Goal: Check status: Check status

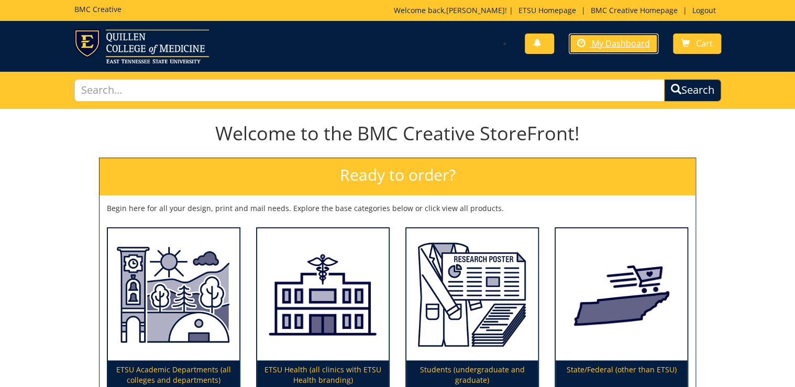
drag, startPoint x: 625, startPoint y: 45, endPoint x: 620, endPoint y: 62, distance: 17.4
click at [625, 45] on span "My Dashboard" at bounding box center [621, 44] width 58 height 12
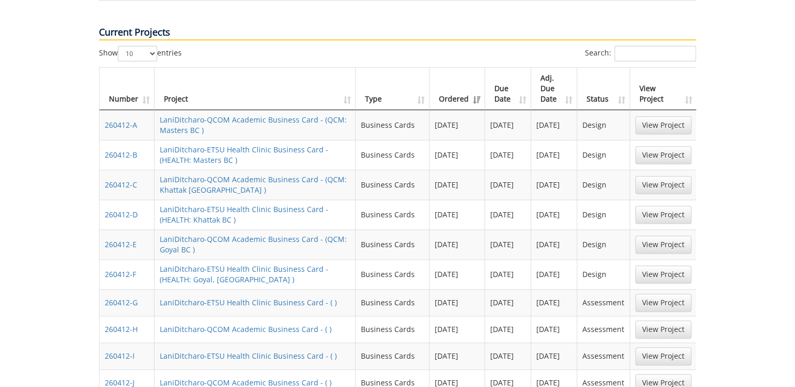
scroll to position [461, 0]
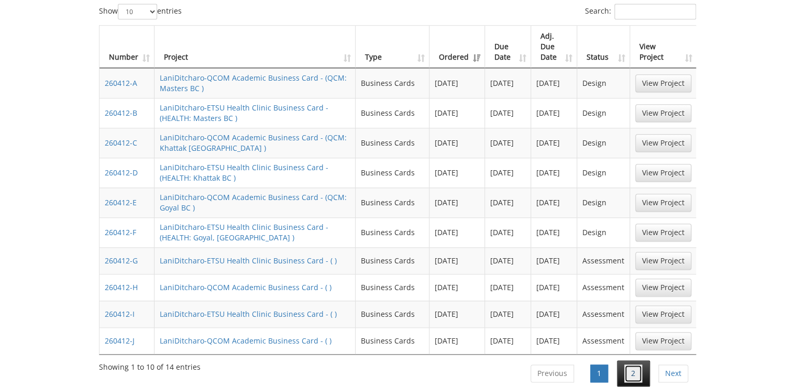
click at [635, 365] on link "2" at bounding box center [634, 374] width 18 height 18
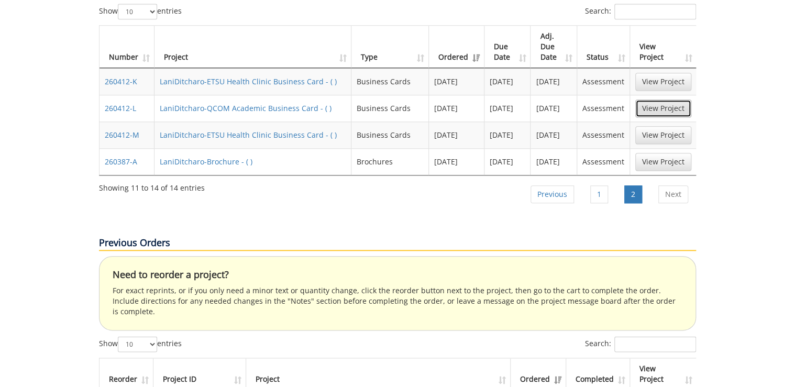
click at [656, 100] on link "View Project" at bounding box center [664, 109] width 56 height 18
click at [591, 181] on li "1" at bounding box center [599, 194] width 33 height 26
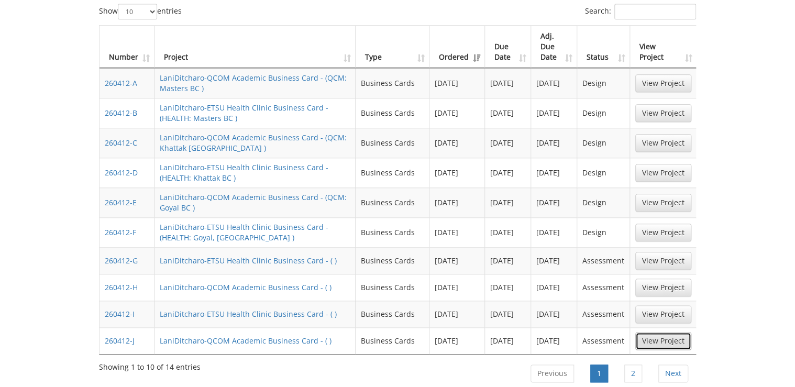
click at [675, 332] on link "View Project" at bounding box center [664, 341] width 56 height 18
click at [685, 279] on link "View Project" at bounding box center [664, 288] width 56 height 18
click at [652, 279] on link "View Project" at bounding box center [664, 288] width 56 height 18
click at [651, 224] on link "View Project" at bounding box center [664, 233] width 56 height 18
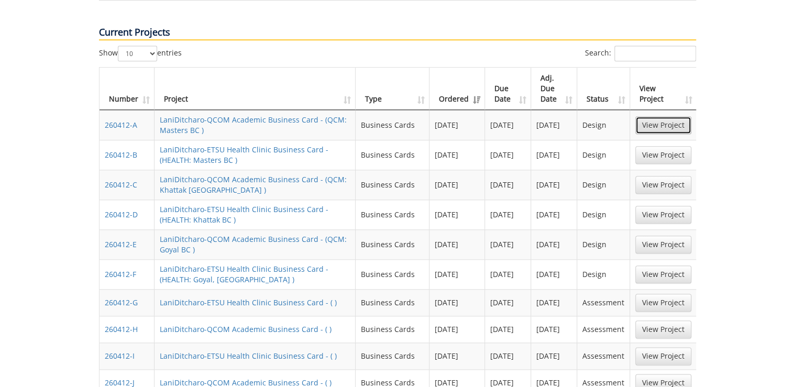
click at [646, 116] on link "View Project" at bounding box center [664, 125] width 56 height 18
click at [657, 146] on link "View Project" at bounding box center [664, 155] width 56 height 18
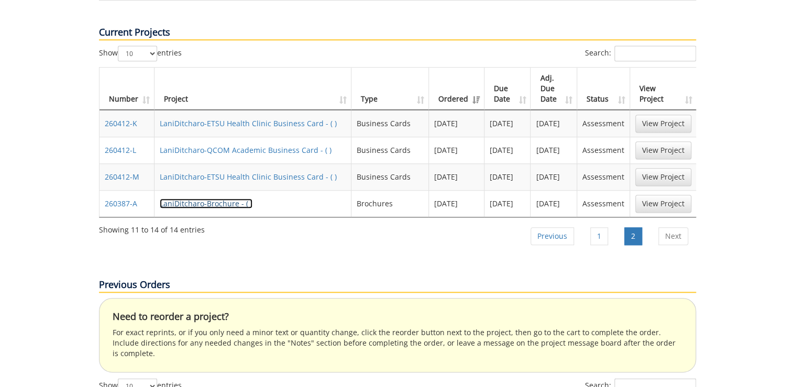
click at [223, 199] on link "LaniDitcharo-Brochure - ( )" at bounding box center [206, 204] width 93 height 10
click at [656, 168] on link "View Project" at bounding box center [664, 177] width 56 height 18
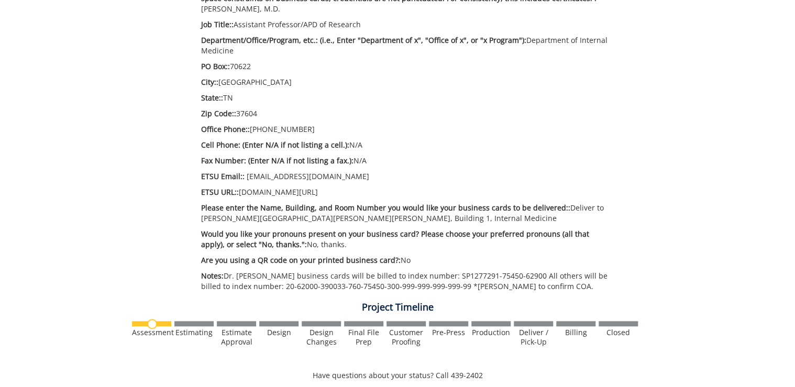
scroll to position [293, 0]
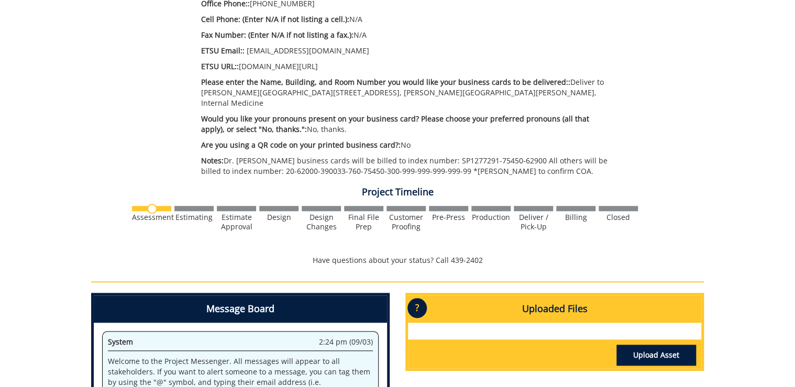
scroll to position [629, 0]
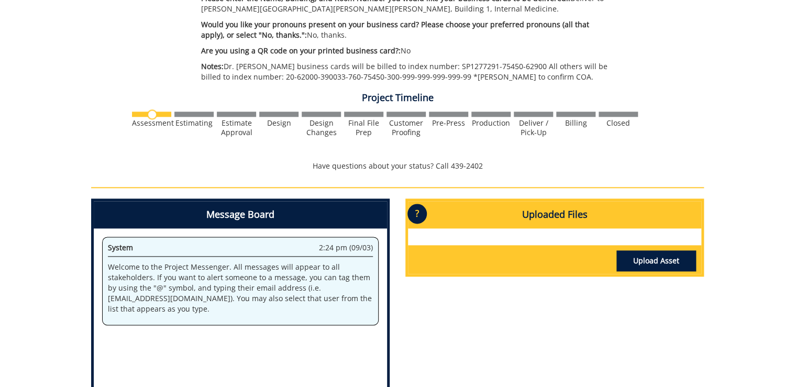
scroll to position [716, 0]
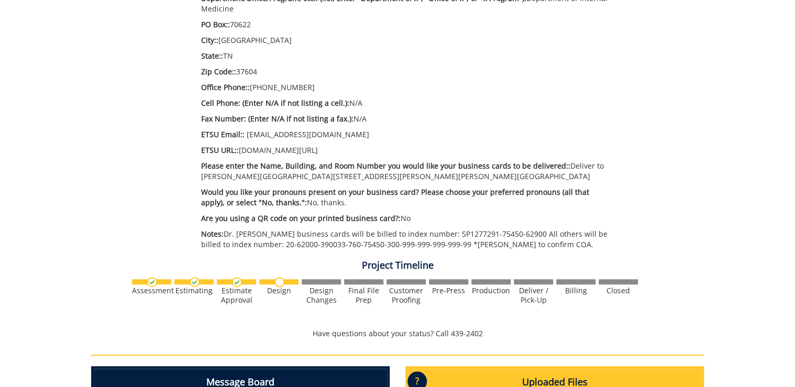
scroll to position [629, 0]
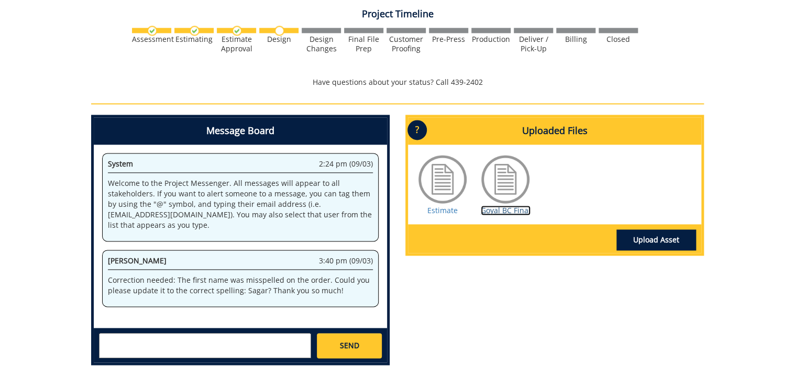
click at [509, 208] on link "Goyal BC Final" at bounding box center [506, 210] width 50 height 10
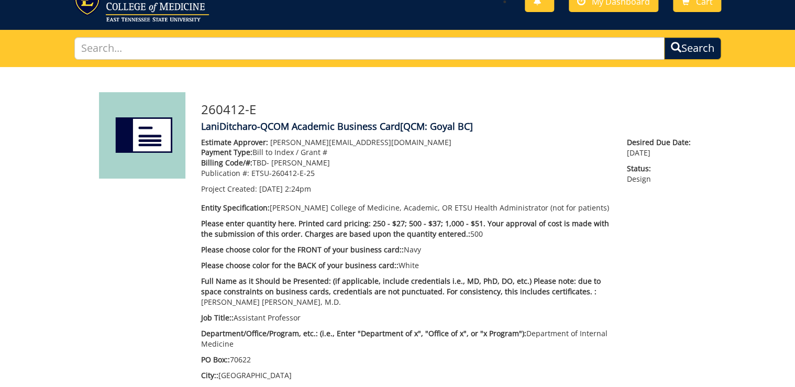
scroll to position [0, 0]
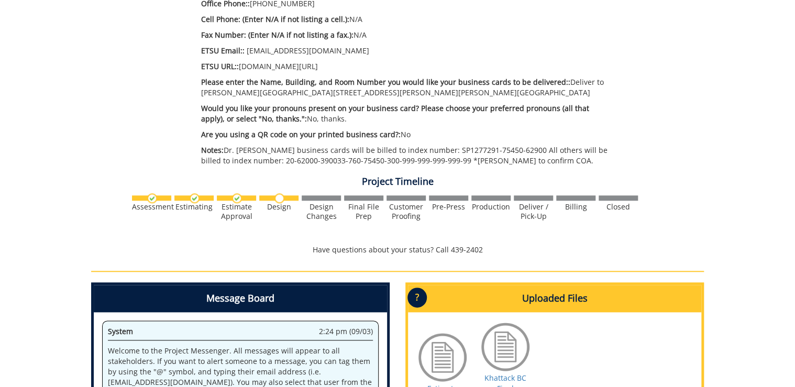
scroll to position [629, 0]
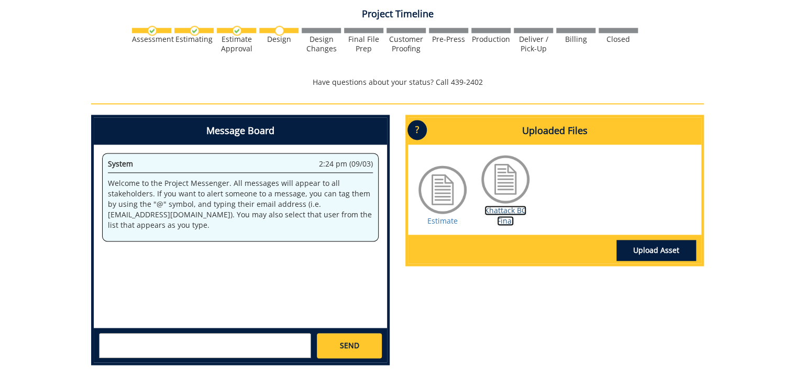
click at [505, 220] on link "Khattack BC Final" at bounding box center [506, 215] width 42 height 20
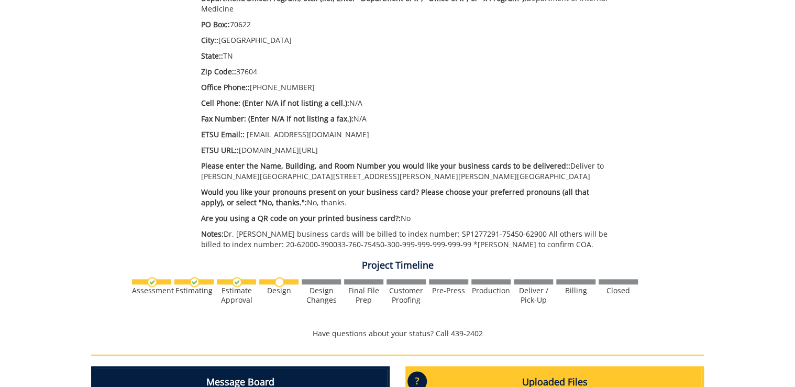
scroll to position [335, 0]
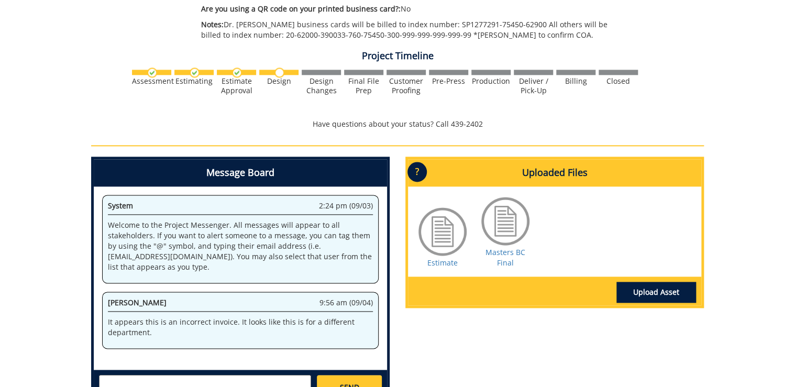
scroll to position [671, 0]
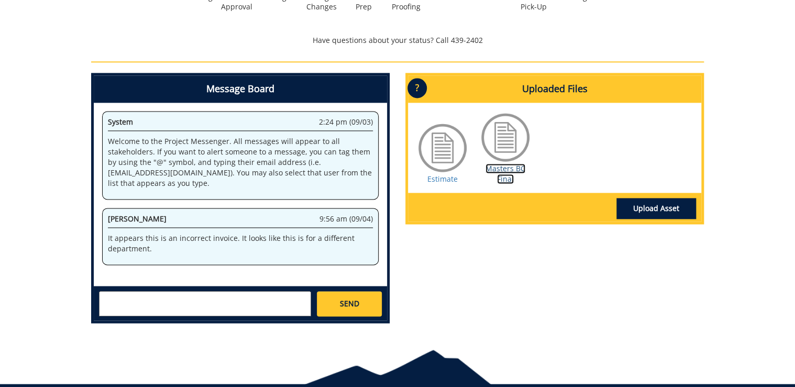
click at [509, 173] on link "Masters BC Final" at bounding box center [506, 173] width 40 height 20
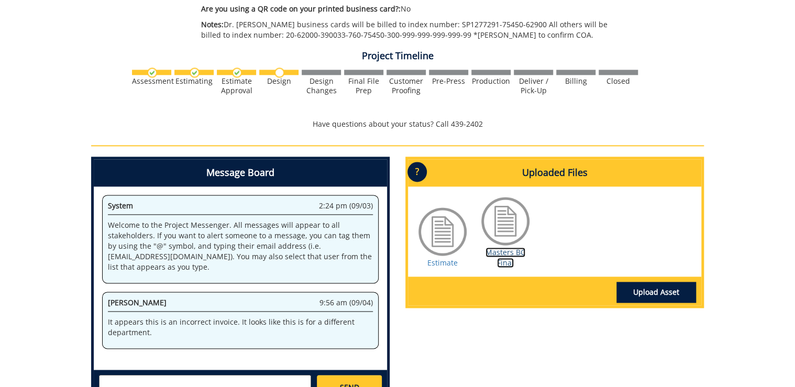
scroll to position [629, 0]
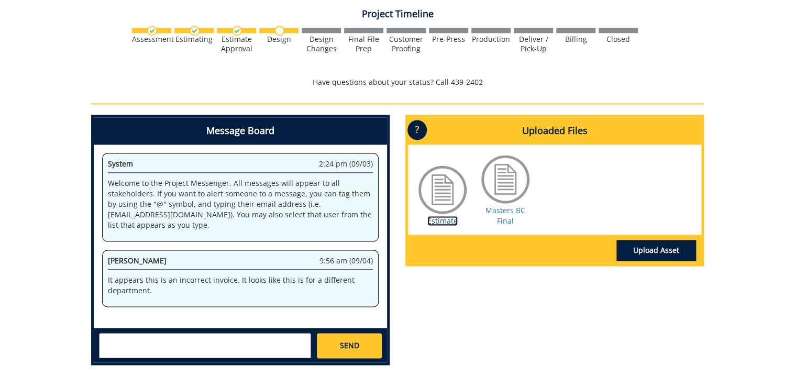
click at [451, 221] on link "Estimate" at bounding box center [443, 221] width 30 height 10
click at [518, 216] on div "Masters BC Final" at bounding box center [505, 189] width 52 height 73
click at [503, 222] on link "Masters BC Final" at bounding box center [506, 215] width 40 height 20
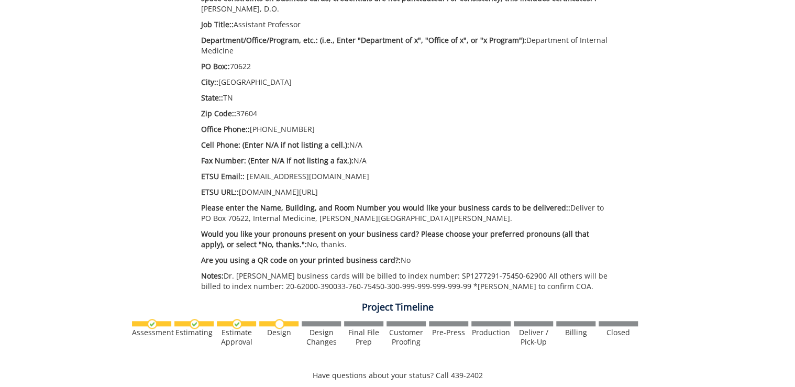
scroll to position [293, 0]
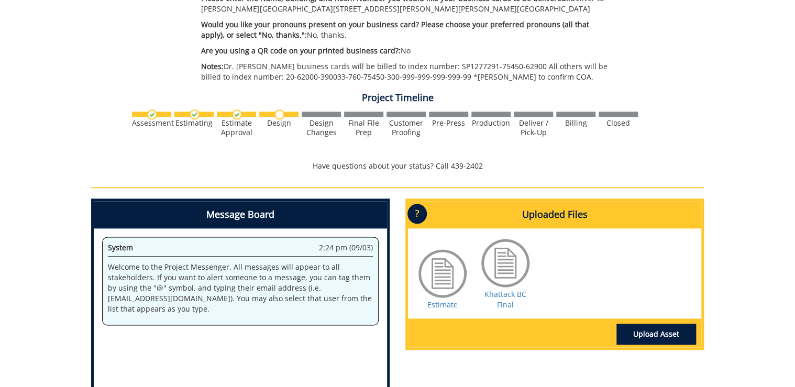
scroll to position [587, 0]
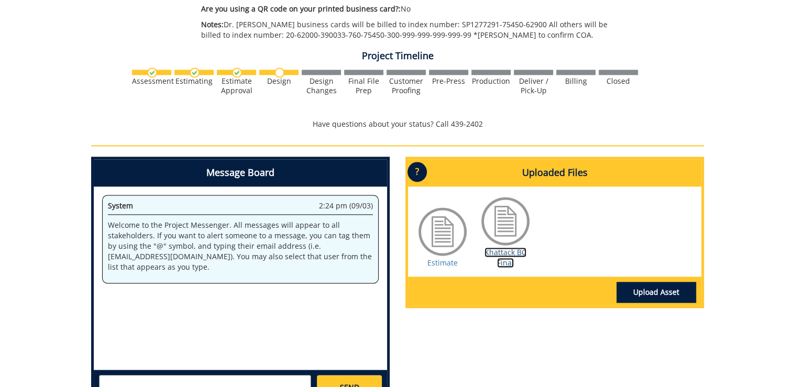
click at [511, 253] on link "Khattack BC Final" at bounding box center [506, 257] width 42 height 20
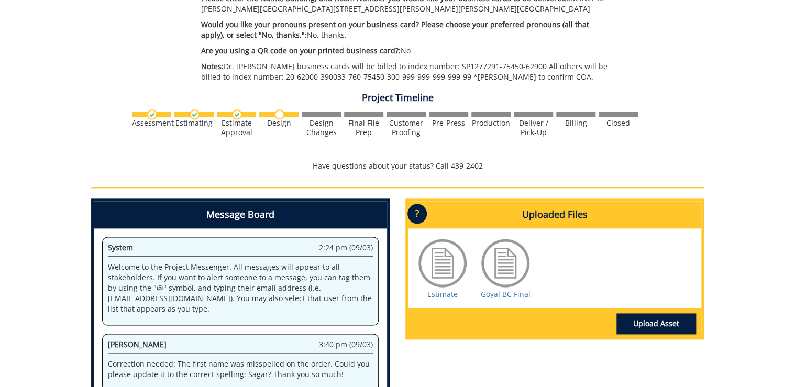
scroll to position [671, 0]
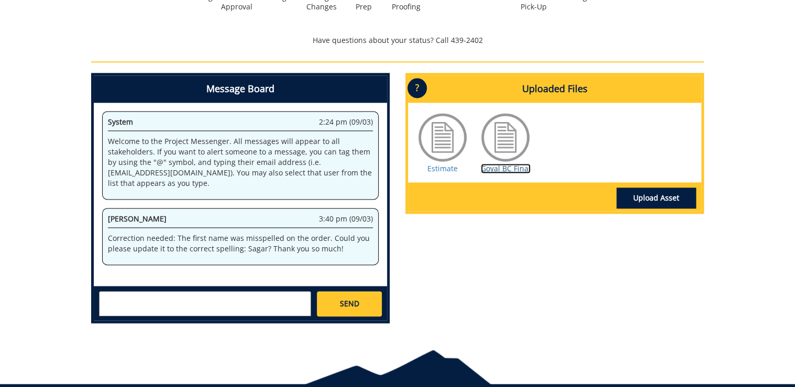
click at [517, 166] on link "Goyal BC Final" at bounding box center [506, 168] width 50 height 10
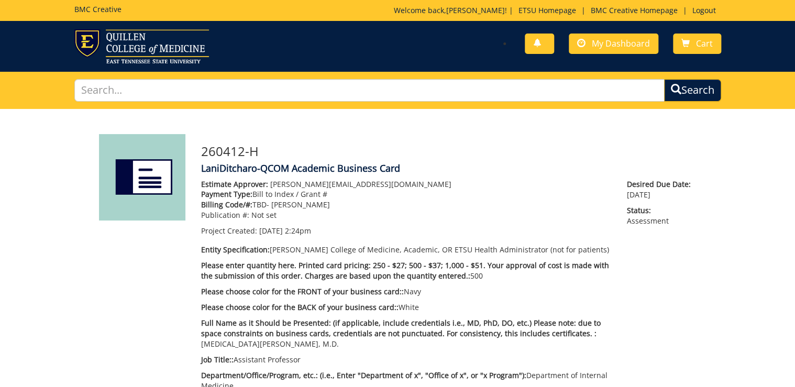
scroll to position [84, 0]
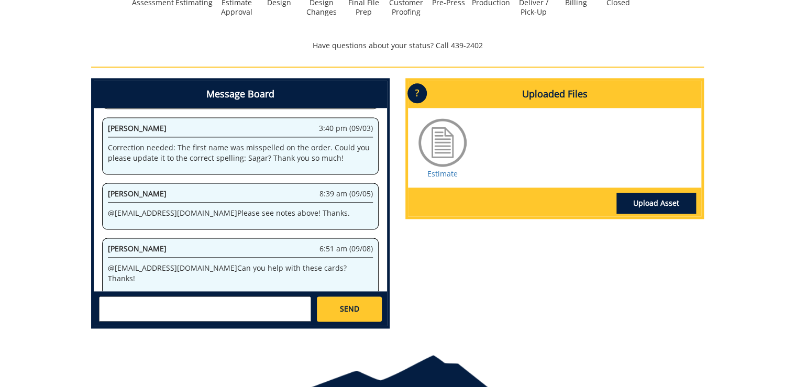
scroll to position [503, 0]
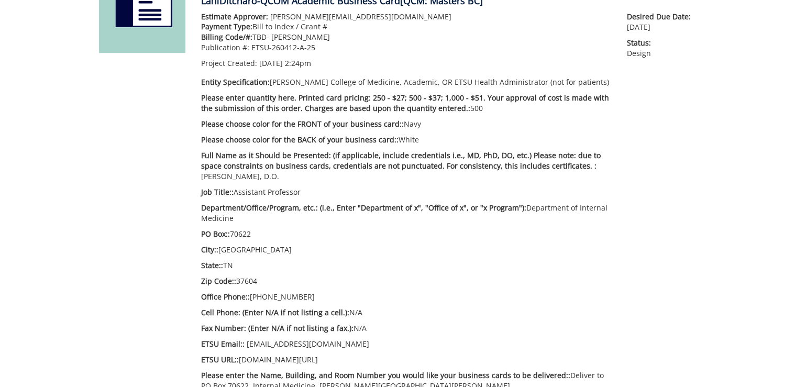
scroll to position [210, 0]
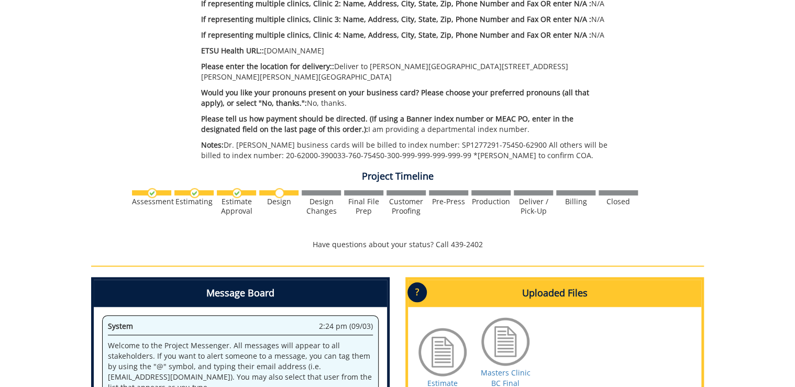
scroll to position [503, 0]
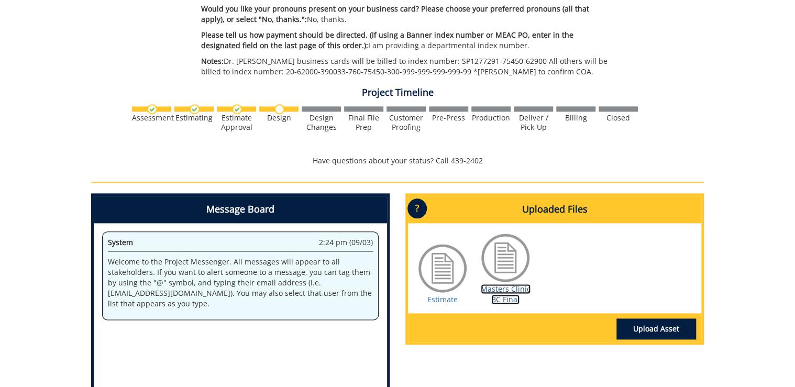
click at [506, 287] on link "Masters Clinic BC Final" at bounding box center [506, 294] width 50 height 20
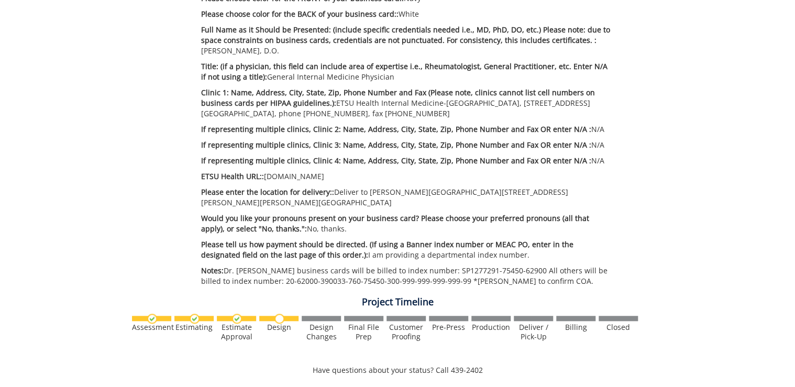
scroll to position [252, 0]
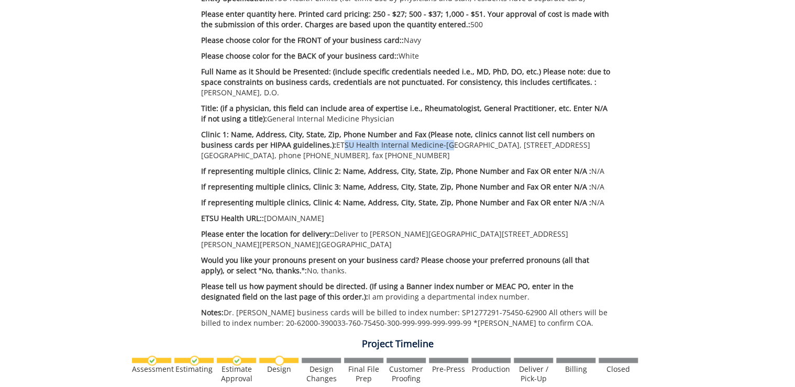
drag, startPoint x: 434, startPoint y: 147, endPoint x: 337, endPoint y: 147, distance: 96.4
click at [337, 147] on p "Clinic 1: Name, Address, City, State, Zip, Phone Number and Fax (Please note, c…" at bounding box center [406, 144] width 410 height 31
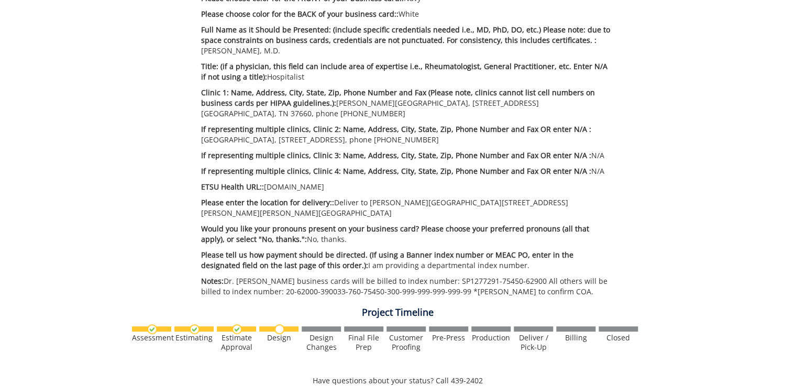
scroll to position [168, 0]
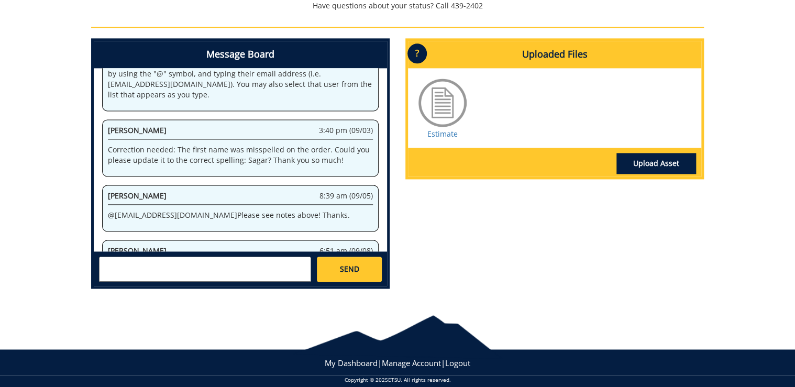
scroll to position [96, 0]
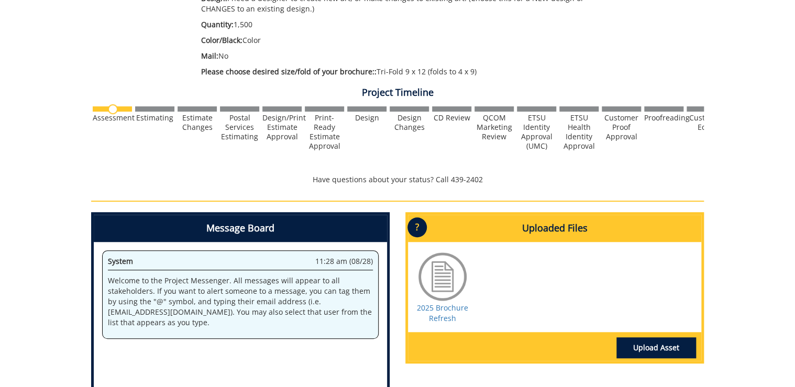
scroll to position [210, 0]
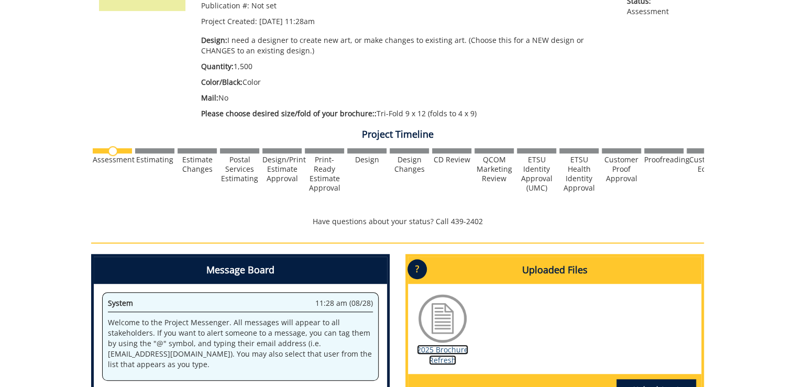
click at [444, 354] on link "2025 Brochure Refresh" at bounding box center [442, 355] width 51 height 20
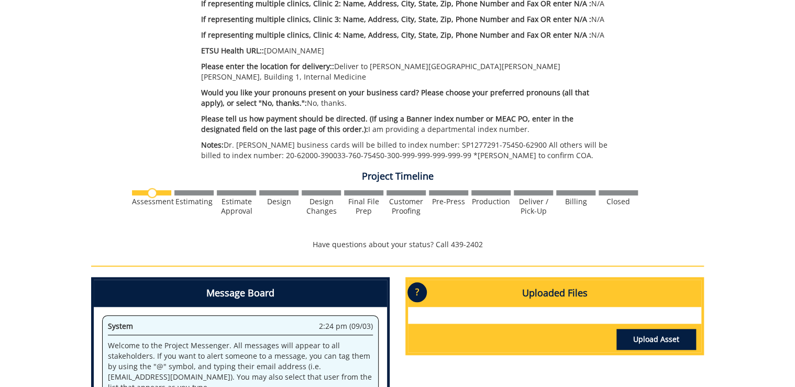
scroll to position [503, 0]
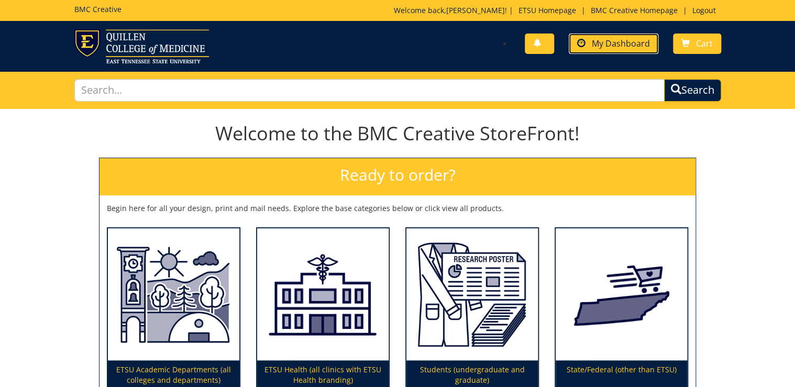
click at [605, 48] on span "My Dashboard" at bounding box center [621, 44] width 58 height 12
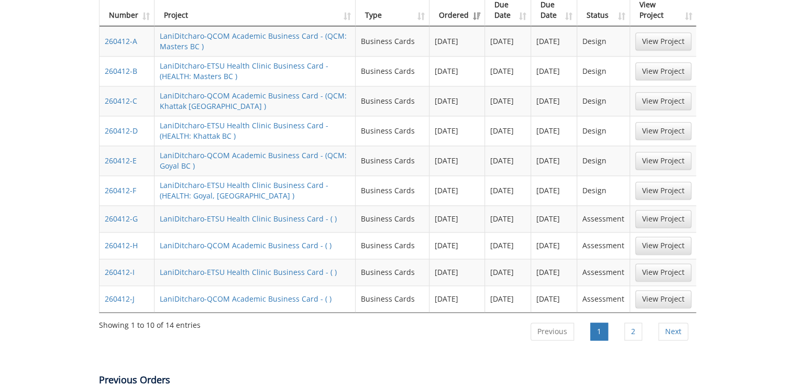
scroll to position [545, 0]
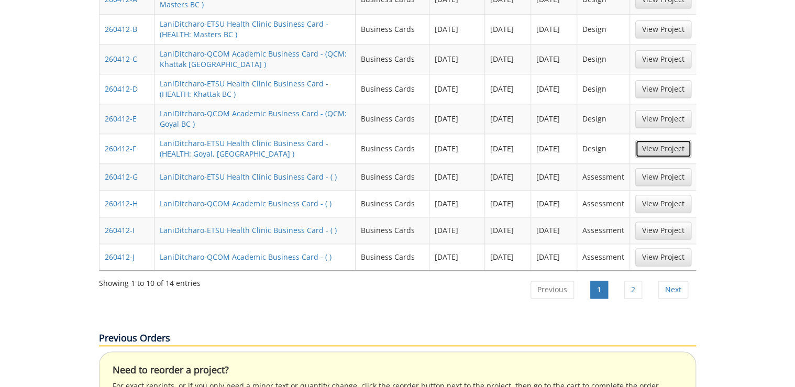
click at [671, 140] on link "View Project" at bounding box center [664, 149] width 56 height 18
click at [625, 281] on link "2" at bounding box center [634, 290] width 18 height 18
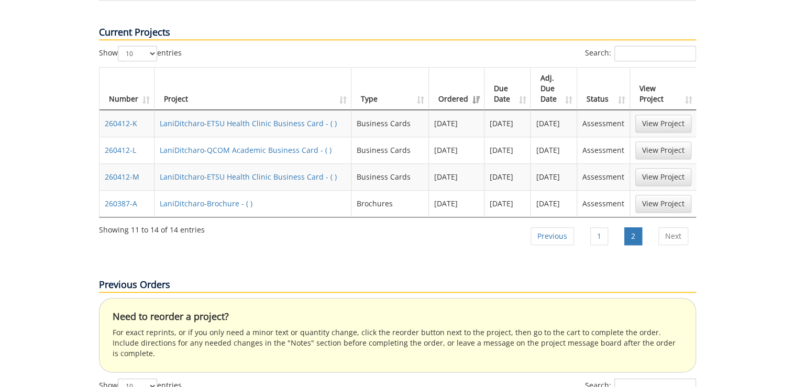
scroll to position [377, 0]
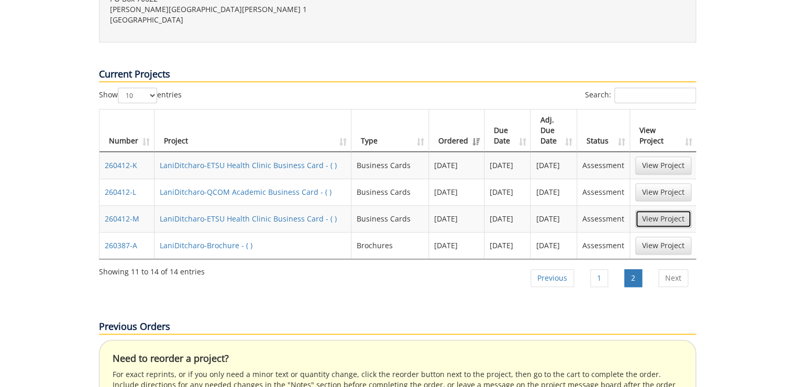
click at [655, 210] on link "View Project" at bounding box center [664, 219] width 56 height 18
click at [659, 157] on link "View Project" at bounding box center [664, 166] width 56 height 18
click at [606, 269] on link "1" at bounding box center [600, 278] width 18 height 18
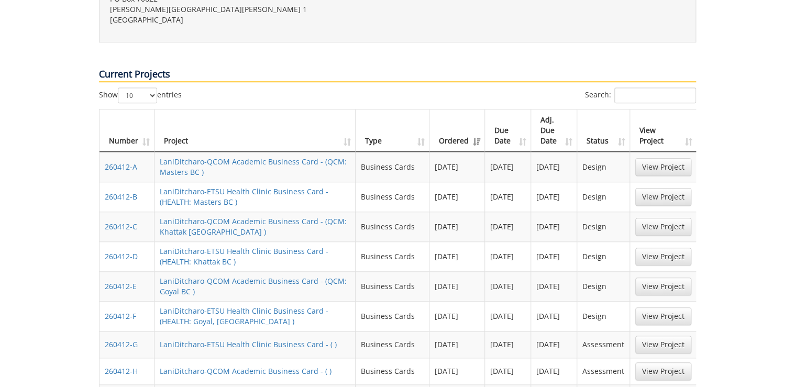
scroll to position [604, 0]
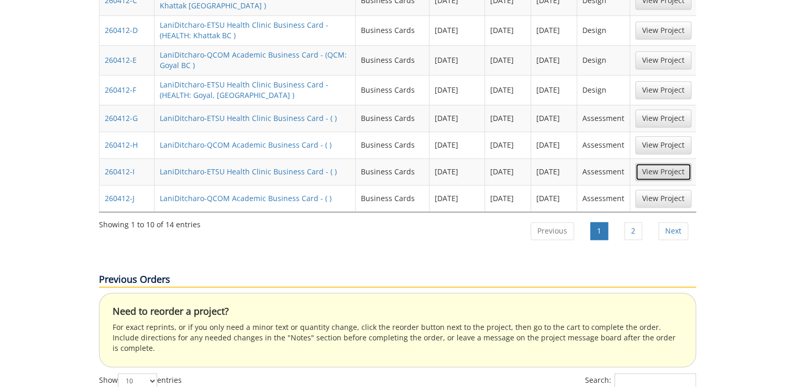
click at [672, 163] on link "View Project" at bounding box center [664, 172] width 56 height 18
click at [675, 163] on link "View Project" at bounding box center [664, 172] width 56 height 18
click at [655, 136] on link "View Project" at bounding box center [664, 145] width 56 height 18
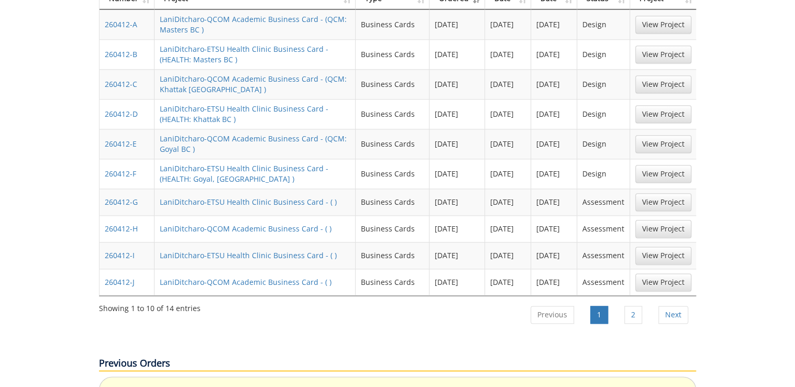
scroll to position [394, 0]
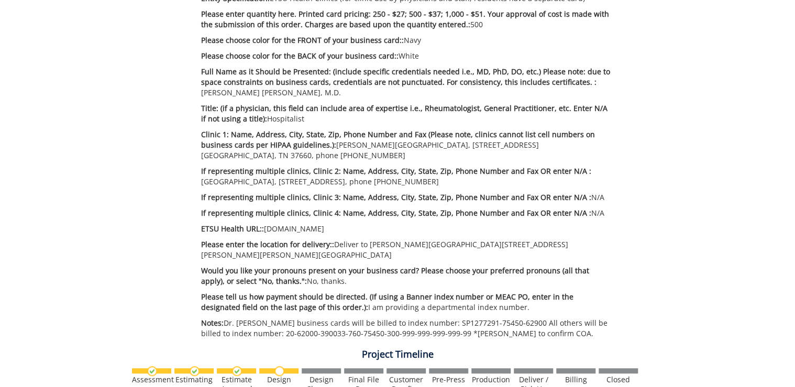
scroll to position [293, 0]
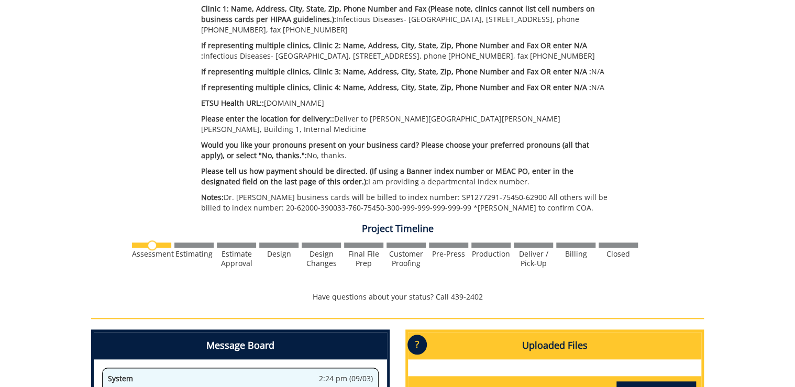
scroll to position [252, 0]
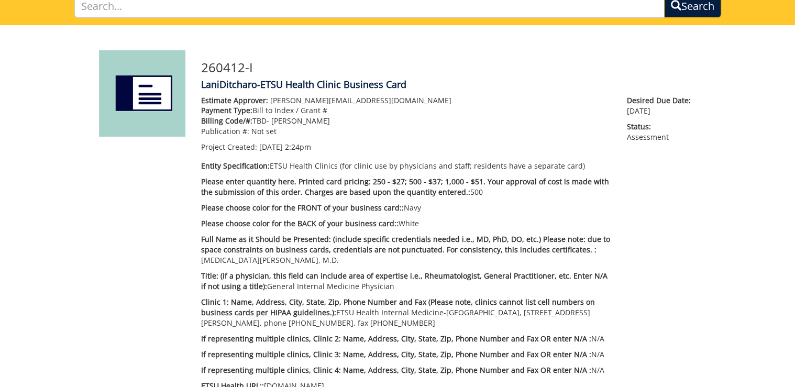
scroll to position [168, 0]
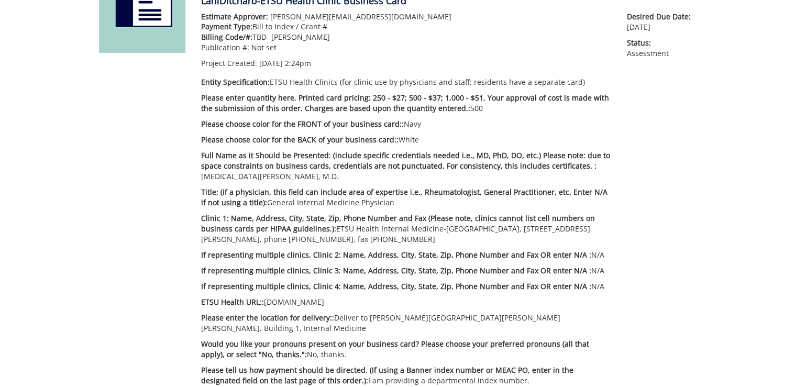
drag, startPoint x: 274, startPoint y: 201, endPoint x: 398, endPoint y: 206, distance: 124.3
click at [398, 206] on p "Title: (if a physician, this field can include area of expertise i.e., Rheumato…" at bounding box center [406, 197] width 410 height 21
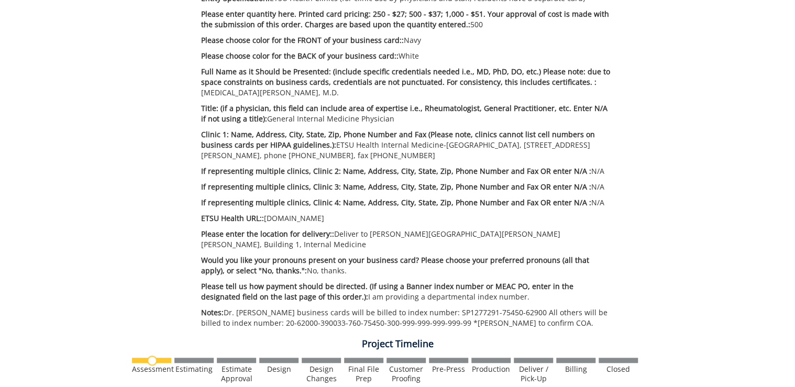
scroll to position [293, 0]
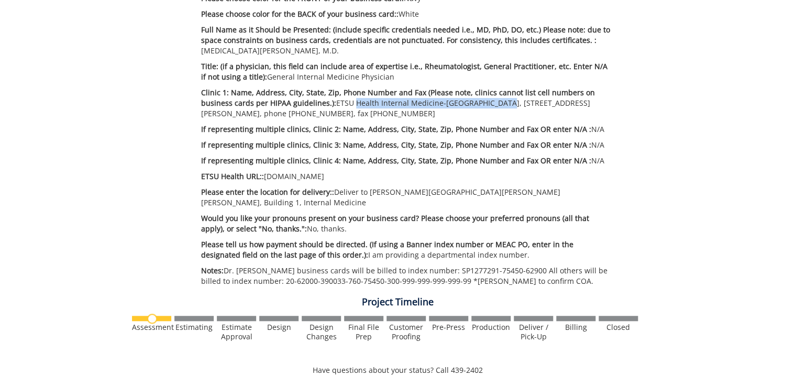
drag, startPoint x: 352, startPoint y: 103, endPoint x: 490, endPoint y: 103, distance: 138.3
click at [490, 103] on p "Clinic 1: Name, Address, City, State, Zip, Phone Number and Fax (Please note, c…" at bounding box center [406, 103] width 410 height 31
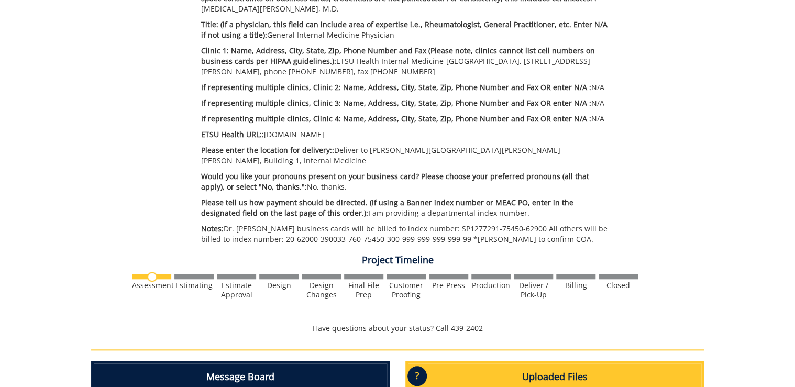
scroll to position [377, 0]
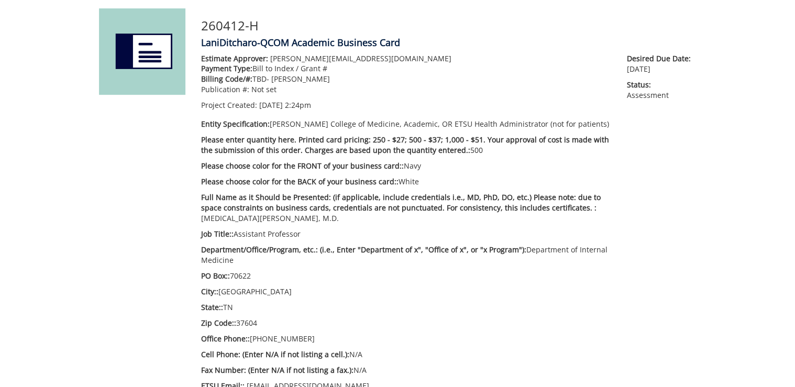
scroll to position [168, 0]
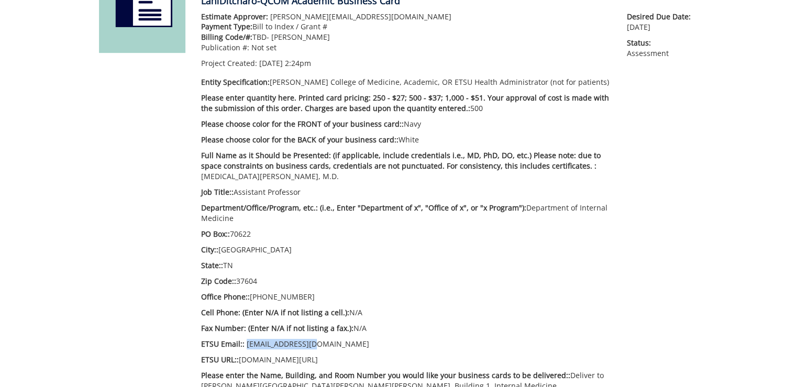
drag, startPoint x: 312, startPoint y: 345, endPoint x: 245, endPoint y: 345, distance: 67.6
click at [245, 345] on p "ETSU Email:: [PERSON_NAME][EMAIL_ADDRESS][DOMAIN_NAME]" at bounding box center [406, 344] width 410 height 10
copy p "[EMAIL_ADDRESS][DOMAIN_NAME]"
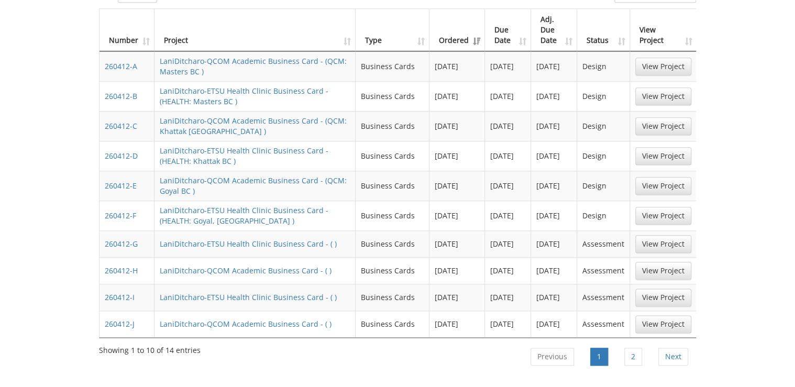
scroll to position [520, 0]
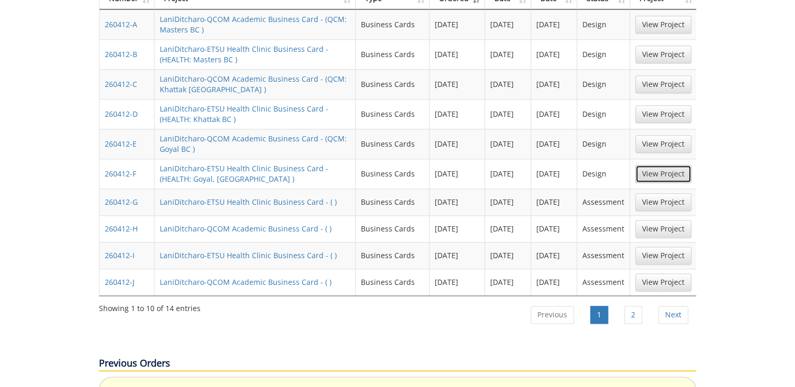
click at [672, 165] on link "View Project" at bounding box center [664, 174] width 56 height 18
click at [624, 302] on li "2" at bounding box center [633, 315] width 33 height 26
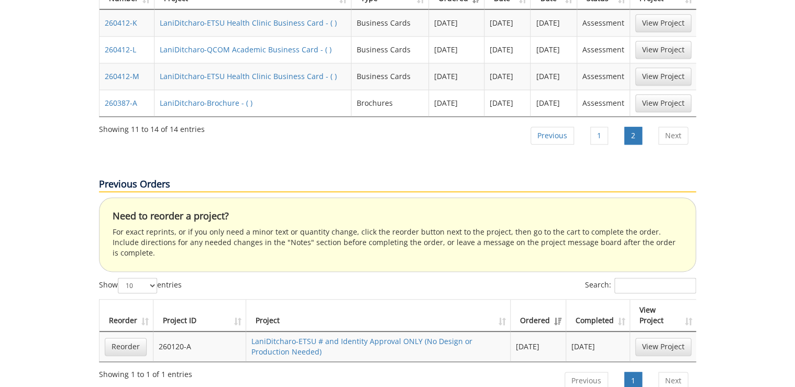
scroll to position [478, 0]
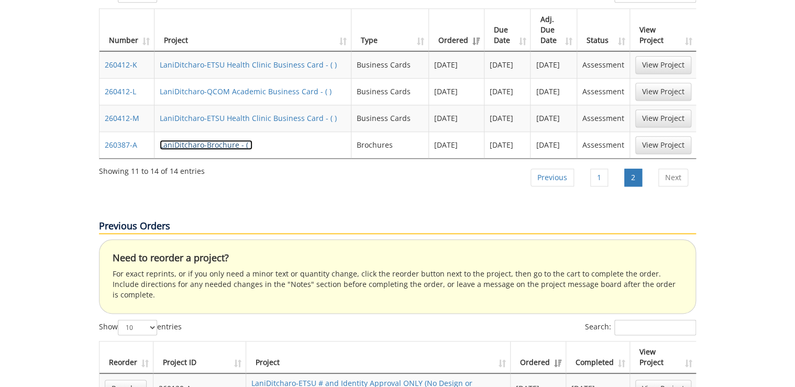
click at [193, 140] on link "LaniDitcharo-Brochure - ( )" at bounding box center [206, 145] width 93 height 10
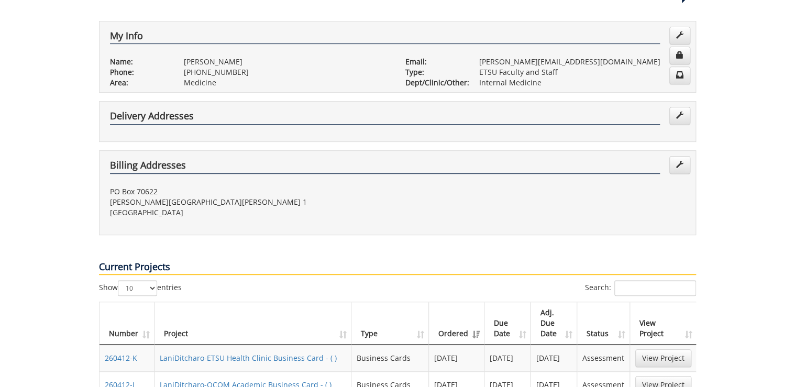
scroll to position [0, 0]
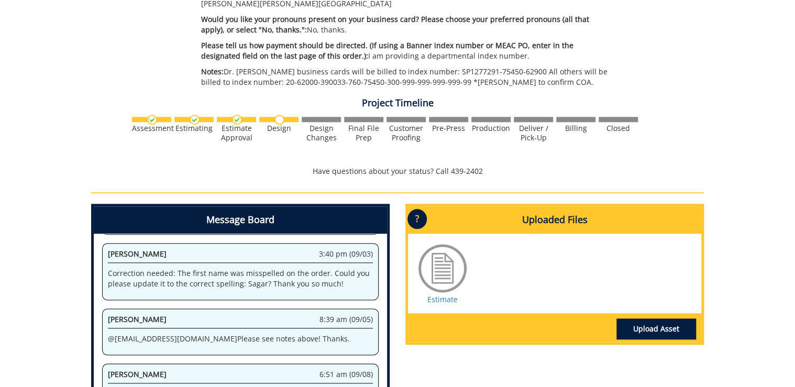
scroll to position [629, 0]
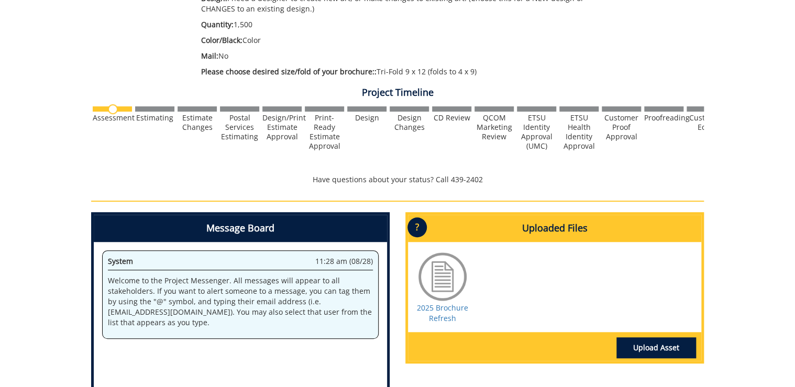
scroll to position [419, 0]
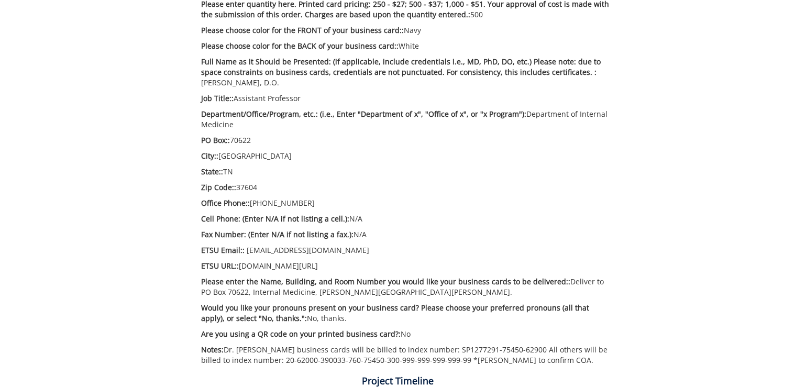
scroll to position [471, 0]
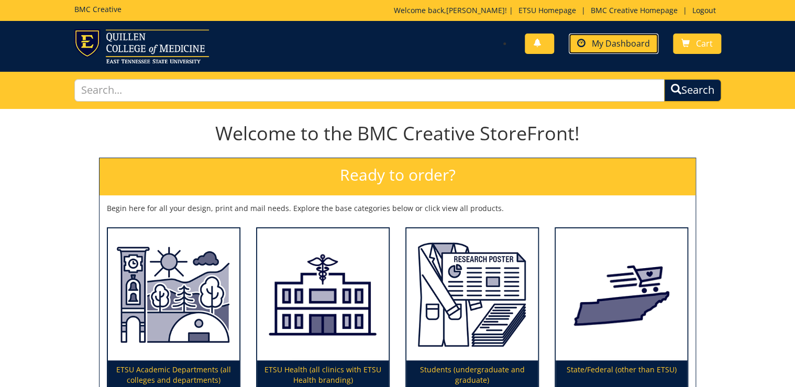
click at [619, 47] on span "My Dashboard" at bounding box center [621, 44] width 58 height 12
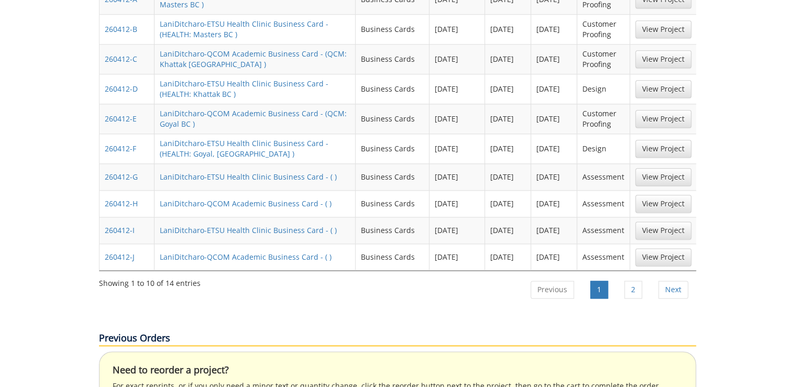
scroll to position [587, 0]
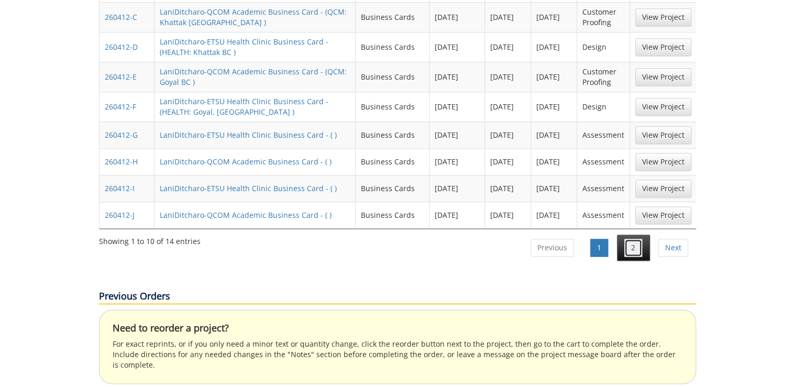
click at [630, 239] on link "2" at bounding box center [634, 248] width 18 height 18
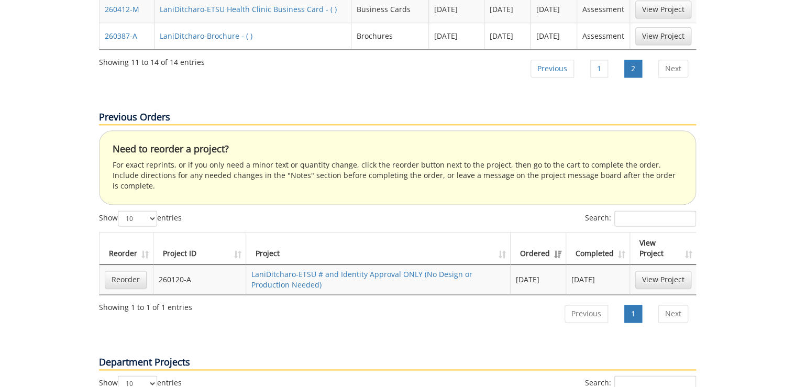
scroll to position [419, 0]
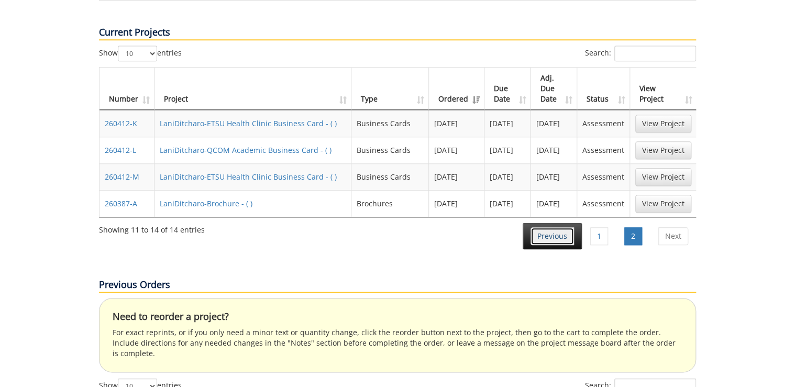
click at [558, 227] on link "Previous" at bounding box center [552, 236] width 43 height 18
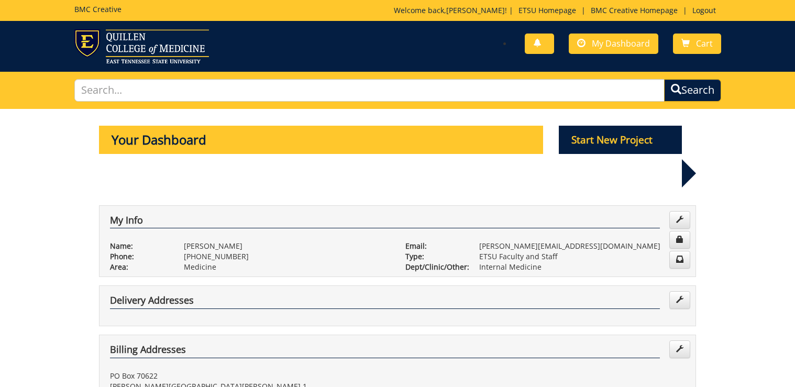
scroll to position [419, 0]
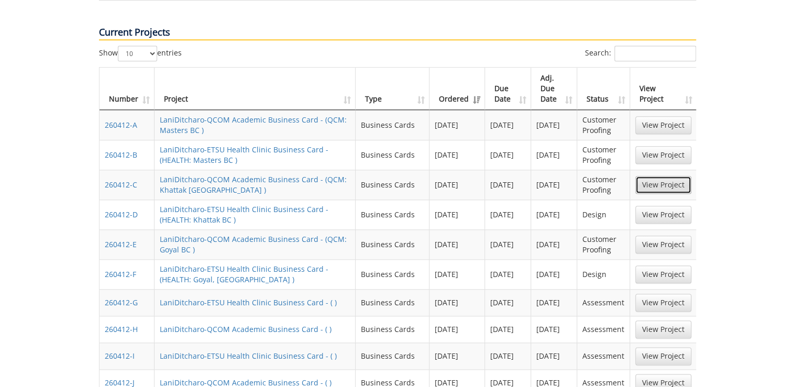
click at [674, 176] on link "View Project" at bounding box center [664, 185] width 56 height 18
click at [684, 206] on link "View Project" at bounding box center [664, 215] width 56 height 18
click at [666, 236] on link "View Project" at bounding box center [664, 245] width 56 height 18
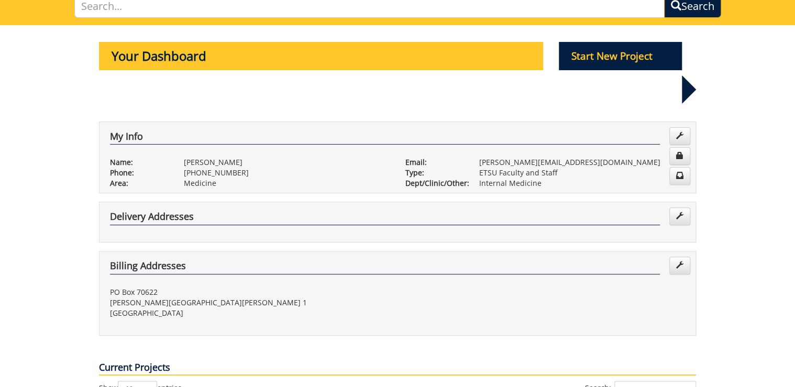
scroll to position [0, 0]
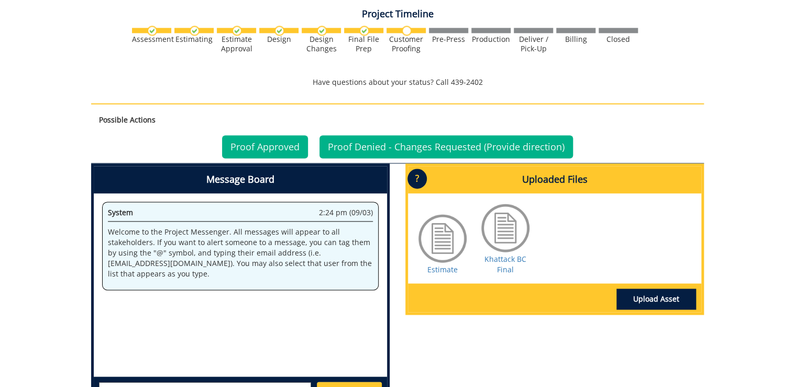
scroll to position [671, 0]
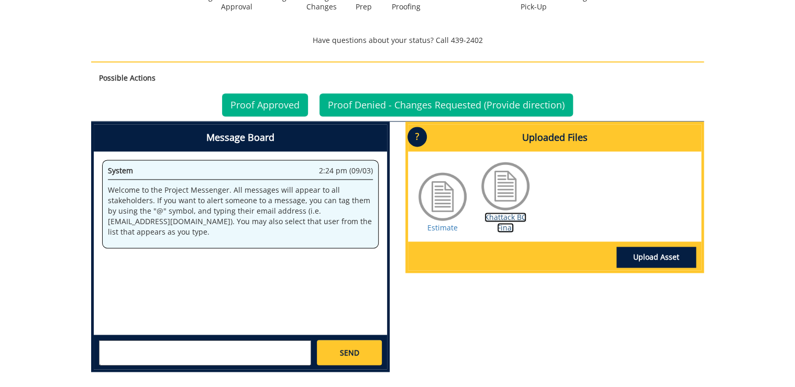
click at [507, 227] on link "Khattack BC Final" at bounding box center [506, 222] width 42 height 20
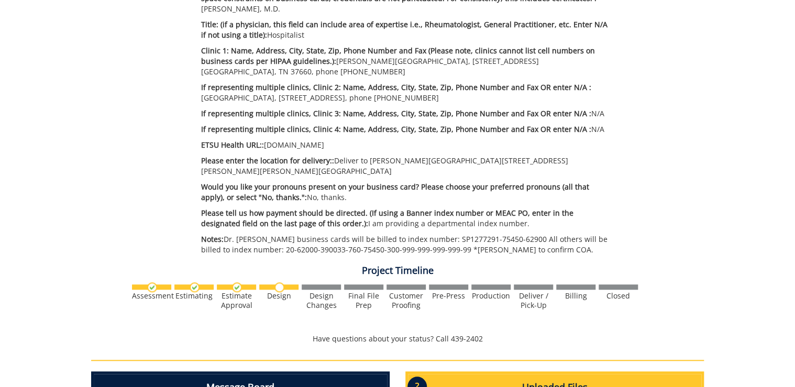
scroll to position [461, 0]
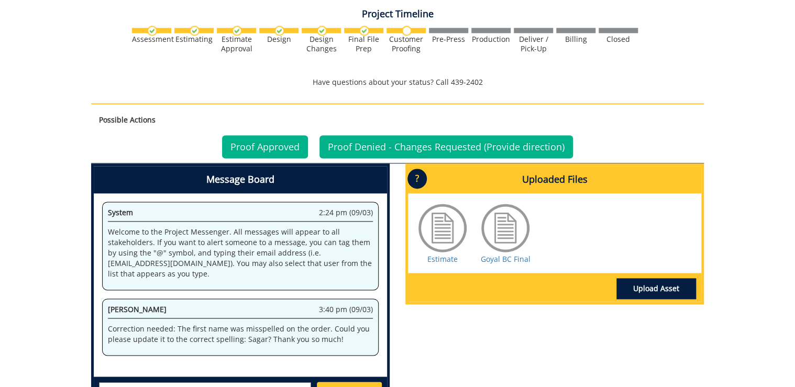
scroll to position [671, 0]
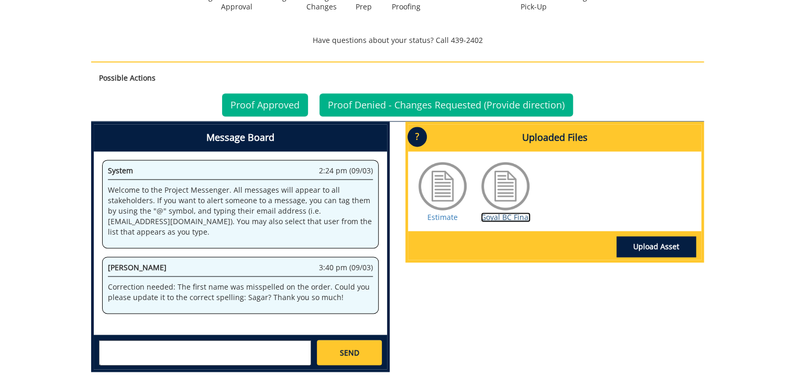
click at [513, 212] on link "Goyal BC Final" at bounding box center [506, 217] width 50 height 10
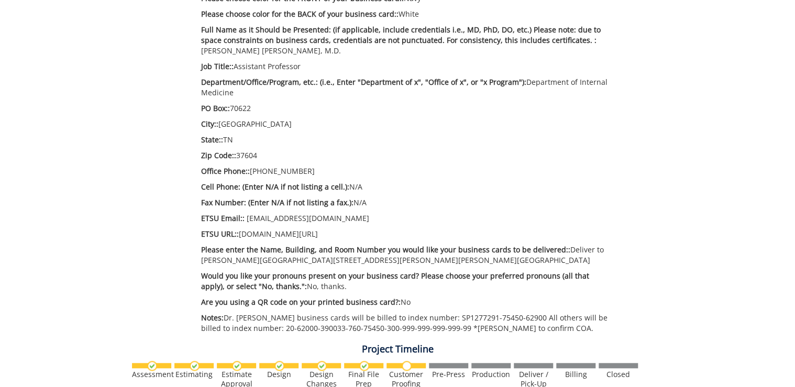
scroll to position [0, 0]
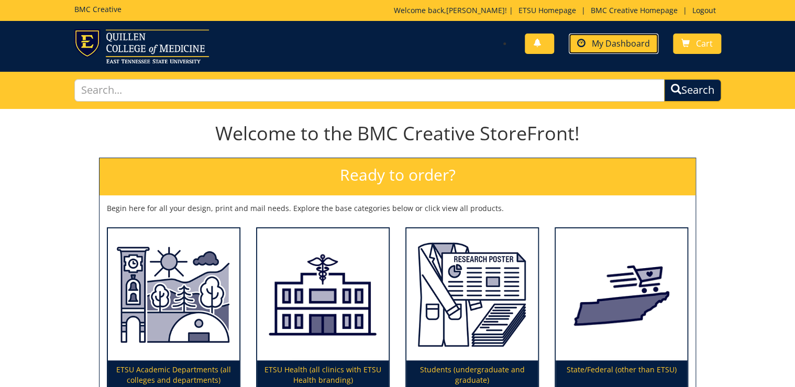
click at [623, 42] on span "My Dashboard" at bounding box center [621, 44] width 58 height 12
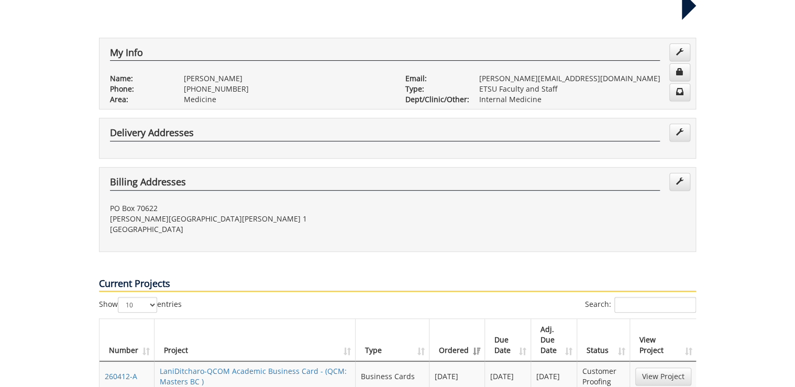
scroll to position [252, 0]
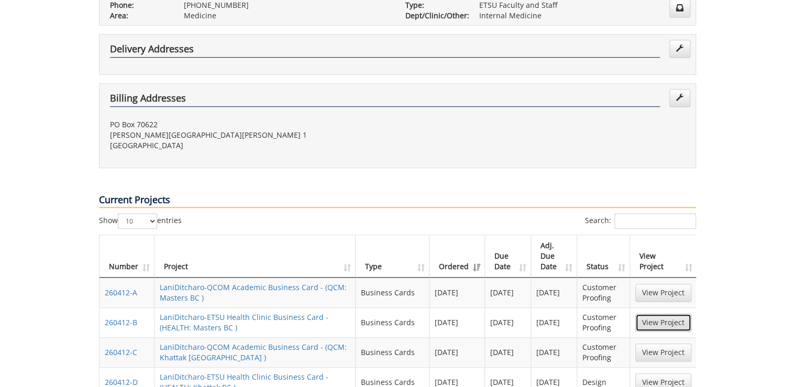
click at [652, 314] on link "View Project" at bounding box center [664, 323] width 56 height 18
click at [650, 314] on link "View Project" at bounding box center [664, 323] width 56 height 18
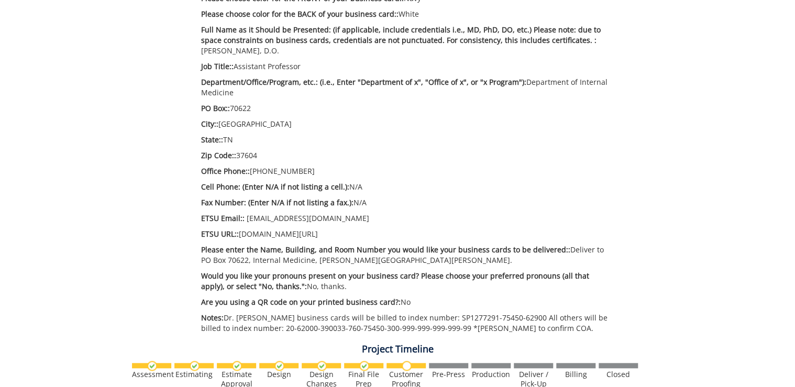
scroll to position [587, 0]
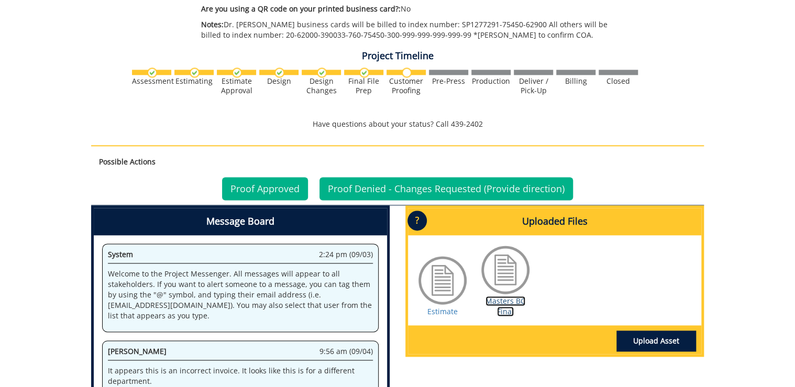
click at [505, 299] on link "Masters BC Final" at bounding box center [506, 306] width 40 height 20
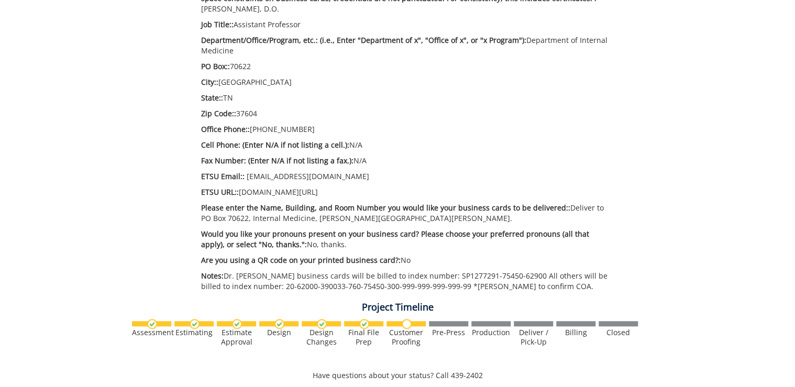
scroll to position [503, 0]
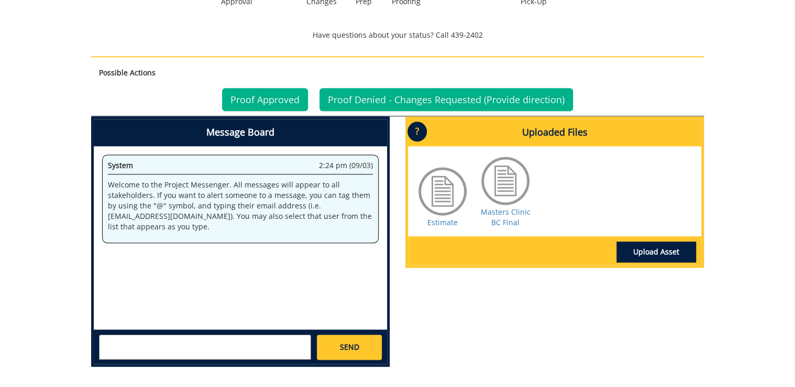
scroll to position [671, 0]
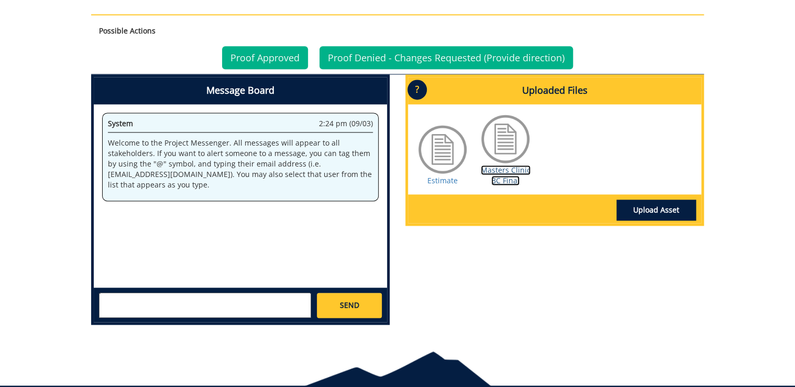
click at [512, 165] on link "Masters Clinic BC Final" at bounding box center [506, 175] width 50 height 20
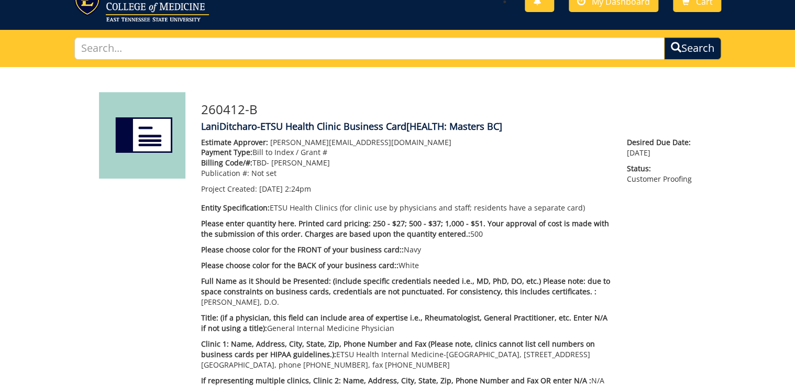
scroll to position [0, 0]
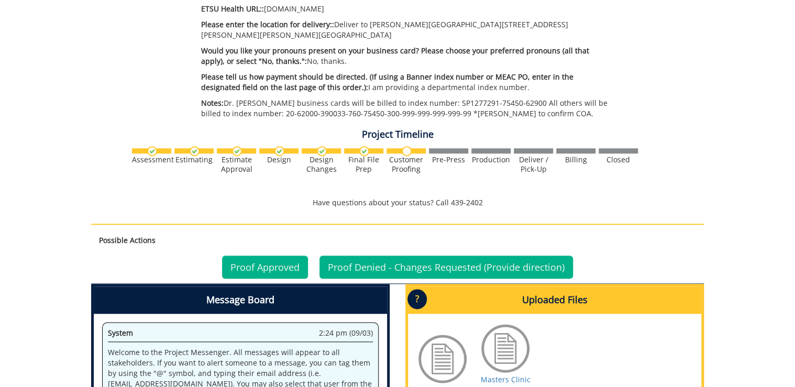
scroll to position [503, 0]
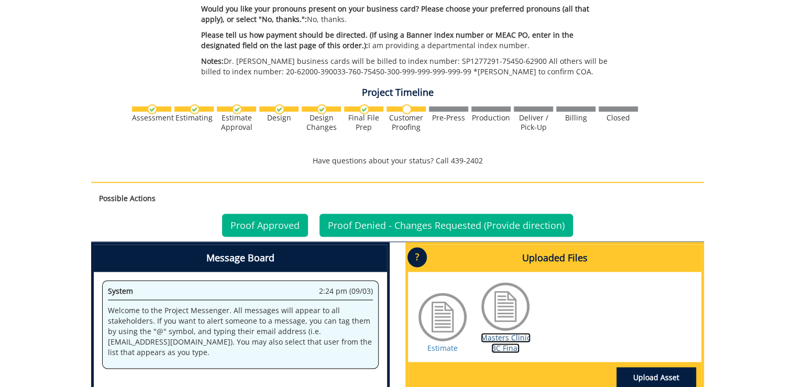
click at [501, 339] on link "Masters Clinic BC Final" at bounding box center [506, 343] width 50 height 20
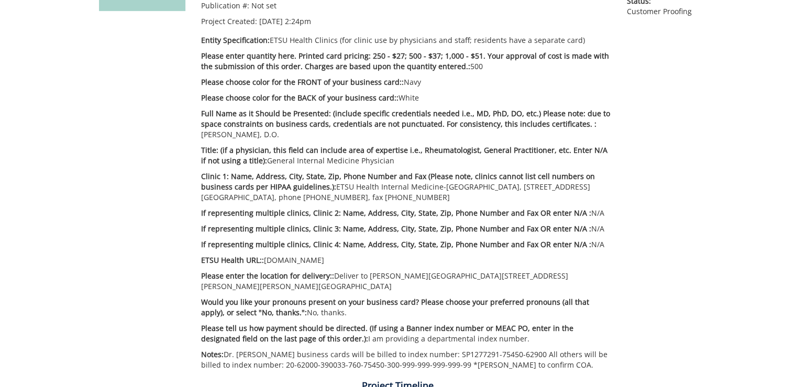
scroll to position [168, 0]
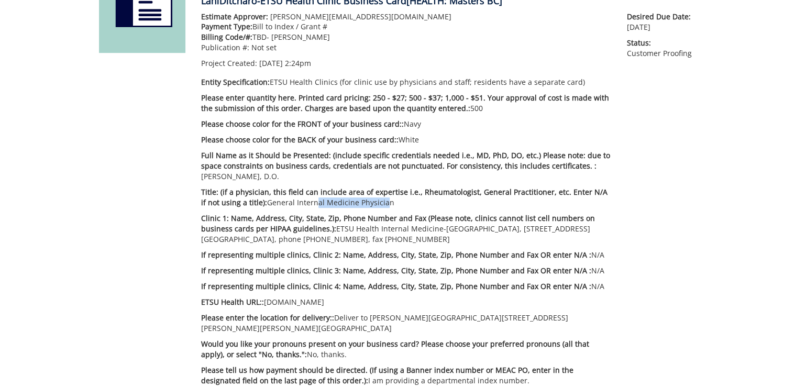
drag, startPoint x: 327, startPoint y: 203, endPoint x: 304, endPoint y: 202, distance: 22.6
click at [304, 202] on p "Title: (if a physician, this field can include area of expertise i.e., Rheumato…" at bounding box center [406, 197] width 410 height 21
drag, startPoint x: 385, startPoint y: 232, endPoint x: 429, endPoint y: 232, distance: 43.5
click at [429, 232] on p "Clinic 1: Name, Address, City, State, Zip, Phone Number and Fax (Please note, c…" at bounding box center [406, 228] width 410 height 31
drag, startPoint x: 285, startPoint y: 304, endPoint x: 316, endPoint y: 304, distance: 30.9
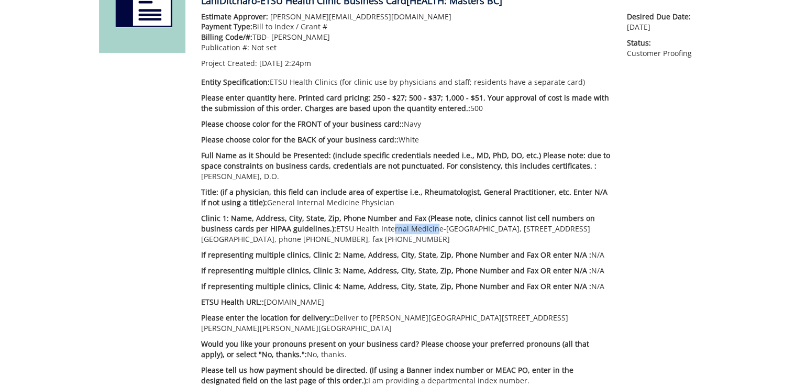
click at [316, 304] on p "ETSU Health URL:: [DOMAIN_NAME]" at bounding box center [406, 302] width 410 height 10
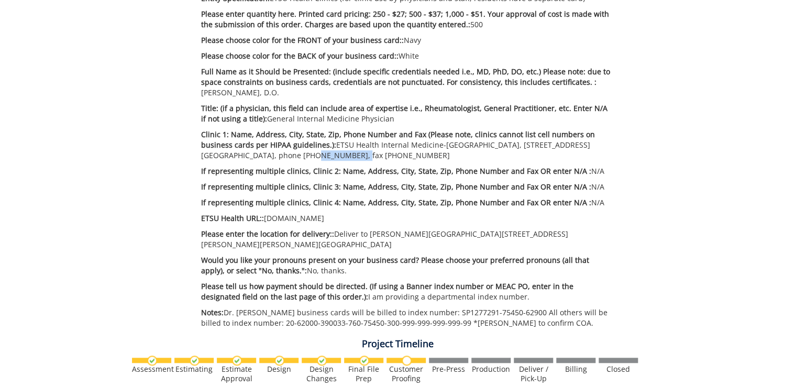
drag, startPoint x: 249, startPoint y: 157, endPoint x: 295, endPoint y: 156, distance: 45.6
click at [295, 156] on p "Clinic 1: Name, Address, City, State, Zip, Phone Number and Fax (Please note, c…" at bounding box center [406, 144] width 410 height 31
click at [463, 157] on p "Clinic 1: Name, Address, City, State, Zip, Phone Number and Fax (Please note, c…" at bounding box center [406, 144] width 410 height 31
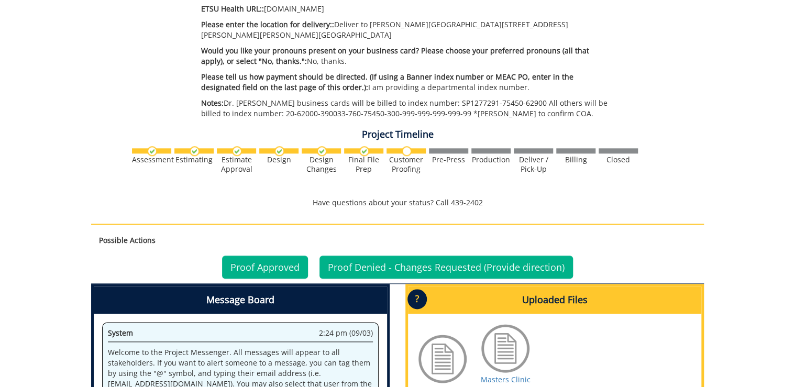
scroll to position [671, 0]
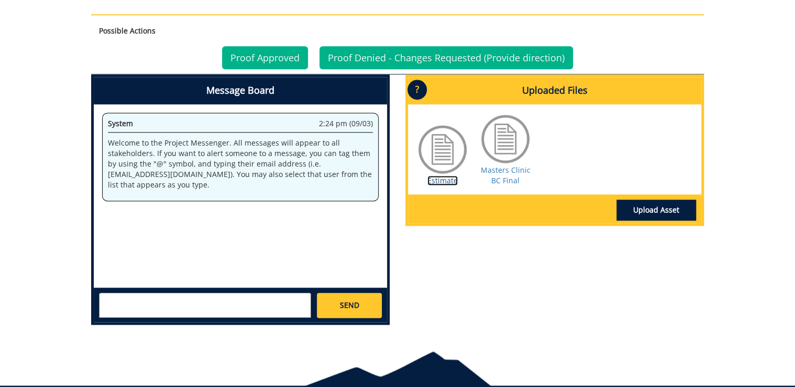
click at [450, 176] on link "Estimate" at bounding box center [443, 181] width 30 height 10
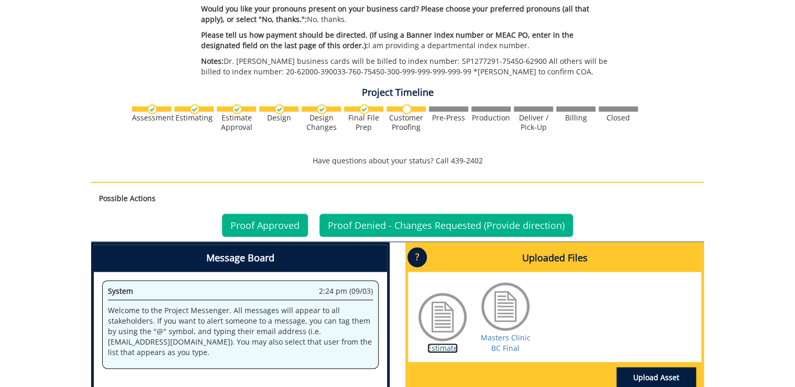
scroll to position [587, 0]
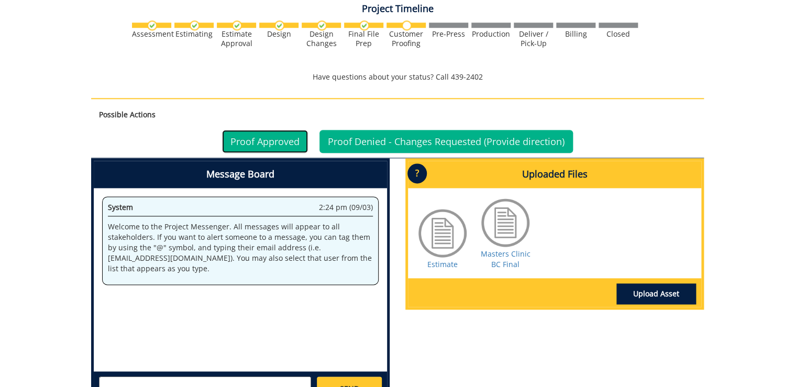
click at [270, 130] on link "Proof Approved" at bounding box center [265, 141] width 86 height 23
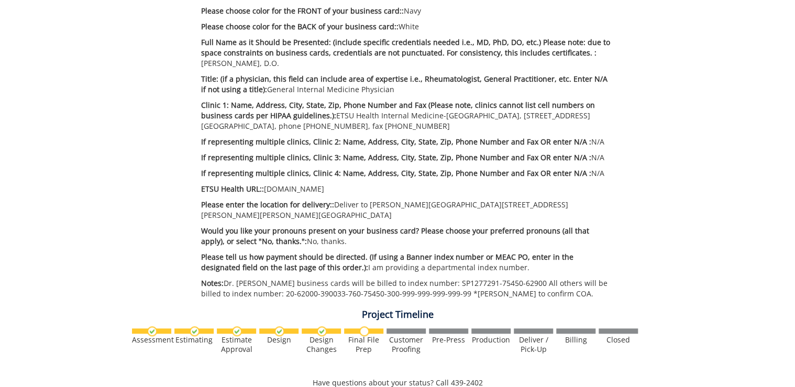
scroll to position [365, 0]
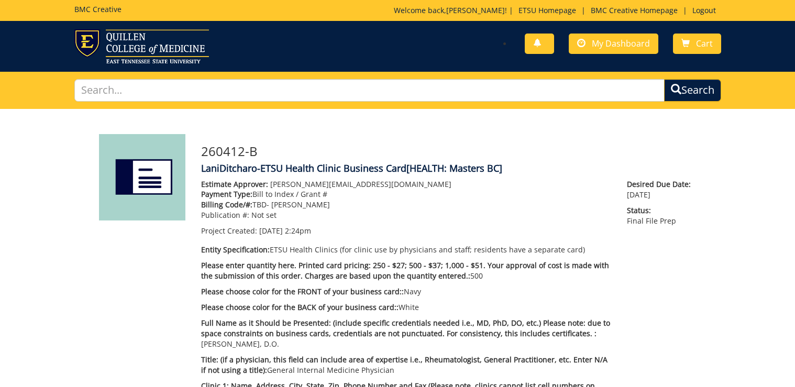
scroll to position [588, 0]
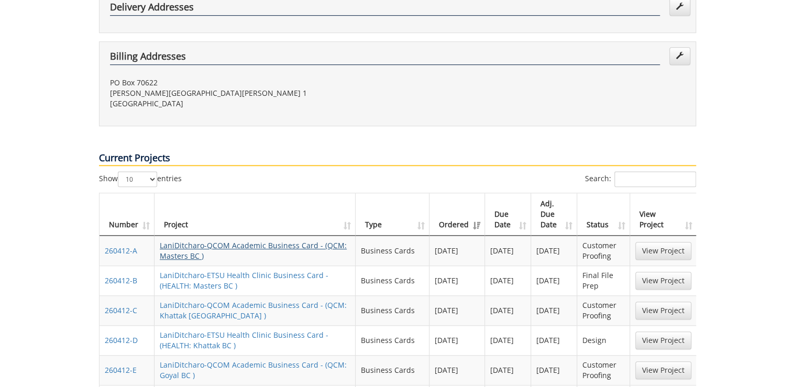
scroll to position [335, 0]
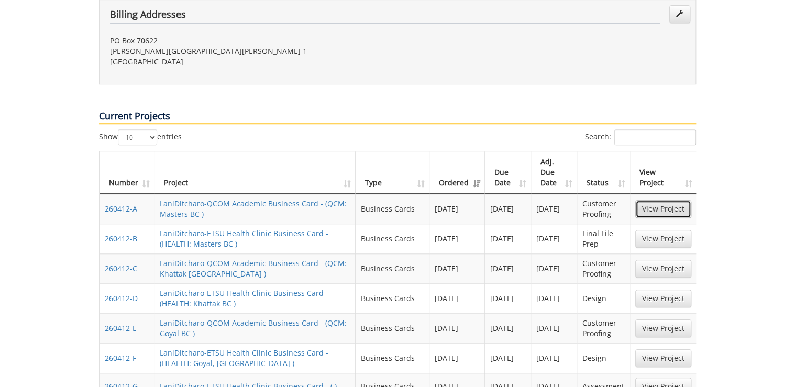
click at [655, 200] on link "View Project" at bounding box center [664, 209] width 56 height 18
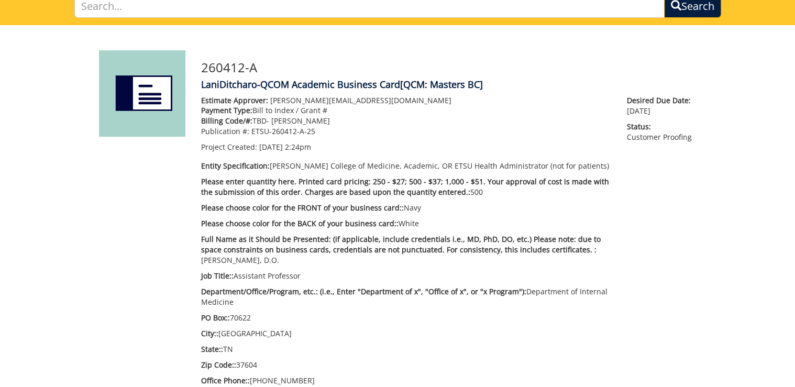
scroll to position [252, 0]
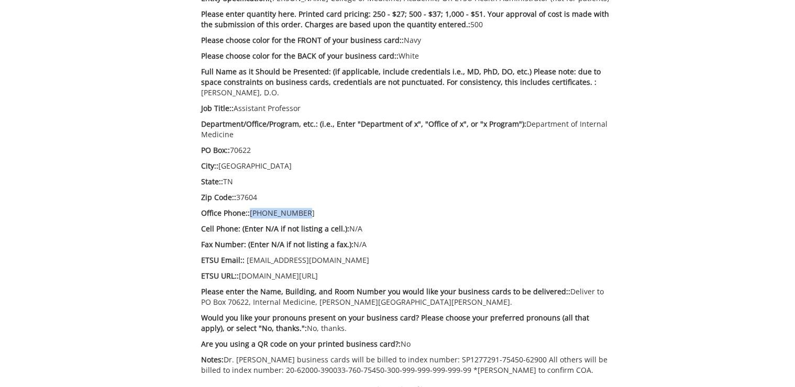
drag, startPoint x: 302, startPoint y: 211, endPoint x: 249, endPoint y: 213, distance: 53.0
click at [249, 213] on p "Office Phone:: 423-439-6282" at bounding box center [406, 213] width 410 height 10
drag, startPoint x: 249, startPoint y: 213, endPoint x: 261, endPoint y: 214, distance: 12.1
copy p "423-439-6282"
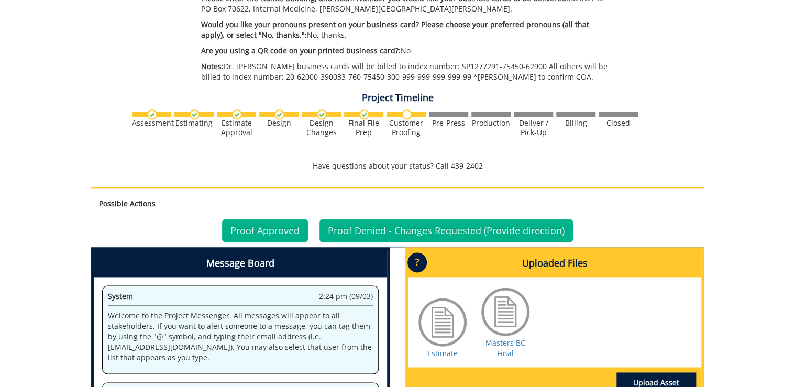
scroll to position [629, 0]
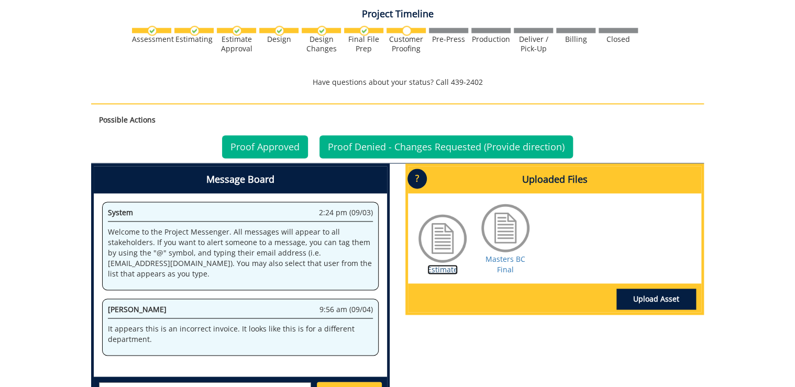
click at [442, 268] on link "Estimate" at bounding box center [443, 270] width 30 height 10
click at [506, 268] on link "Masters BC Final" at bounding box center [506, 264] width 40 height 20
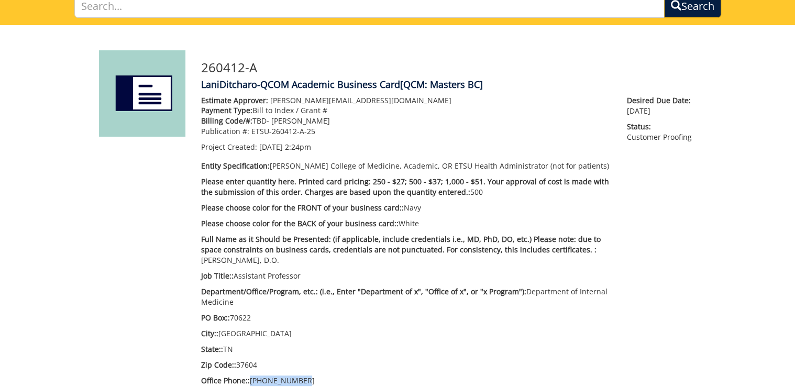
scroll to position [126, 0]
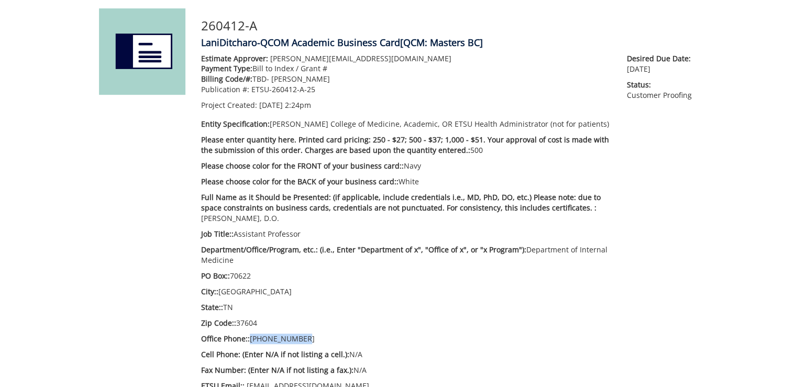
drag, startPoint x: 254, startPoint y: 231, endPoint x: 301, endPoint y: 233, distance: 47.2
click at [301, 233] on p "Job Title:: Assistant Professor" at bounding box center [406, 234] width 410 height 10
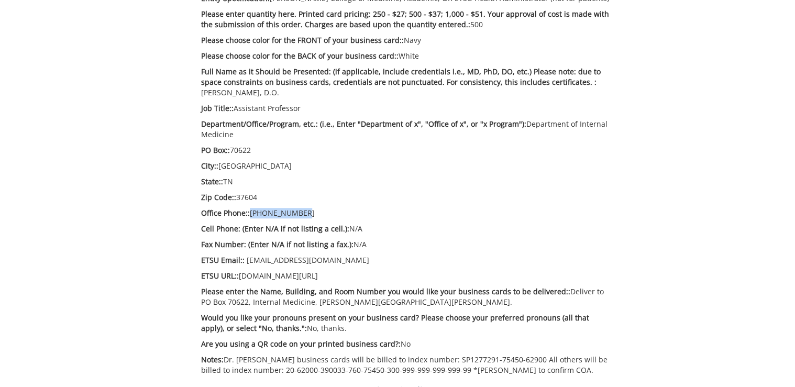
scroll to position [293, 0]
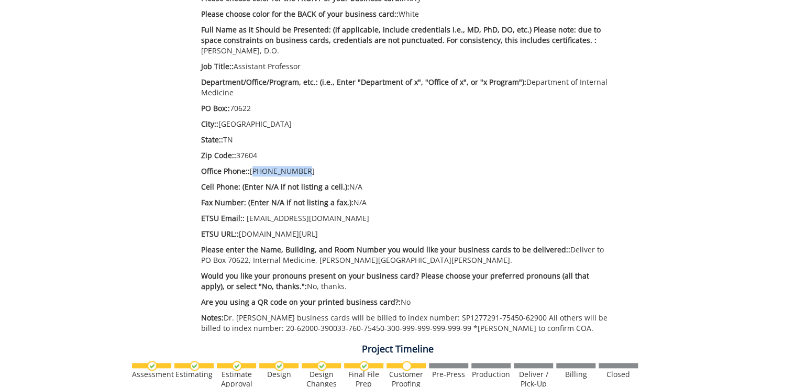
drag, startPoint x: 252, startPoint y: 171, endPoint x: 298, endPoint y: 171, distance: 45.6
click at [298, 171] on p "Office Phone:: 423-439-6282" at bounding box center [406, 171] width 410 height 10
copy p "423-439-6282"
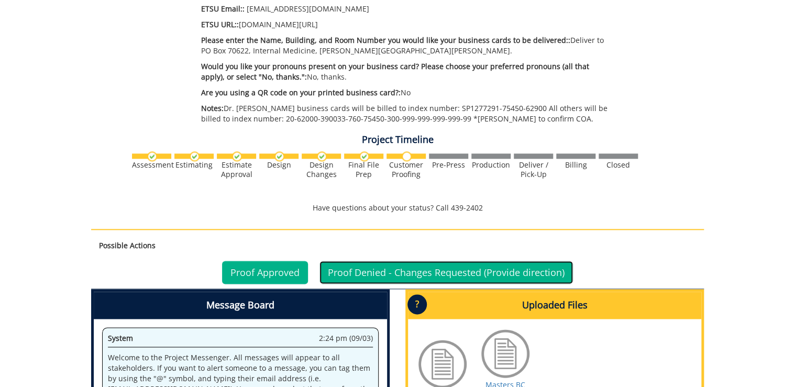
click at [452, 272] on link "Proof Denied - Changes Requested (Provide direction)" at bounding box center [447, 272] width 254 height 23
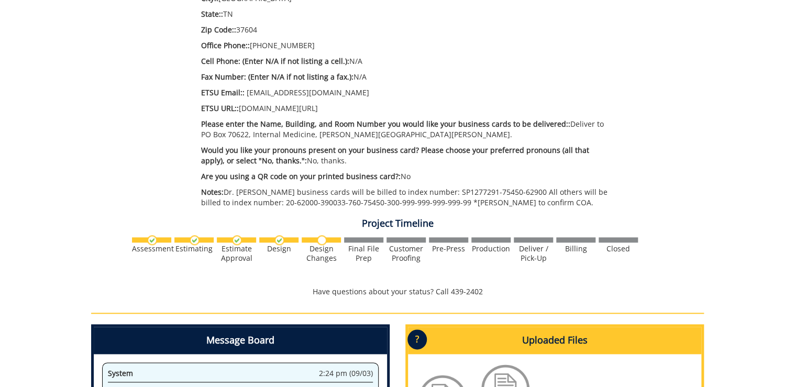
scroll to position [713, 0]
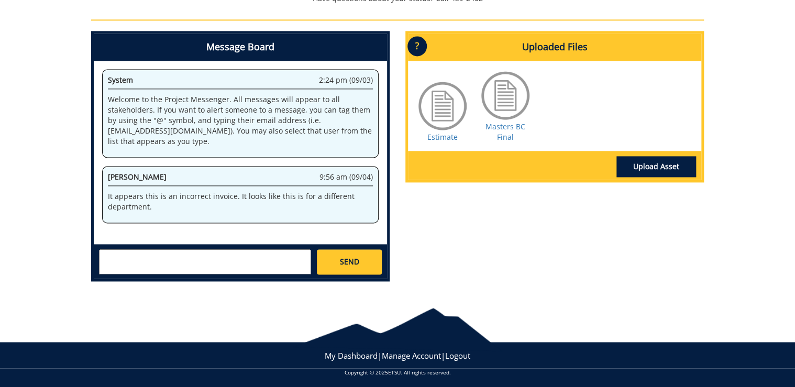
click at [197, 268] on textarea at bounding box center [205, 261] width 212 height 25
paste textarea "[PHONE_NUMBER]"
click at [162, 267] on textarea "Hello, the phone number should be [PHONE_NUMBER], on the BC it is listed as [PH…" at bounding box center [205, 261] width 212 height 25
click at [256, 264] on textarea "Hello, the phone number should be [PHONE_NUMBER], on the BC it is listed as [PH…" at bounding box center [205, 261] width 212 height 25
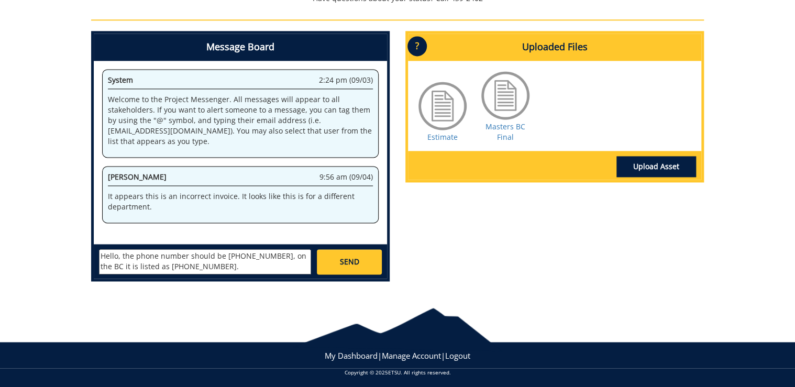
scroll to position [0, 0]
type textarea "Hello, the phone number should be [PHONE_NUMBER], on the BC it is listed as [PH…"
click at [353, 264] on span "SEND" at bounding box center [349, 262] width 19 height 10
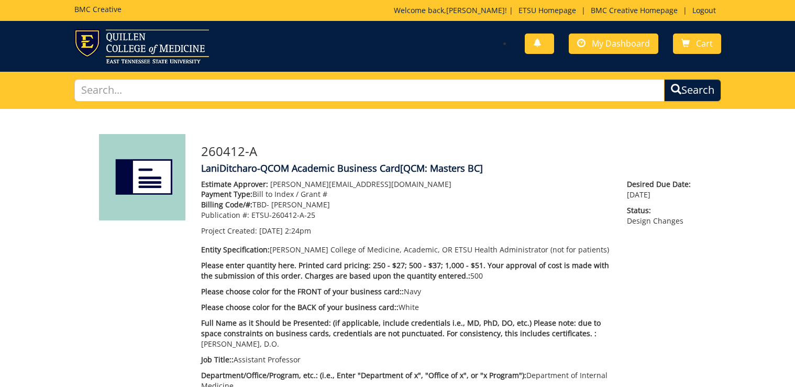
scroll to position [503, 0]
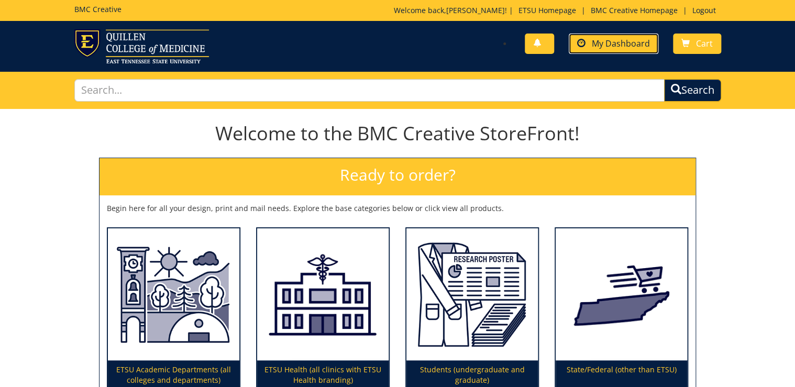
click at [604, 37] on link "My Dashboard" at bounding box center [614, 44] width 90 height 20
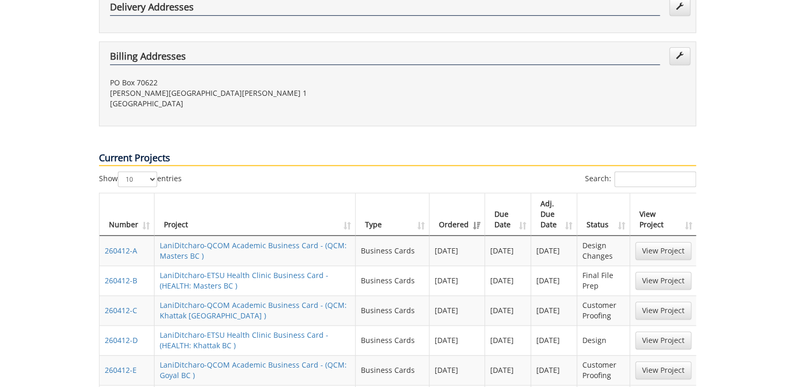
scroll to position [335, 0]
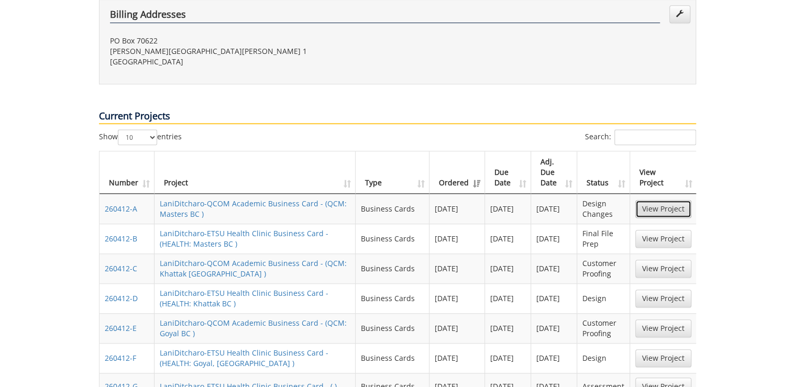
click at [669, 200] on link "View Project" at bounding box center [664, 209] width 56 height 18
click at [654, 200] on link "View Project" at bounding box center [664, 209] width 56 height 18
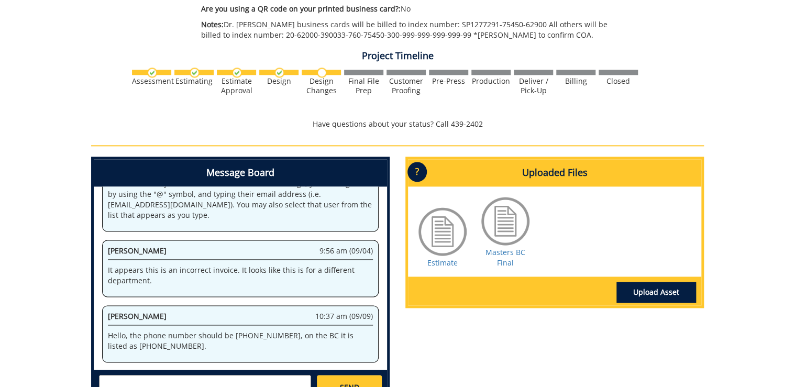
scroll to position [629, 0]
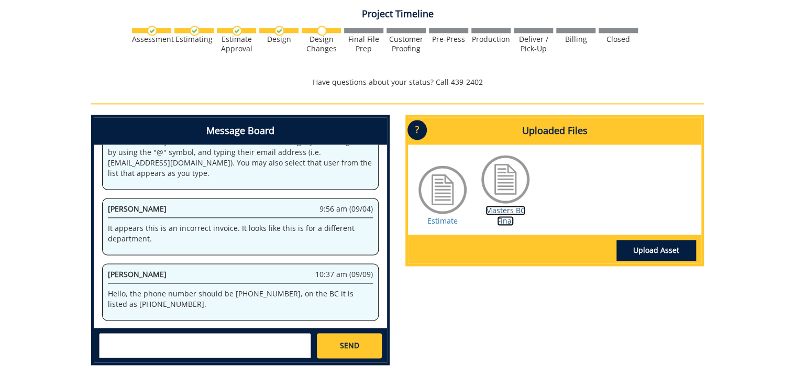
click at [509, 214] on link "Masters BC Final" at bounding box center [506, 215] width 40 height 20
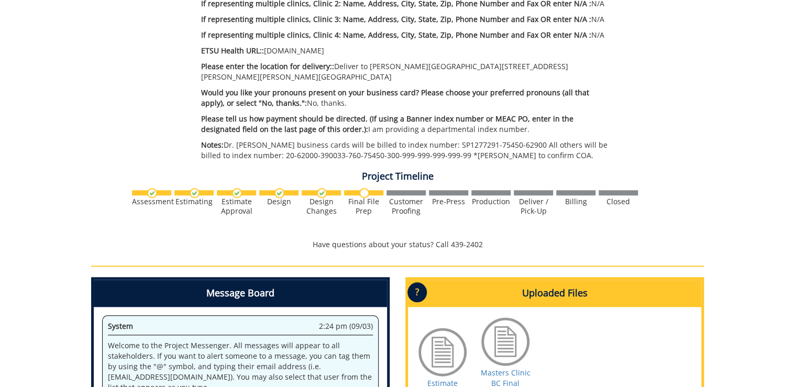
scroll to position [461, 0]
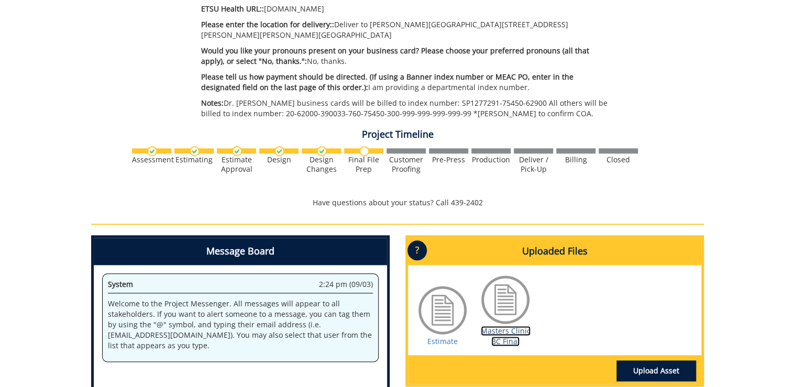
click at [504, 329] on link "Masters Clinic BC Final" at bounding box center [506, 336] width 50 height 20
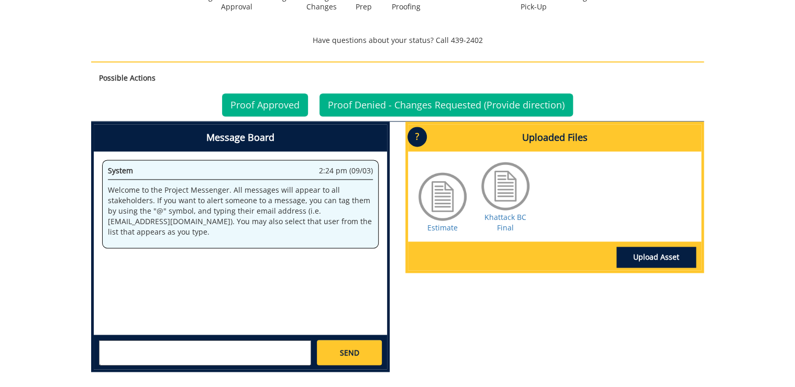
scroll to position [713, 0]
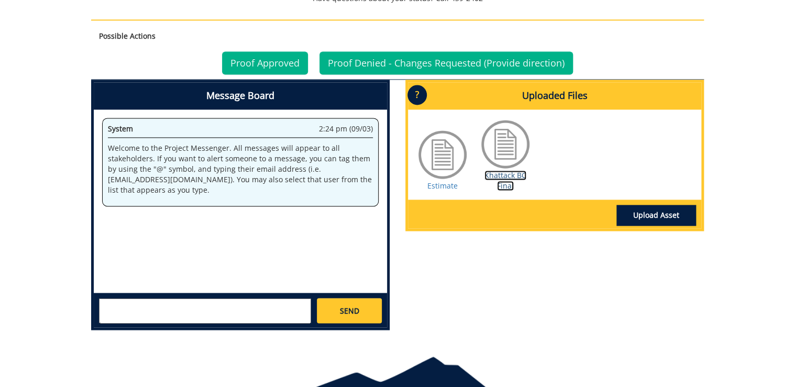
click at [509, 175] on link "Khattack BC Final" at bounding box center [506, 180] width 42 height 20
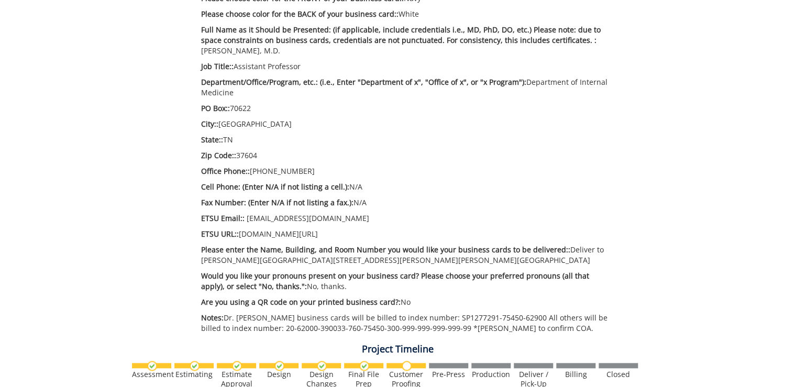
scroll to position [252, 0]
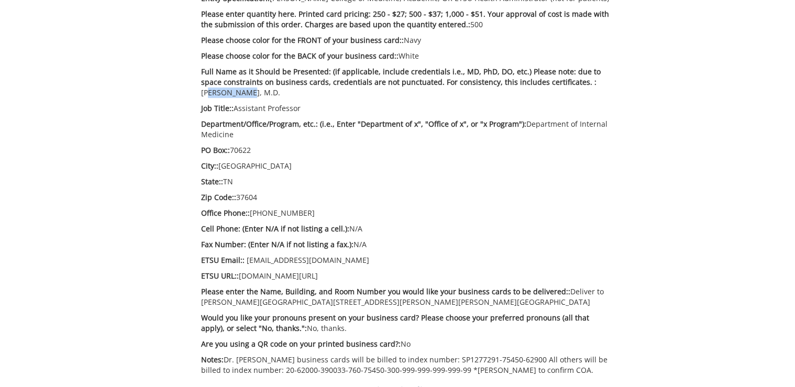
drag, startPoint x: 564, startPoint y: 84, endPoint x: 597, endPoint y: 84, distance: 33.5
click at [597, 84] on p "Full Name as it Should be Presented: (if applicable, include credentials i.e., …" at bounding box center [406, 82] width 410 height 31
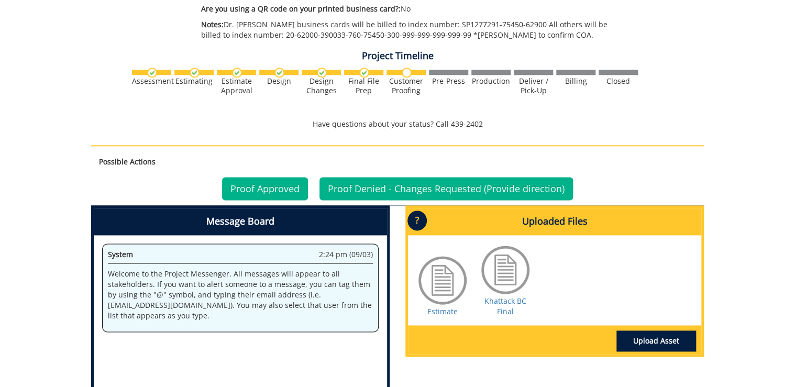
scroll to position [671, 0]
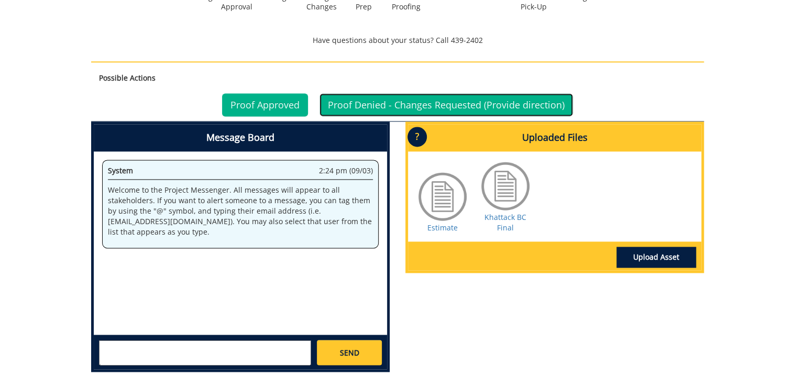
click at [482, 107] on link "Proof Denied - Changes Requested (Provide direction)" at bounding box center [447, 104] width 254 height 23
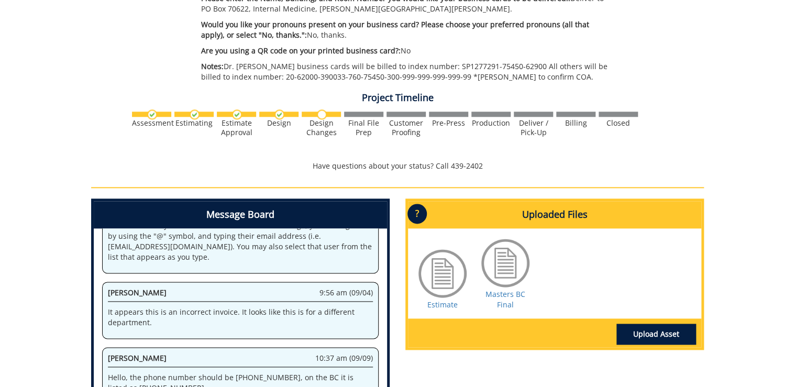
scroll to position [629, 0]
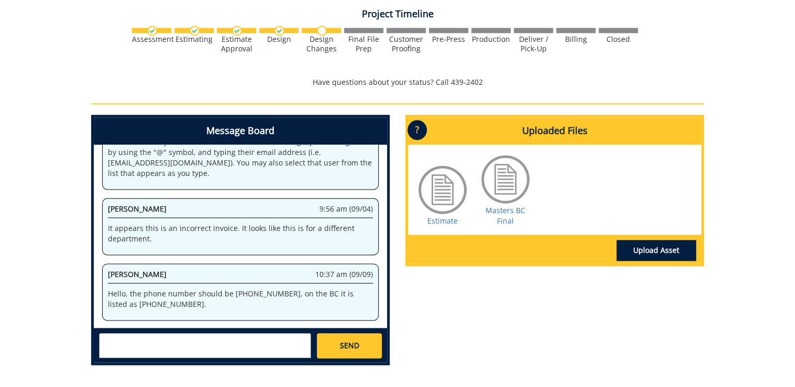
click at [138, 305] on p "Hello, the phone number should be [PHONE_NUMBER], on the BC it is listed as [PH…" at bounding box center [240, 299] width 265 height 21
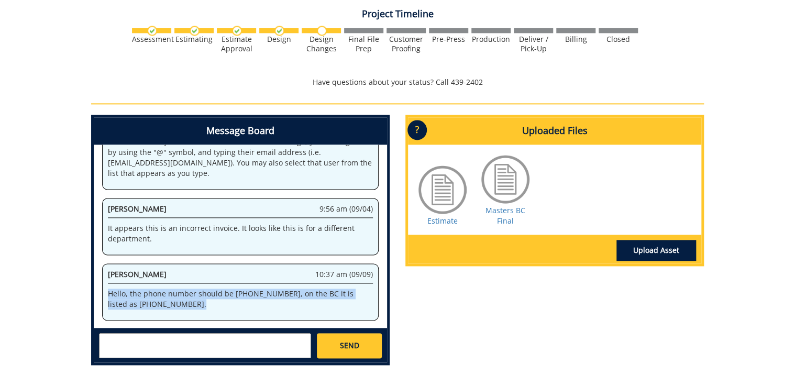
click at [138, 305] on p "Hello, the phone number should be [PHONE_NUMBER], on the BC it is listed as [PH…" at bounding box center [240, 299] width 265 height 21
copy div "Hello, the phone number should be [PHONE_NUMBER], on the BC it is listed as [PH…"
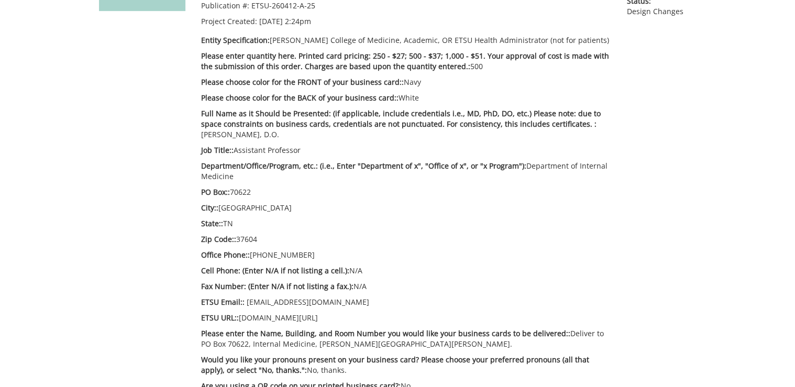
scroll to position [629, 0]
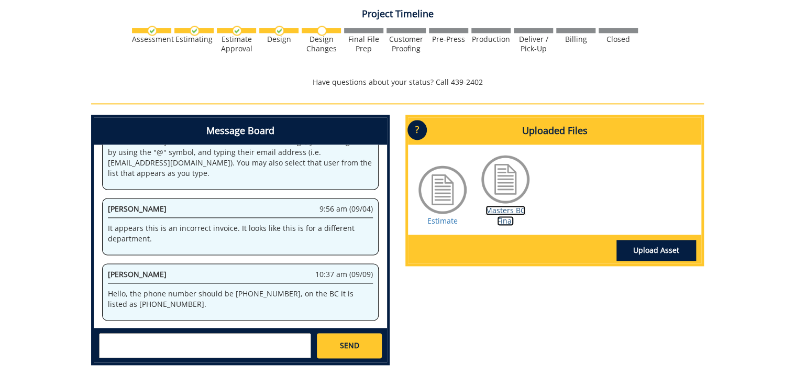
click at [510, 216] on link "Masters BC Final" at bounding box center [506, 215] width 40 height 20
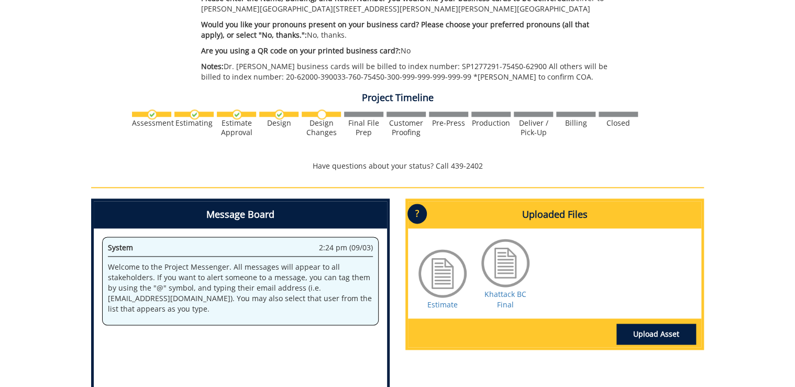
scroll to position [629, 0]
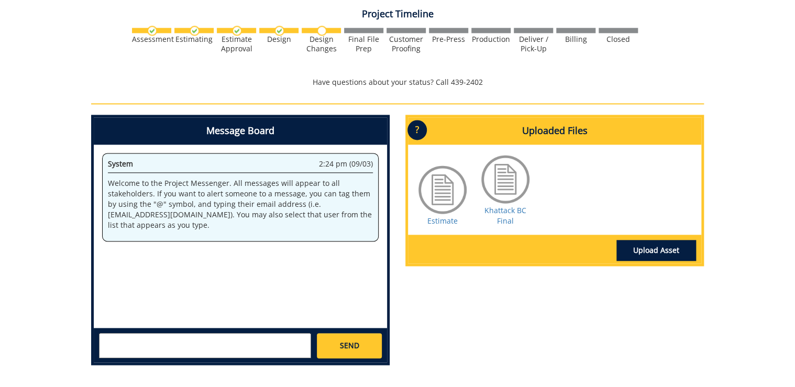
click at [163, 341] on textarea at bounding box center [205, 345] width 212 height 25
paste textarea "Hello, the phone number should be [PHONE_NUMBER], on the BC it is listed as [PH…"
type textarea "Hello, the phone number should be [PHONE_NUMBER], on the BC it is listed as [PH…"
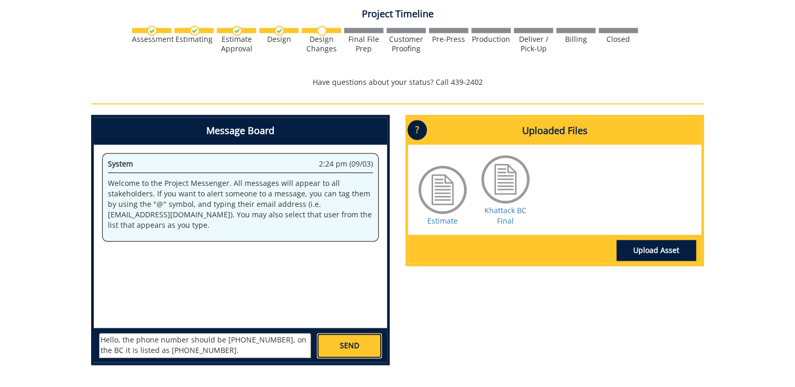
click at [345, 341] on span "SEND" at bounding box center [349, 346] width 19 height 10
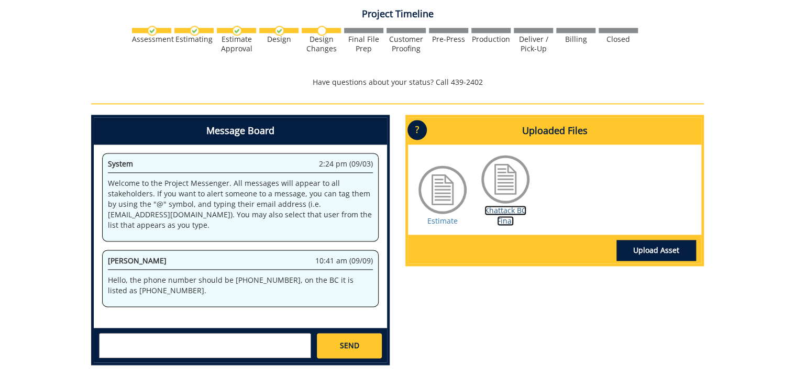
click at [513, 218] on link "Khattack BC Final" at bounding box center [506, 215] width 42 height 20
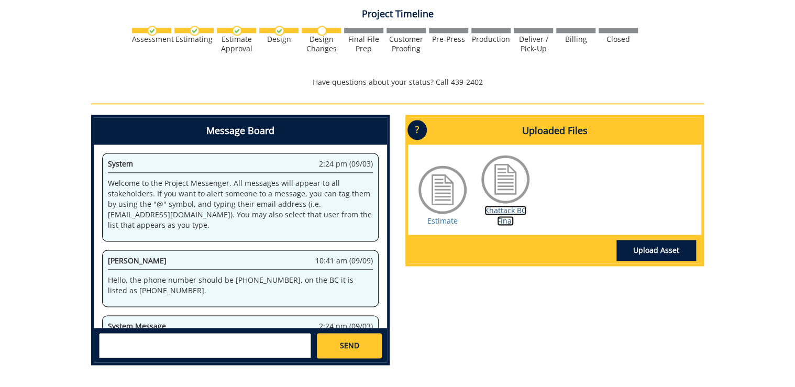
scroll to position [148, 0]
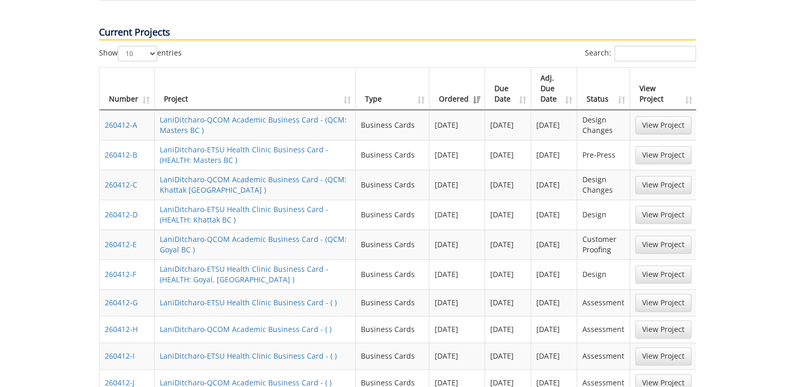
scroll to position [461, 0]
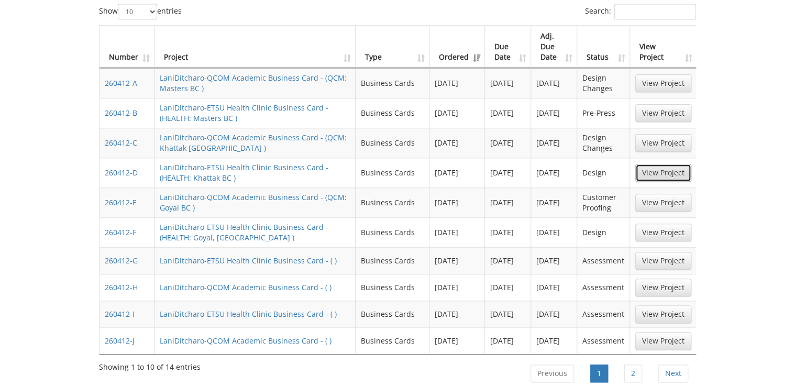
click at [677, 164] on link "View Project" at bounding box center [664, 173] width 56 height 18
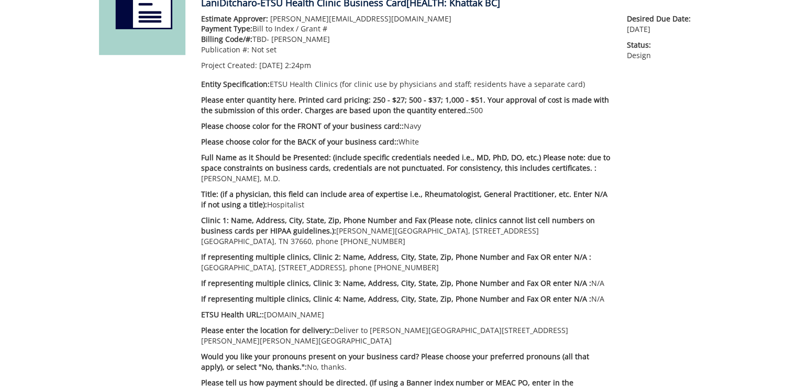
scroll to position [124, 0]
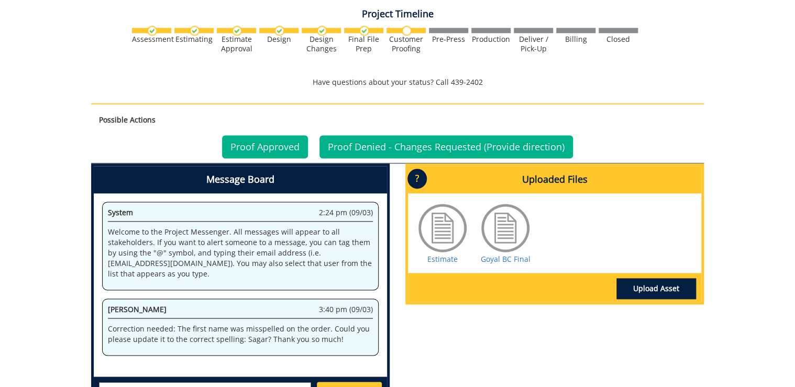
scroll to position [713, 0]
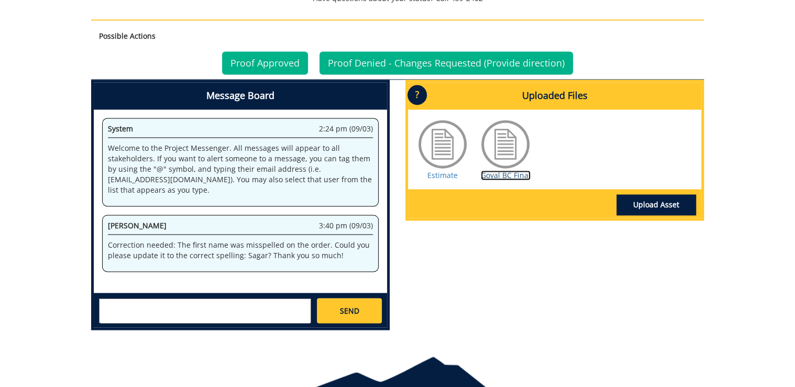
click at [503, 177] on link "Goyal BC Final" at bounding box center [506, 175] width 50 height 10
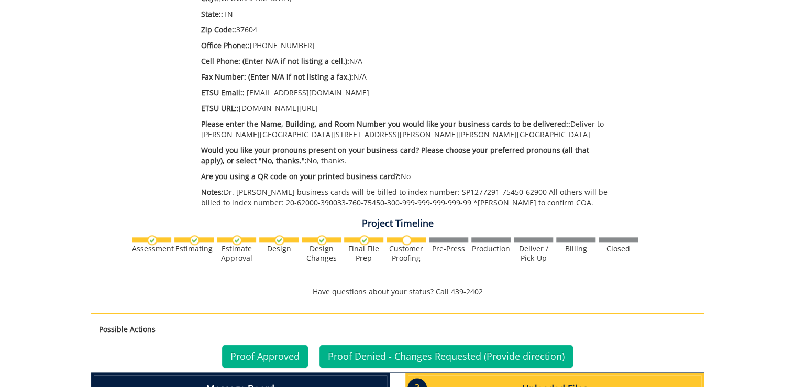
scroll to position [210, 0]
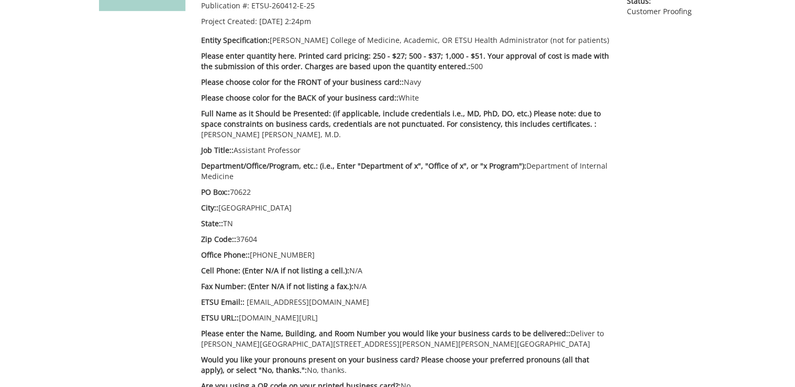
drag, startPoint x: 246, startPoint y: 151, endPoint x: 308, endPoint y: 146, distance: 62.1
click at [308, 146] on p "Job Title:: Assistant Professor" at bounding box center [406, 150] width 410 height 10
drag, startPoint x: 271, startPoint y: 254, endPoint x: 307, endPoint y: 254, distance: 35.1
click at [307, 254] on p "Office Phone:: 423-439-6282" at bounding box center [406, 255] width 410 height 10
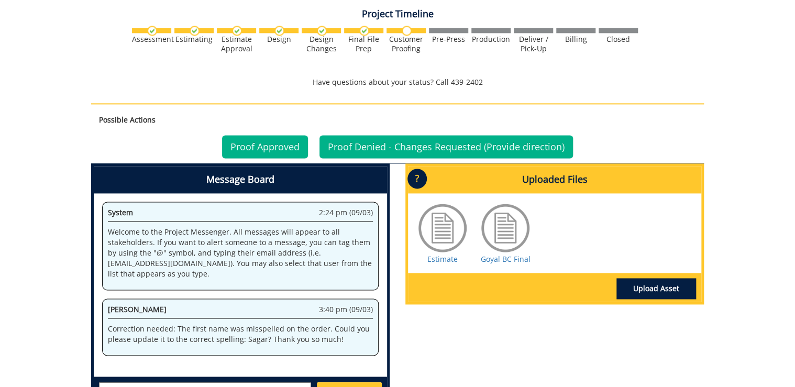
scroll to position [713, 0]
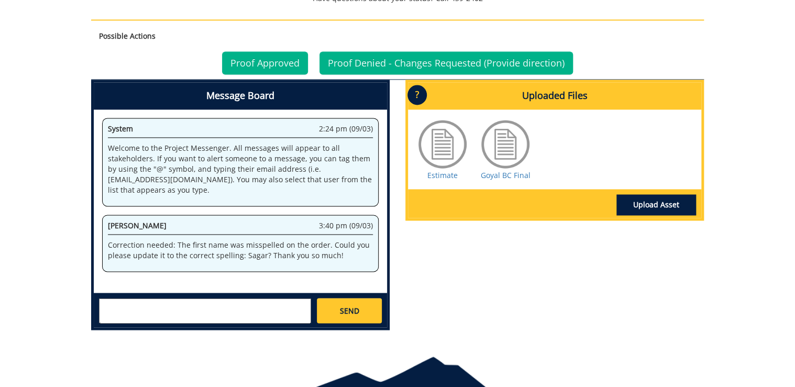
click at [219, 312] on textarea at bounding box center [205, 310] width 212 height 25
paste textarea "Hello, the phone number should be 423-439-6282, on the BC it is listed as 423-4…"
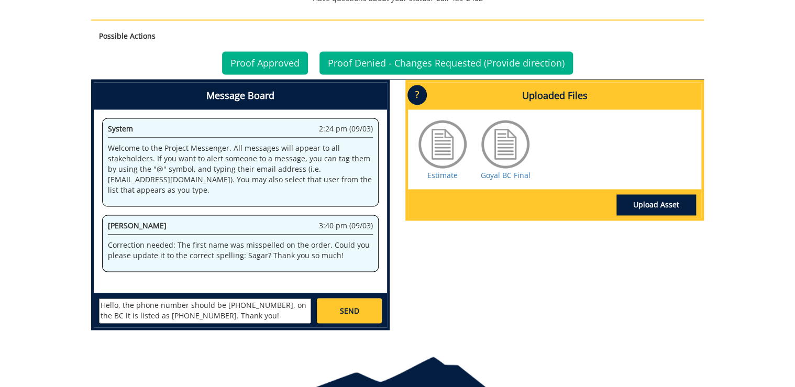
type textarea "Hello, the phone number should be 423-439-6282, on the BC it is listed as 423-4…"
click at [356, 310] on span "SEND" at bounding box center [349, 311] width 19 height 10
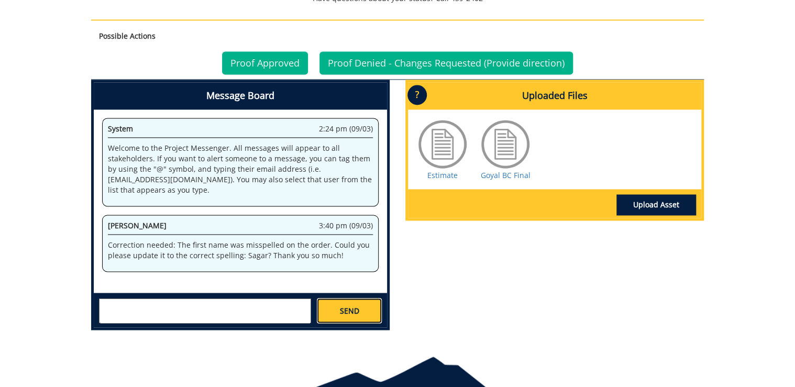
scroll to position [52, 0]
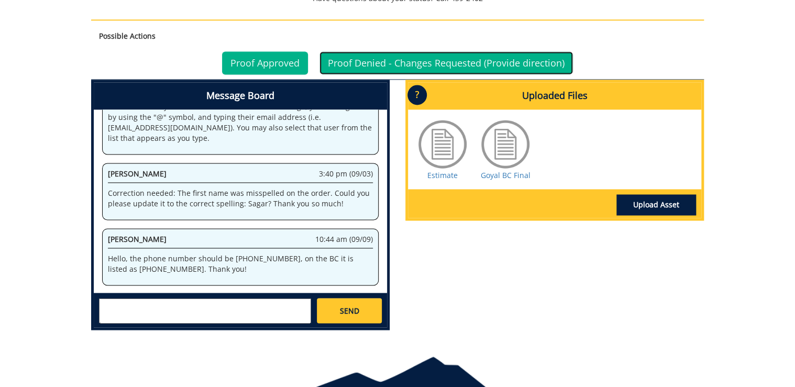
click at [454, 65] on link "Proof Denied - Changes Requested (Provide direction)" at bounding box center [447, 62] width 254 height 23
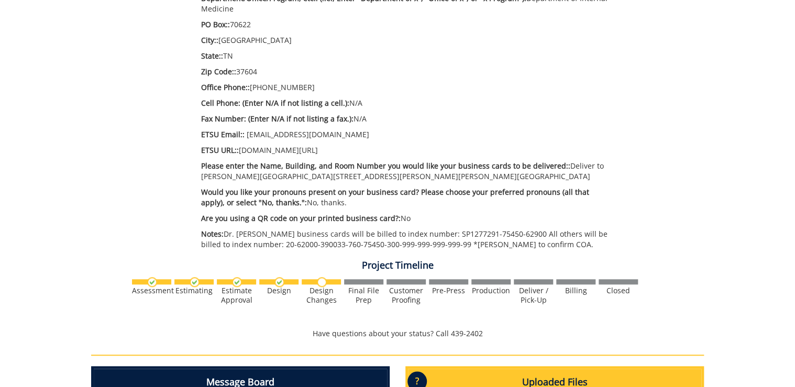
scroll to position [671, 0]
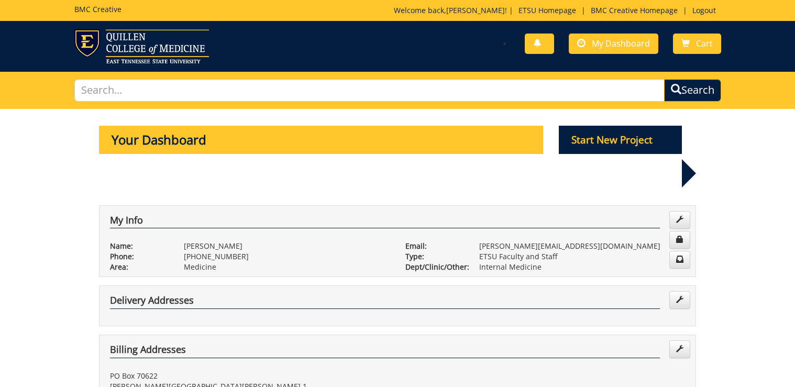
scroll to position [461, 0]
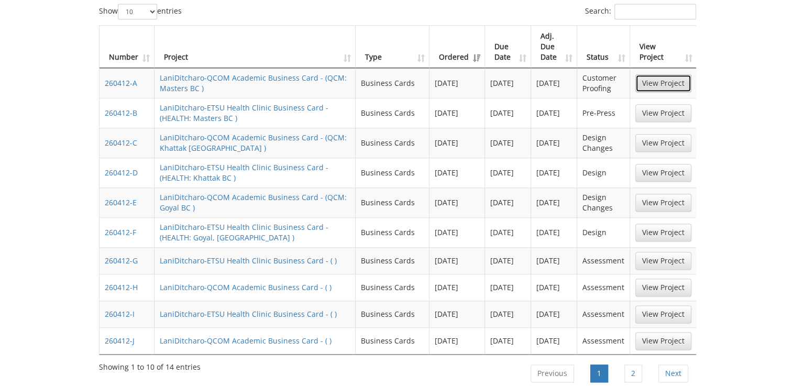
click at [650, 74] on link "View Project" at bounding box center [664, 83] width 56 height 18
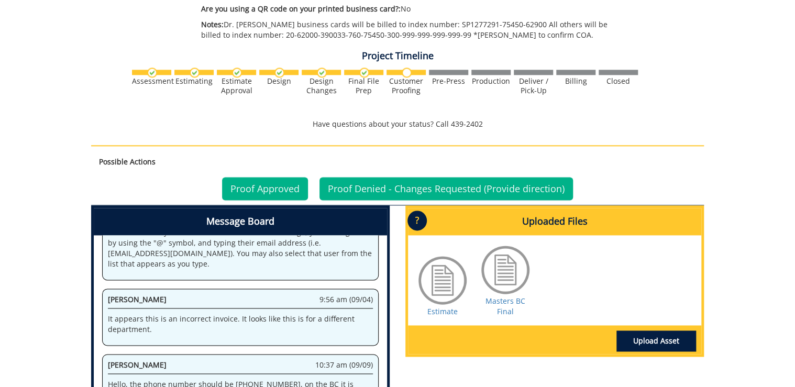
scroll to position [671, 0]
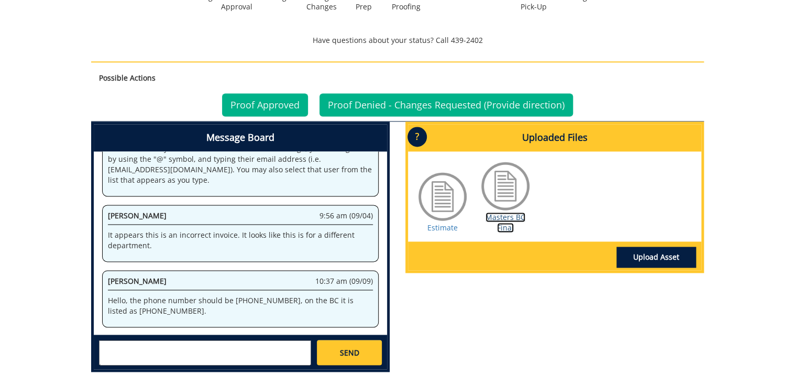
click at [507, 214] on link "Masters BC Final" at bounding box center [506, 222] width 40 height 20
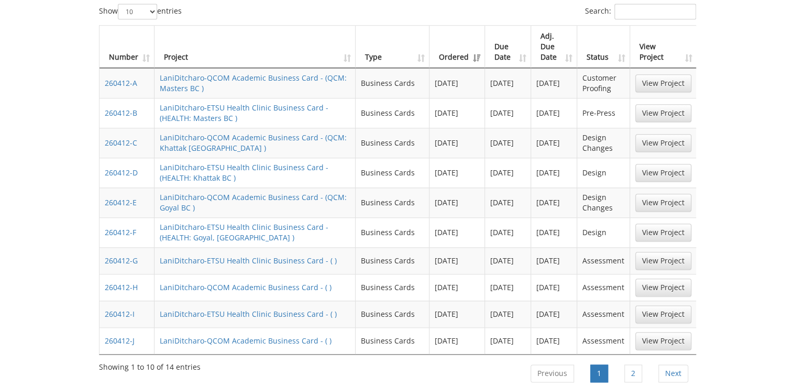
scroll to position [377, 0]
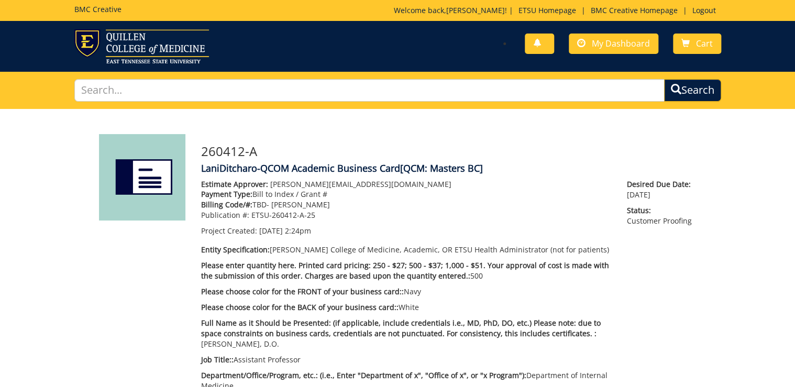
scroll to position [41, 0]
click at [495, 165] on h4 "LaniDitcharo-QCOM Academic Business Card [QCM: Masters BC]" at bounding box center [448, 168] width 495 height 10
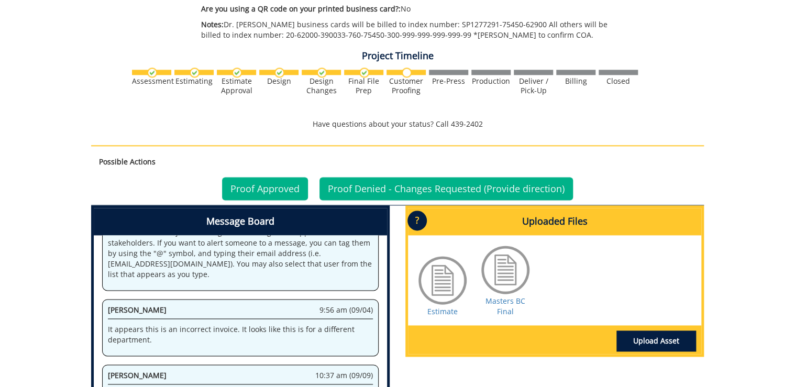
scroll to position [713, 0]
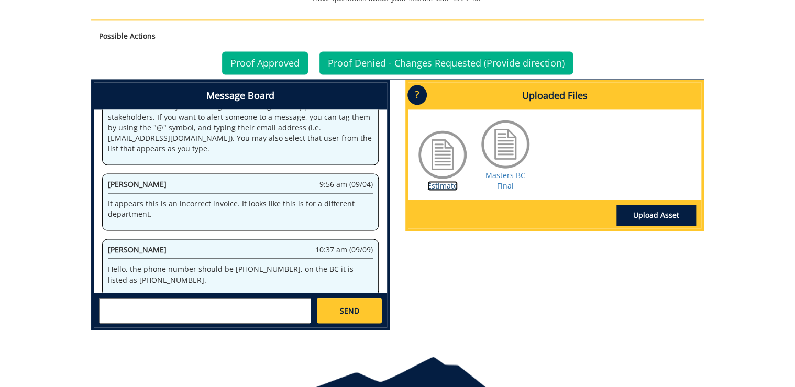
click at [441, 185] on link "Estimate" at bounding box center [443, 186] width 30 height 10
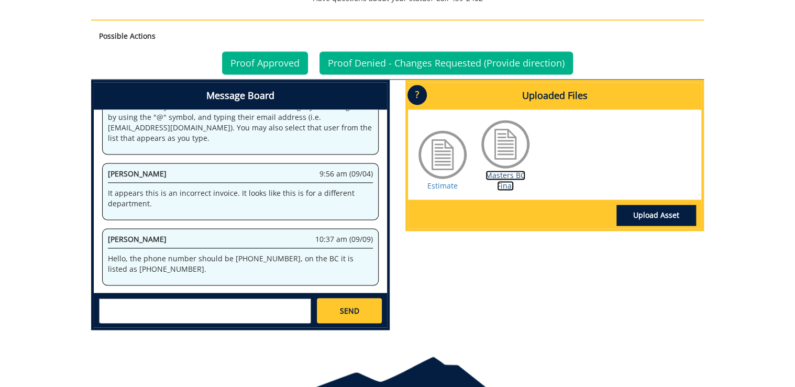
click at [506, 184] on link "Masters BC Final" at bounding box center [506, 180] width 40 height 20
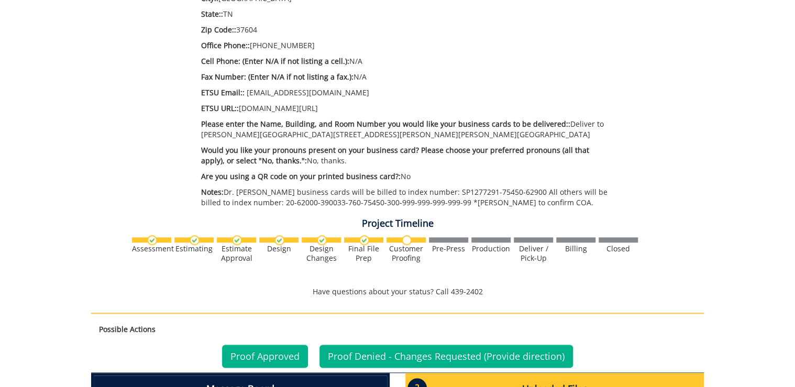
scroll to position [671, 0]
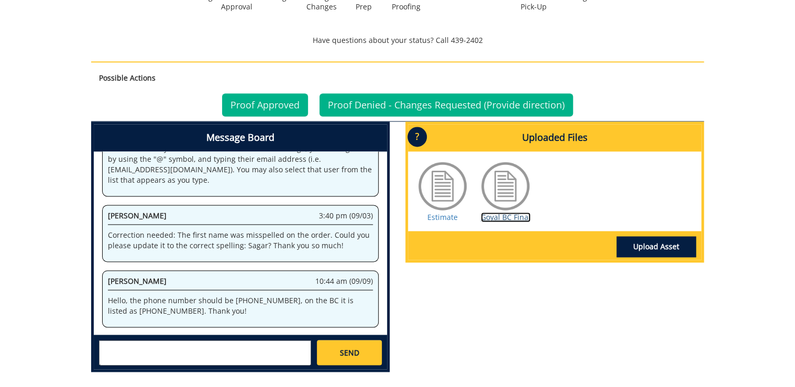
click at [517, 215] on link "Goyal BC Final" at bounding box center [506, 217] width 50 height 10
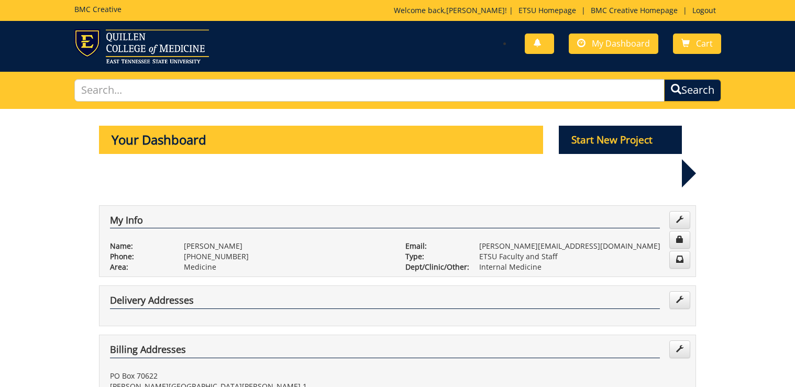
scroll to position [377, 0]
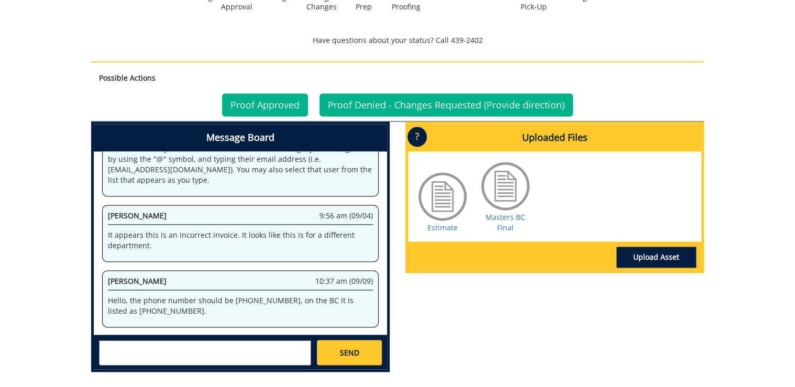
scroll to position [713, 0]
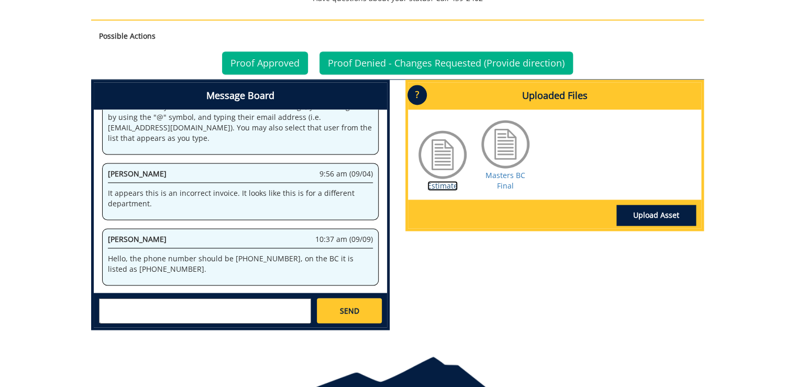
click at [441, 182] on link "Estimate" at bounding box center [443, 186] width 30 height 10
click at [498, 187] on link "Masters BC Final" at bounding box center [506, 180] width 40 height 20
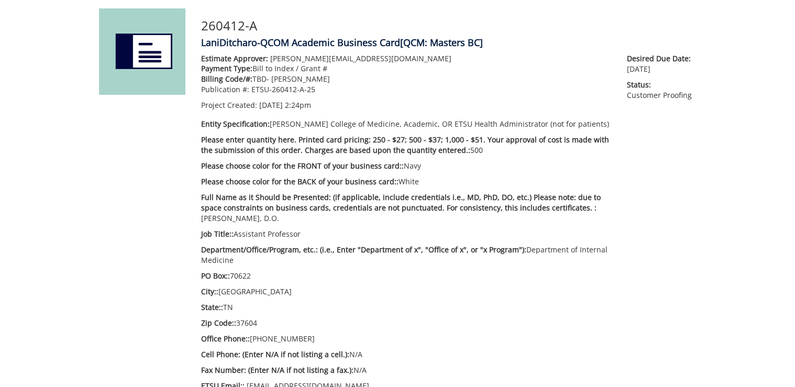
scroll to position [168, 0]
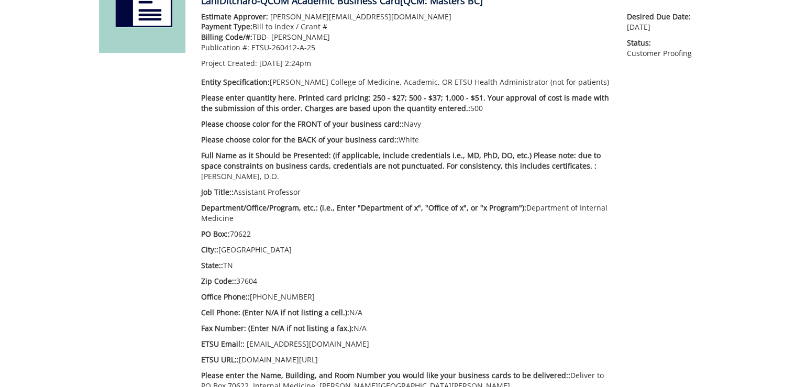
drag, startPoint x: 272, startPoint y: 193, endPoint x: 299, endPoint y: 194, distance: 26.8
click at [299, 194] on p "Job Title:: Assistant Professor" at bounding box center [406, 192] width 410 height 10
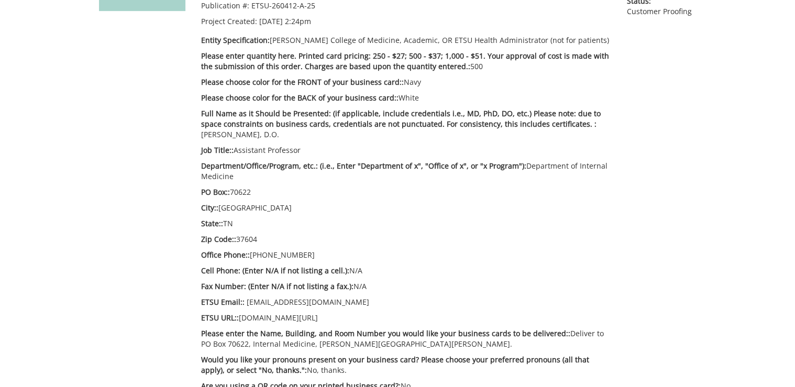
scroll to position [252, 0]
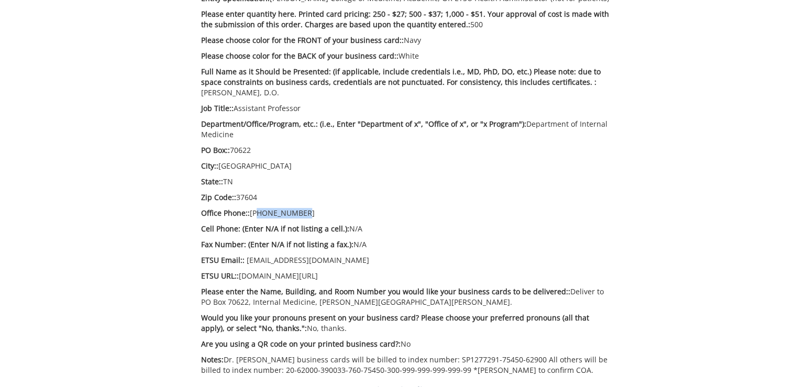
drag, startPoint x: 301, startPoint y: 215, endPoint x: 255, endPoint y: 215, distance: 45.6
click at [255, 215] on p "Office Phone:: 423-439-6282" at bounding box center [406, 213] width 410 height 10
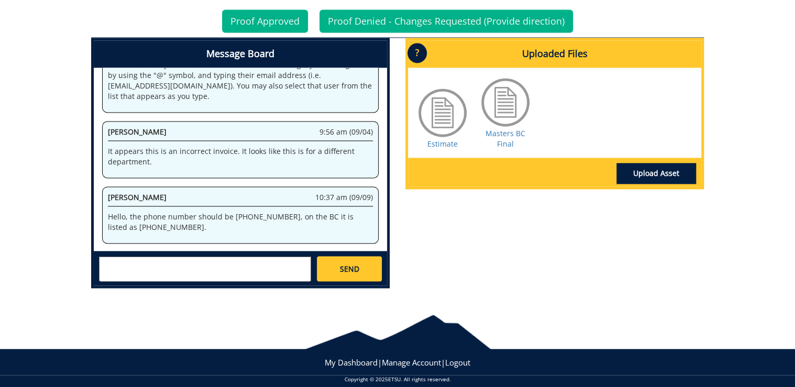
scroll to position [765, 0]
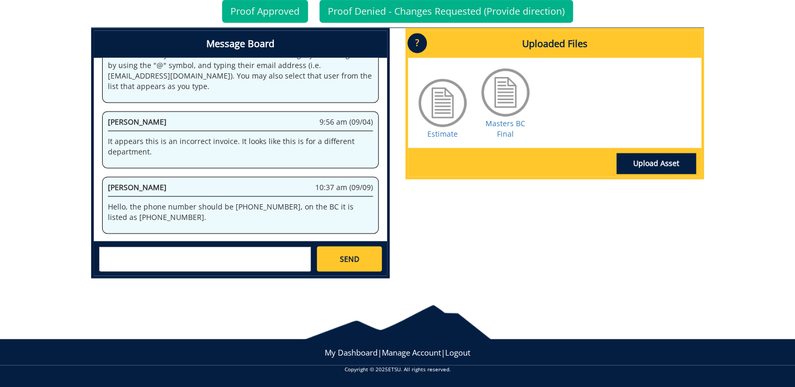
click at [222, 248] on textarea at bounding box center [205, 258] width 212 height 25
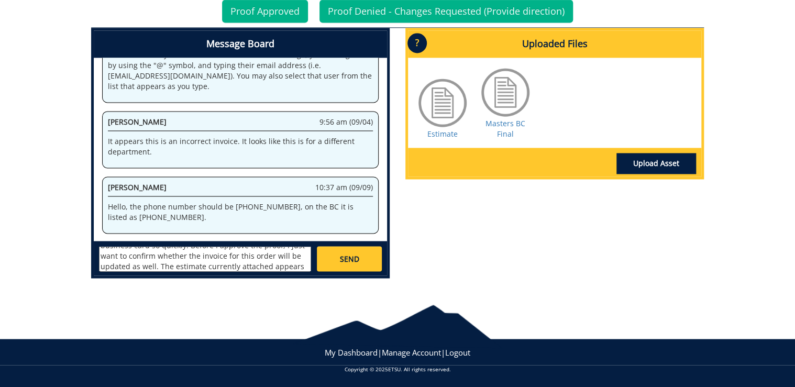
scroll to position [29, 0]
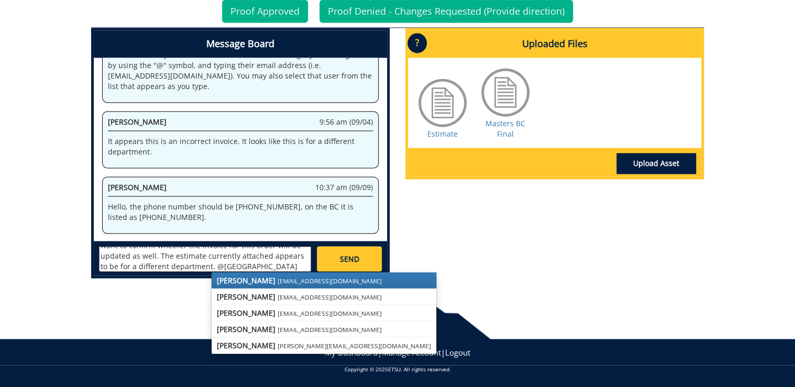
click at [278, 283] on small "sluderp@etsu.edu" at bounding box center [330, 280] width 104 height 8
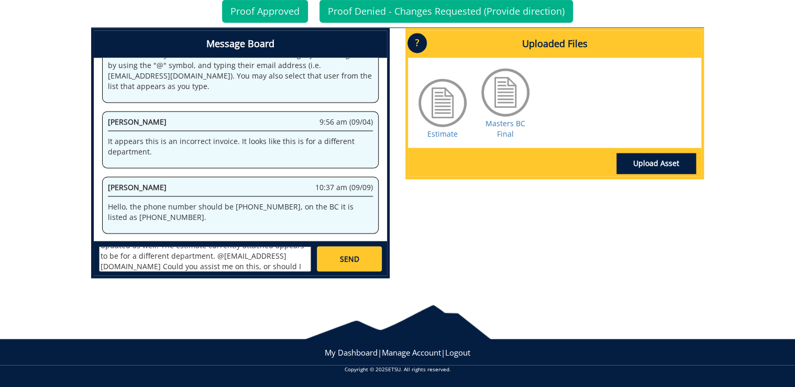
scroll to position [50, 0]
type textarea "Thank you so much for updating the phone number on the business card so quickly…"
click at [342, 259] on span "SEND" at bounding box center [349, 259] width 19 height 10
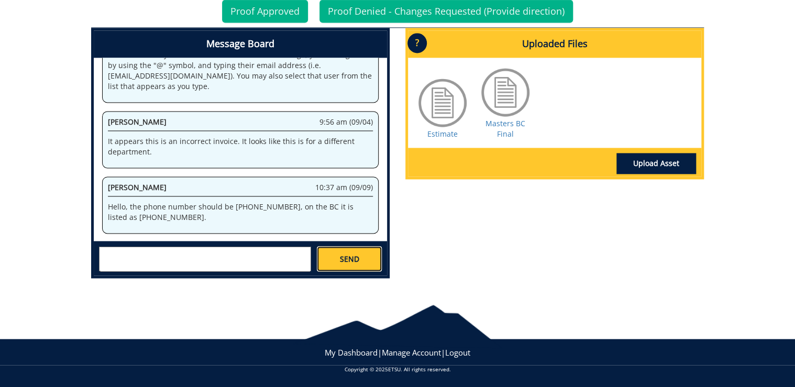
scroll to position [0, 0]
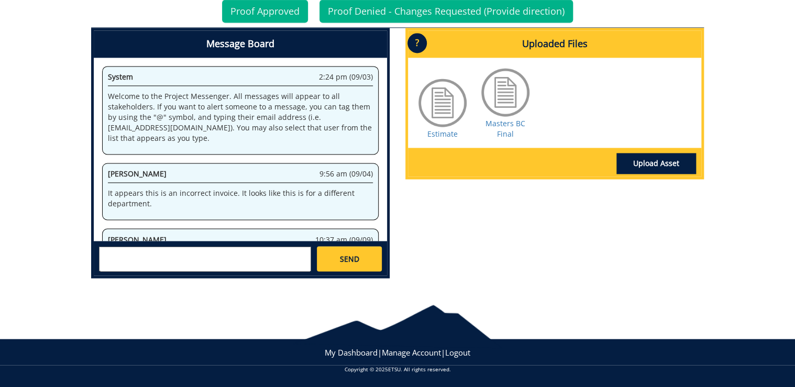
scroll to position [159, 0]
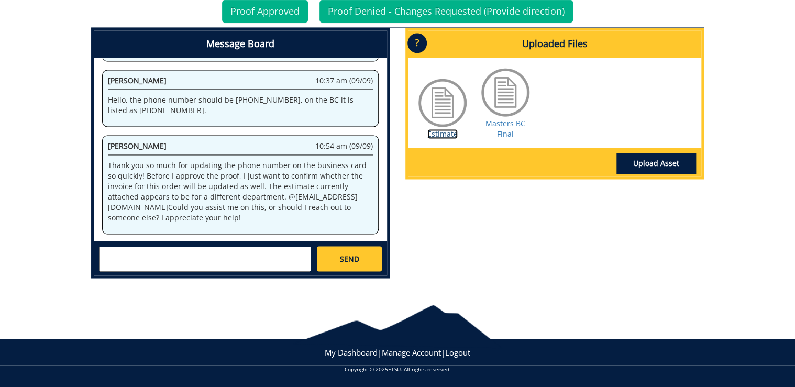
click at [441, 130] on link "Estimate" at bounding box center [443, 134] width 30 height 10
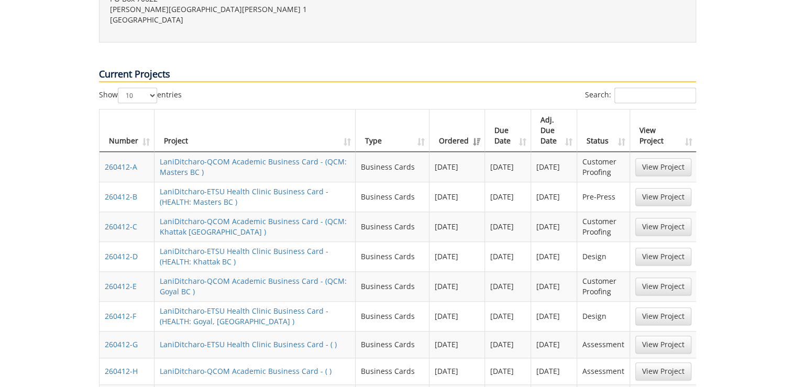
scroll to position [377, 0]
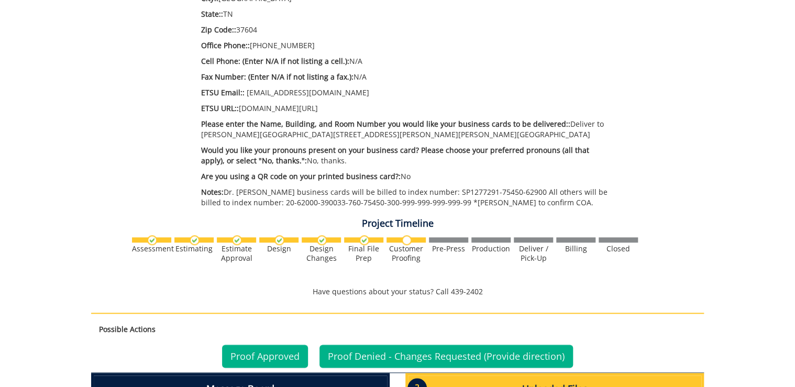
scroll to position [755, 0]
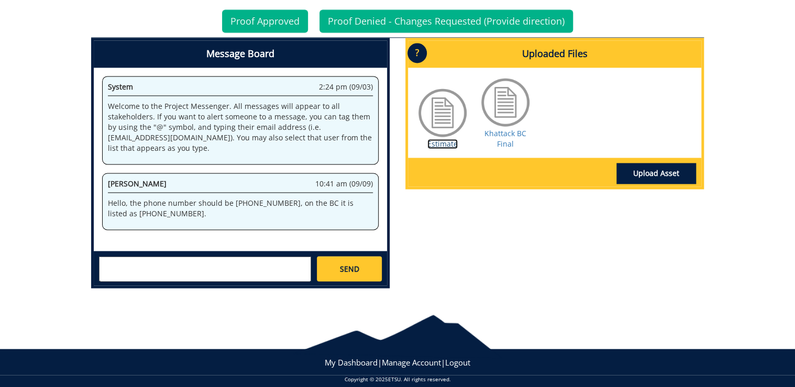
click at [440, 145] on link "Estimate" at bounding box center [443, 144] width 30 height 10
click at [503, 138] on link "Khattack BC Final" at bounding box center [506, 138] width 42 height 20
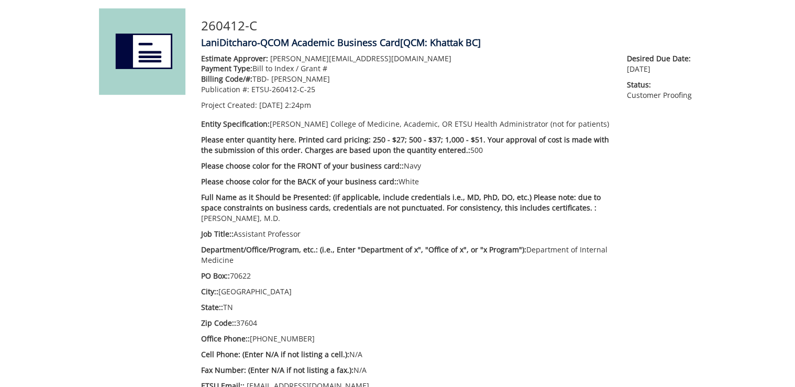
scroll to position [210, 0]
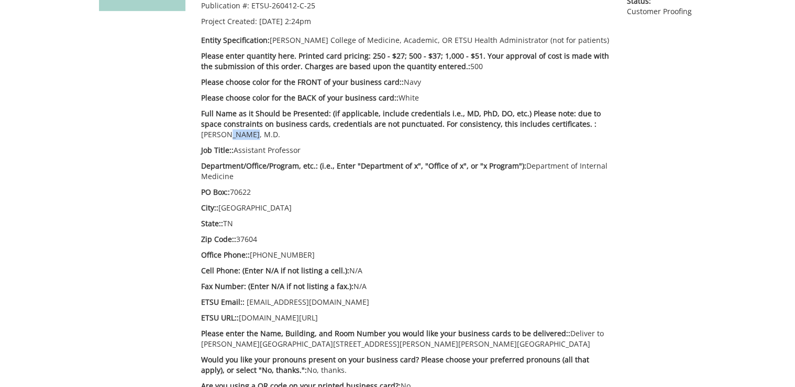
drag, startPoint x: 580, startPoint y: 125, endPoint x: 603, endPoint y: 125, distance: 22.5
click at [603, 125] on p "Full Name as it Should be Presented: (if applicable, include credentials i.e., …" at bounding box center [406, 123] width 410 height 31
drag, startPoint x: 255, startPoint y: 151, endPoint x: 302, endPoint y: 152, distance: 47.2
click at [302, 152] on p "Job Title:: Assistant Professor" at bounding box center [406, 150] width 410 height 10
drag, startPoint x: 245, startPoint y: 304, endPoint x: 272, endPoint y: 304, distance: 27.3
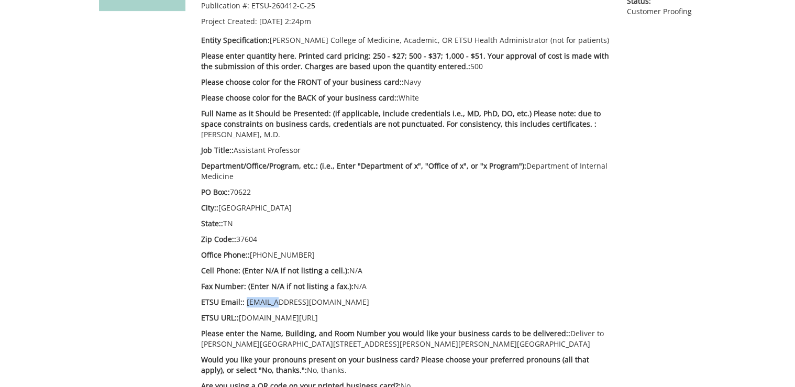
click at [272, 304] on p "ETSU Email:: [EMAIL_ADDRESS][DOMAIN_NAME]" at bounding box center [406, 302] width 410 height 10
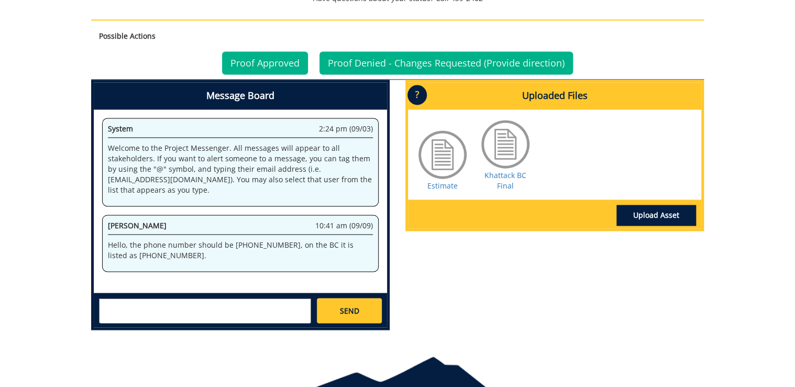
scroll to position [755, 0]
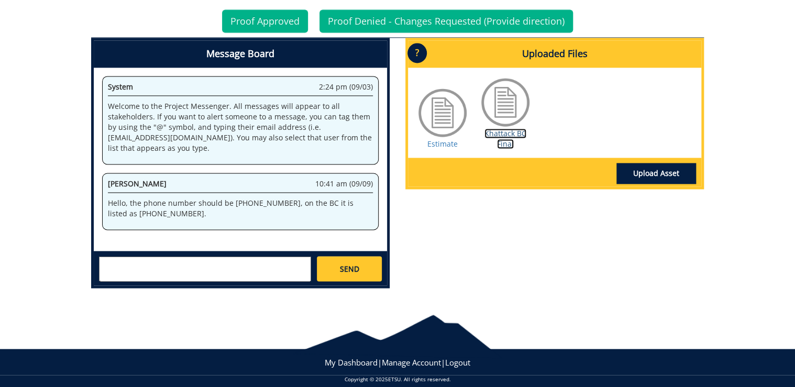
click at [499, 138] on link "Khattack BC Final" at bounding box center [506, 138] width 42 height 20
click at [258, 16] on link "Proof Approved" at bounding box center [265, 20] width 86 height 23
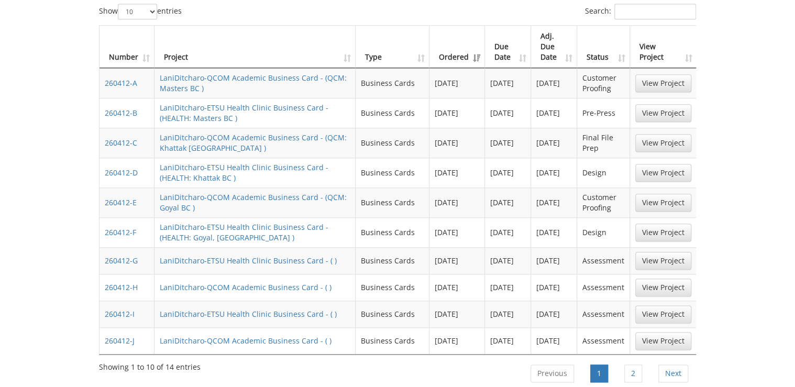
scroll to position [419, 0]
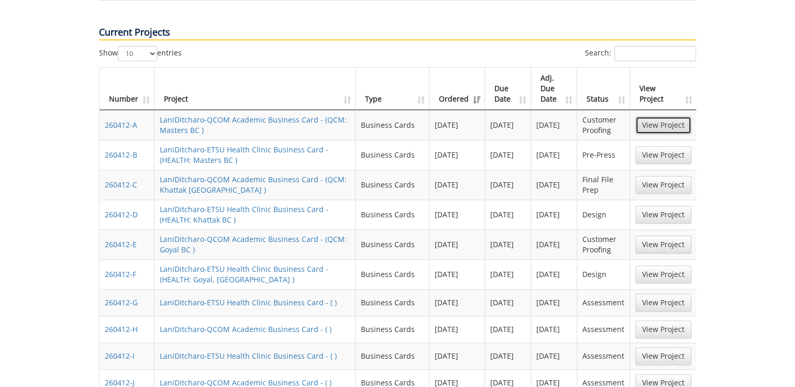
click at [645, 116] on link "View Project" at bounding box center [664, 125] width 56 height 18
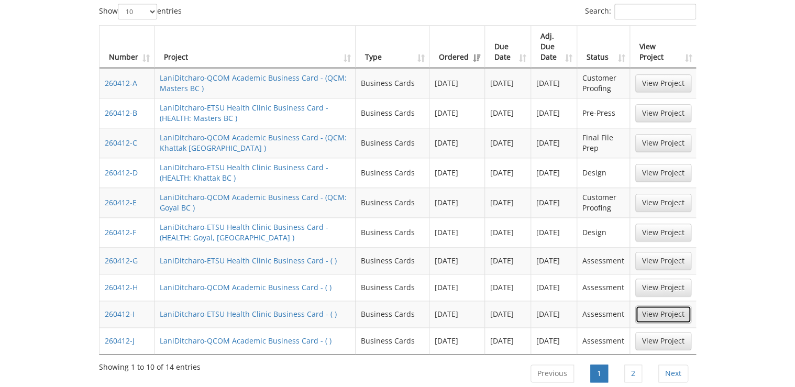
click at [664, 306] on link "View Project" at bounding box center [664, 315] width 56 height 18
click at [631, 365] on link "2" at bounding box center [634, 374] width 18 height 18
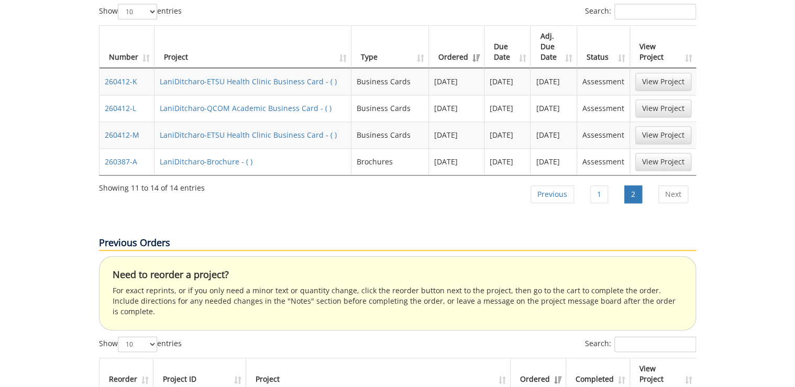
click at [686, 122] on td "View Project" at bounding box center [663, 135] width 67 height 27
click at [683, 126] on link "View Project" at bounding box center [664, 135] width 56 height 18
click at [573, 186] on link "Previous" at bounding box center [552, 195] width 43 height 18
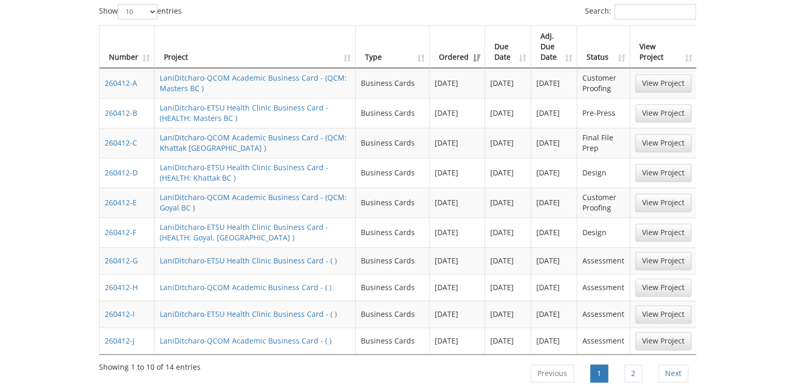
scroll to position [419, 0]
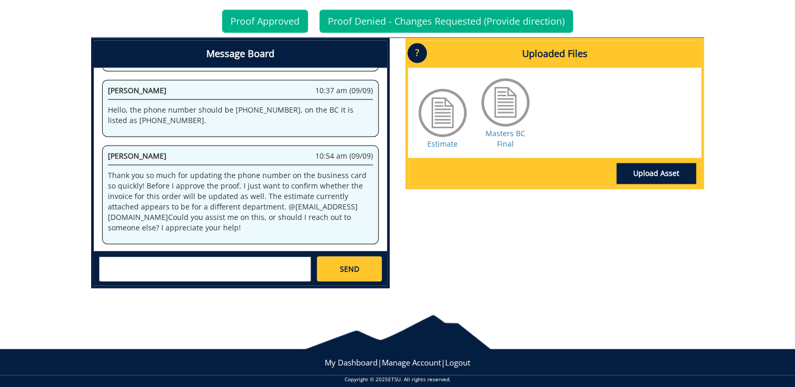
scroll to position [765, 0]
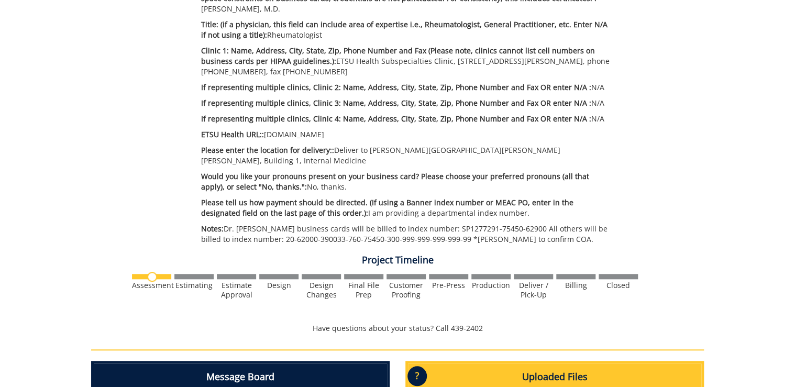
scroll to position [293, 0]
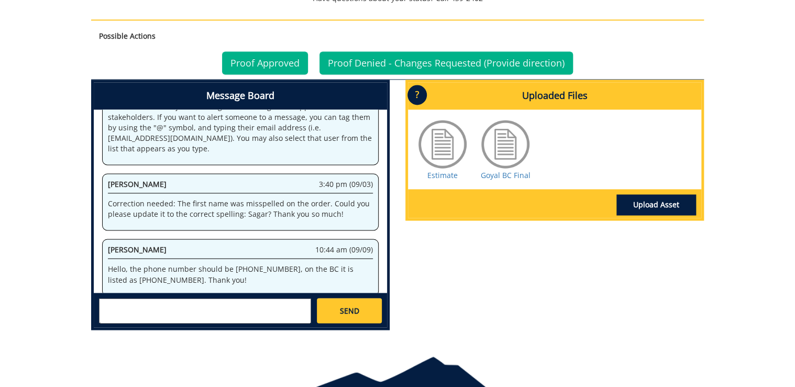
scroll to position [52, 0]
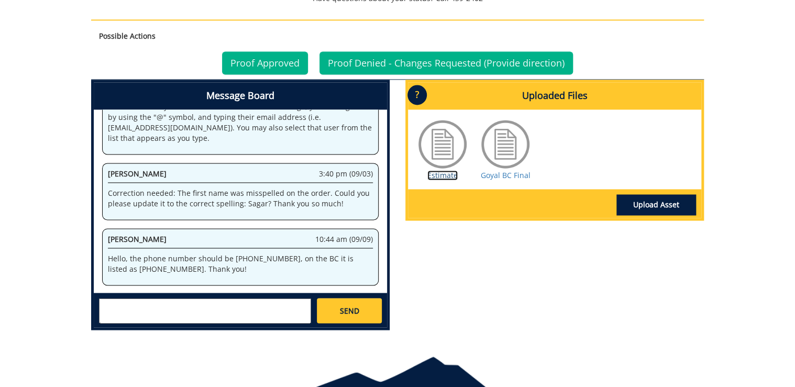
click at [449, 176] on link "Estimate" at bounding box center [443, 175] width 30 height 10
click at [518, 174] on link "Goyal BC Final" at bounding box center [506, 175] width 50 height 10
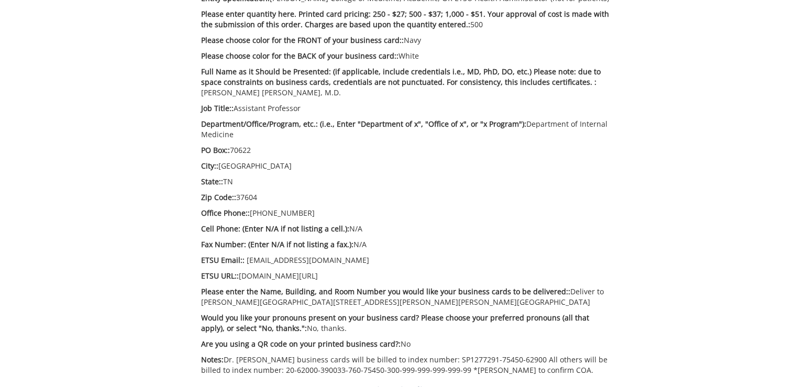
scroll to position [293, 0]
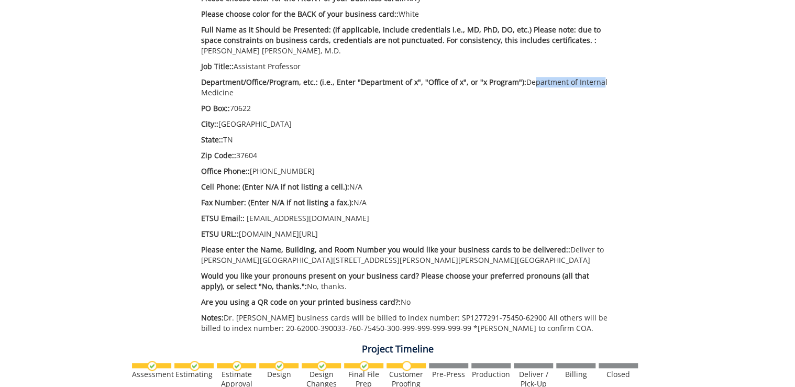
drag, startPoint x: 524, startPoint y: 82, endPoint x: 595, endPoint y: 80, distance: 71.3
click at [595, 80] on p "Department/Office/Program, etc.: (i.e., Enter "Department of x", "Office of x",…" at bounding box center [406, 87] width 410 height 21
drag, startPoint x: 291, startPoint y: 173, endPoint x: 271, endPoint y: 172, distance: 19.9
click at [271, 172] on p "Office Phone:: 423-439-6282" at bounding box center [406, 171] width 410 height 10
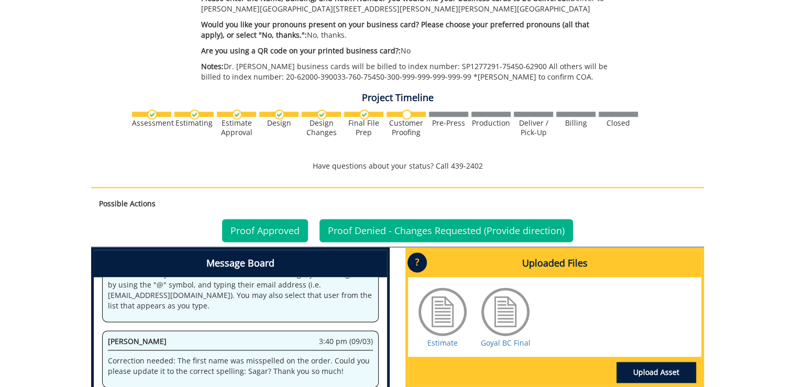
scroll to position [671, 0]
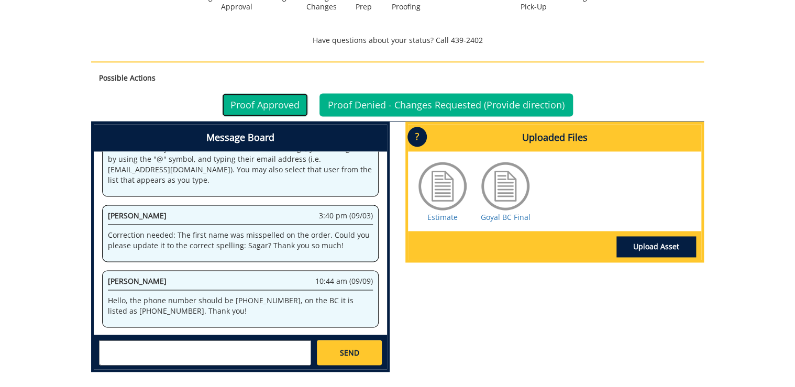
click at [257, 102] on link "Proof Approved" at bounding box center [265, 104] width 86 height 23
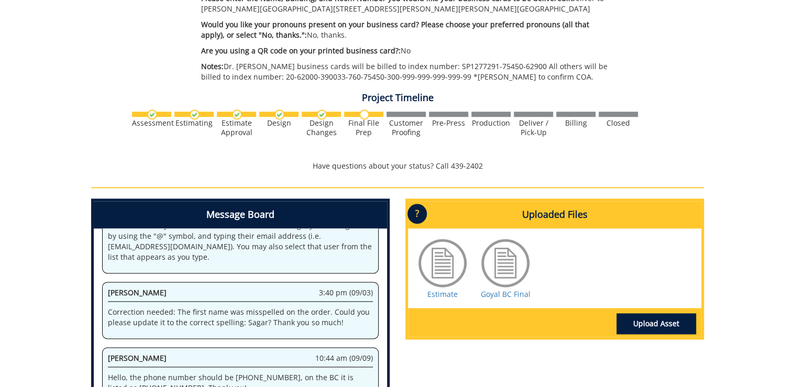
scroll to position [713, 0]
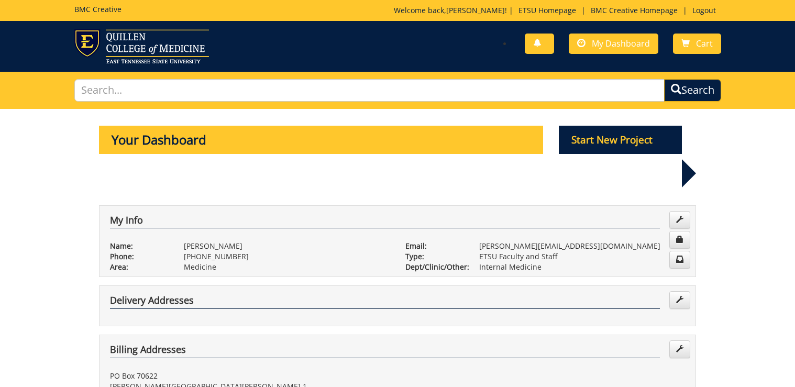
scroll to position [419, 0]
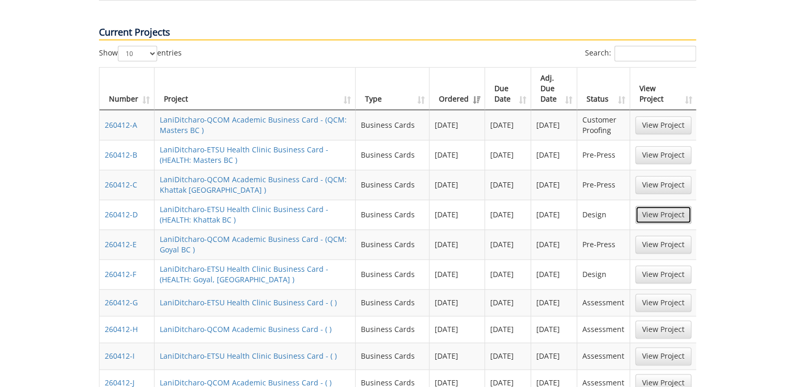
click at [675, 206] on link "View Project" at bounding box center [664, 215] width 56 height 18
click at [644, 266] on link "View Project" at bounding box center [664, 275] width 56 height 18
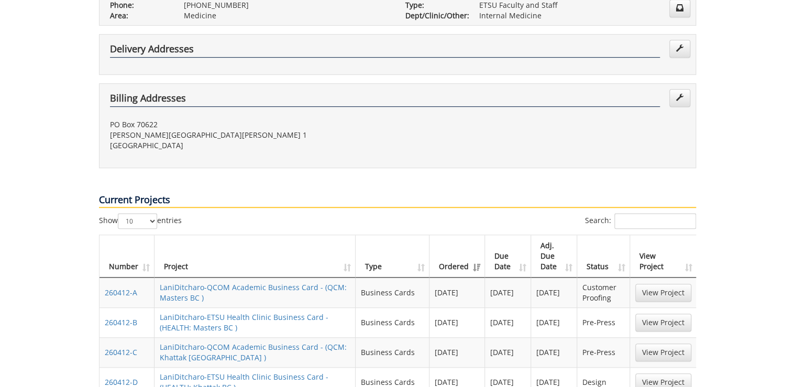
scroll to position [168, 0]
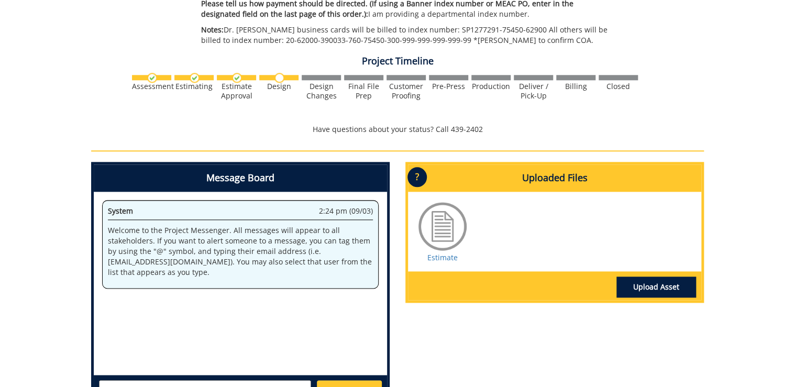
scroll to position [629, 0]
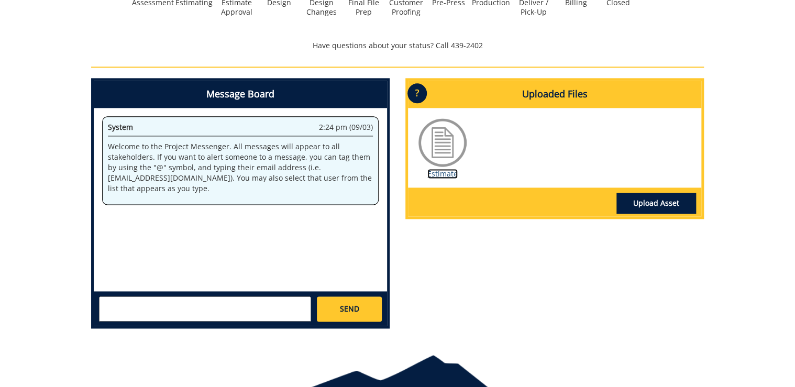
click at [445, 169] on link "Estimate" at bounding box center [443, 174] width 30 height 10
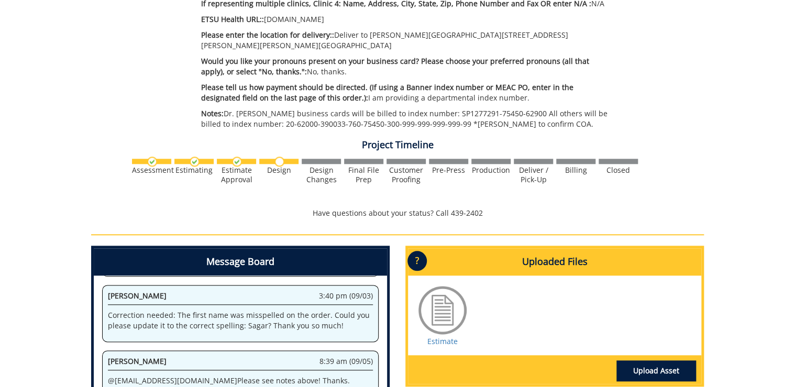
scroll to position [587, 0]
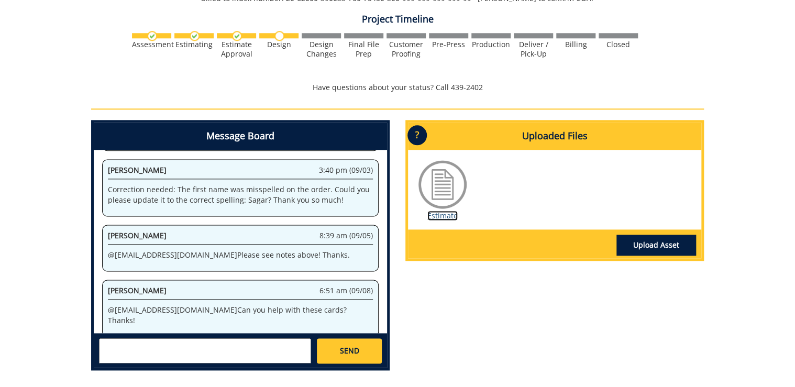
click at [450, 211] on link "Estimate" at bounding box center [443, 216] width 30 height 10
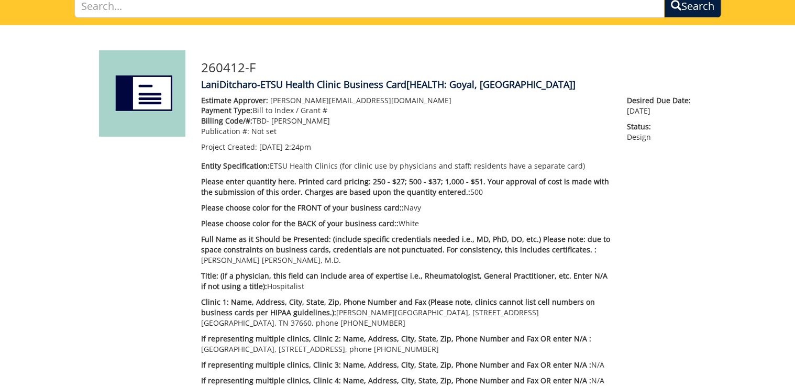
scroll to position [42, 0]
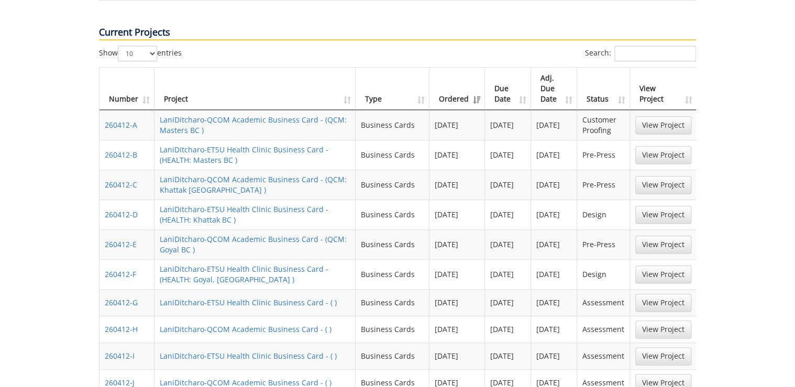
scroll to position [377, 0]
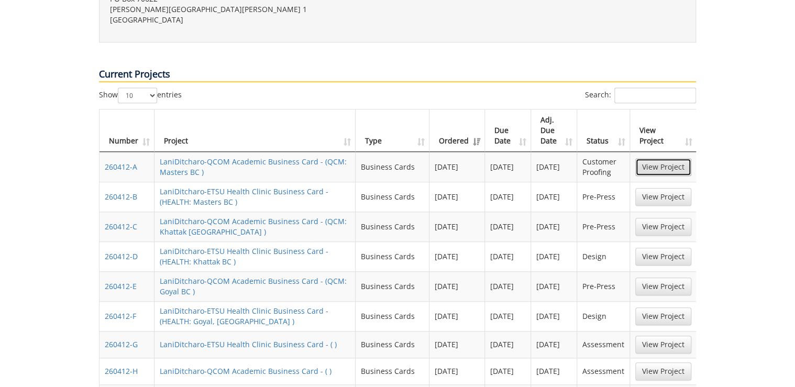
click at [672, 158] on link "View Project" at bounding box center [664, 167] width 56 height 18
click at [669, 188] on link "View Project" at bounding box center [664, 197] width 56 height 18
click at [682, 158] on link "View Project" at bounding box center [664, 167] width 56 height 18
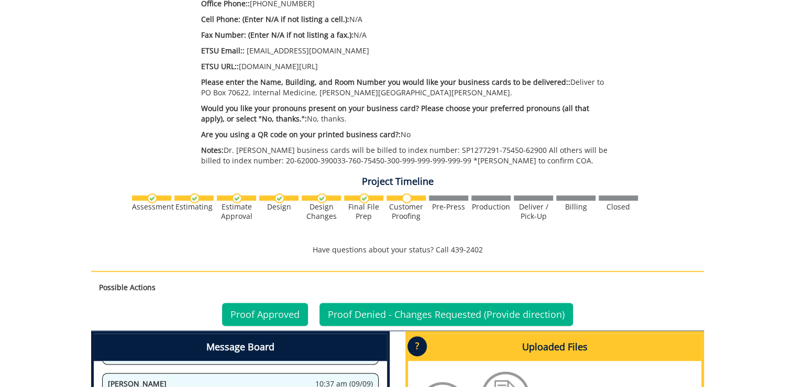
scroll to position [713, 0]
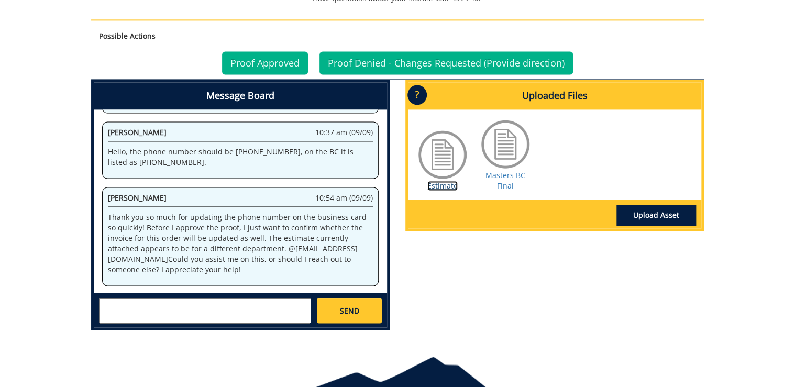
click at [444, 190] on link "Estimate" at bounding box center [443, 186] width 30 height 10
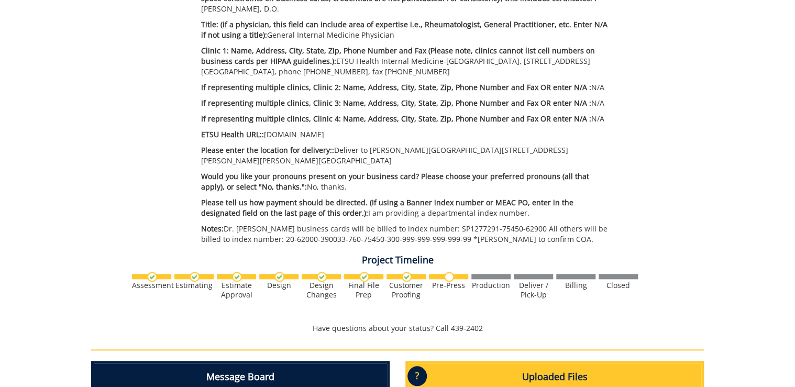
scroll to position [545, 0]
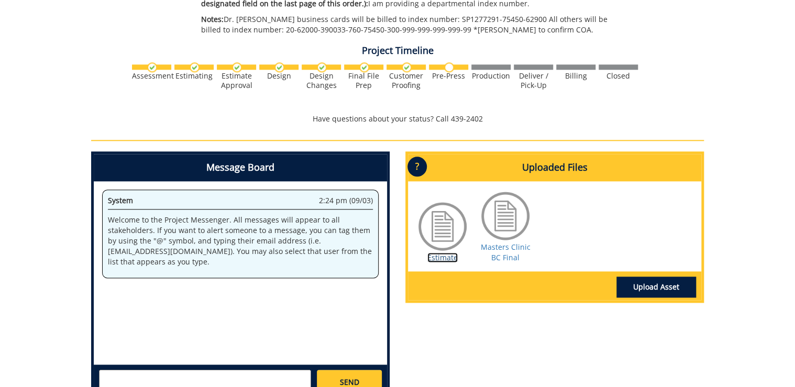
click at [444, 253] on link "Estimate" at bounding box center [443, 258] width 30 height 10
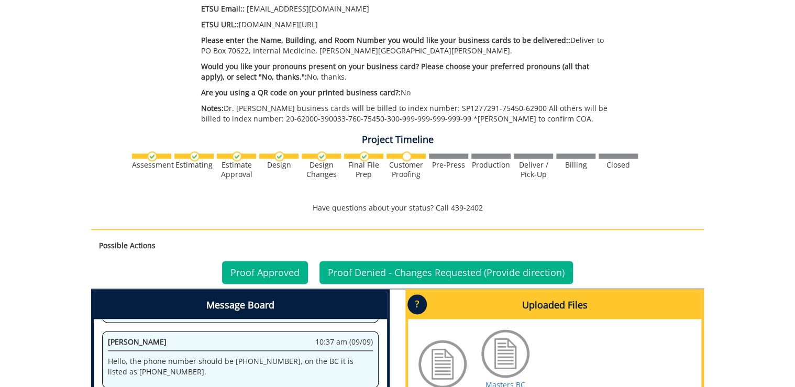
scroll to position [671, 0]
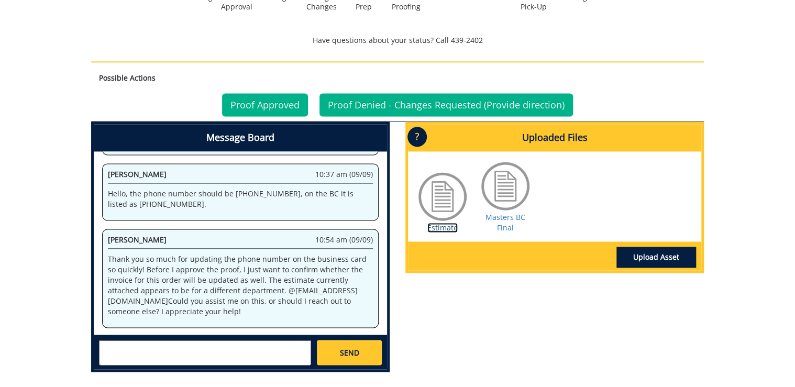
click at [453, 228] on link "Estimate" at bounding box center [443, 228] width 30 height 10
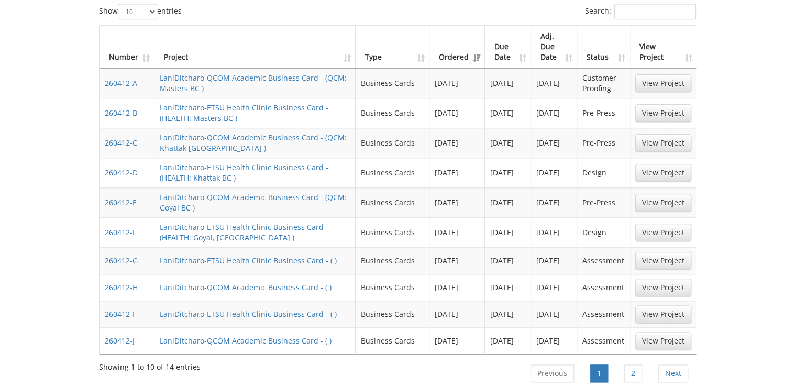
scroll to position [503, 0]
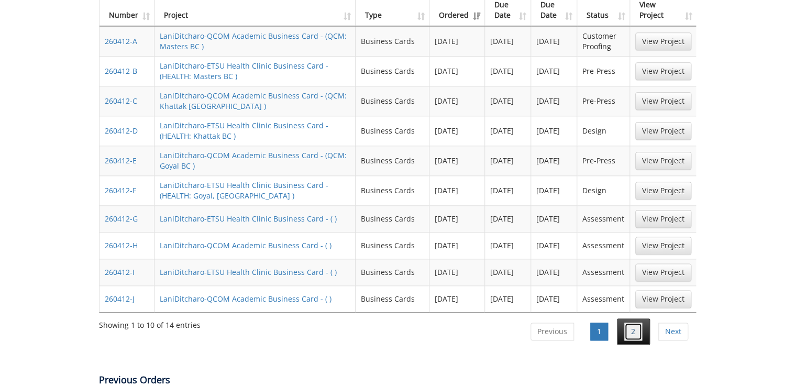
click at [636, 323] on link "2" at bounding box center [634, 332] width 18 height 18
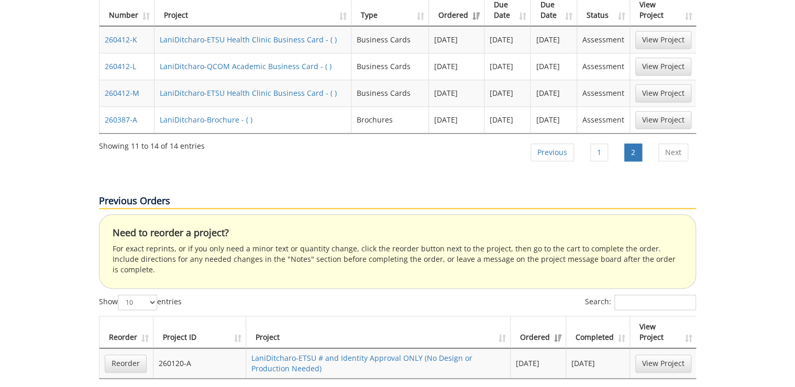
scroll to position [461, 0]
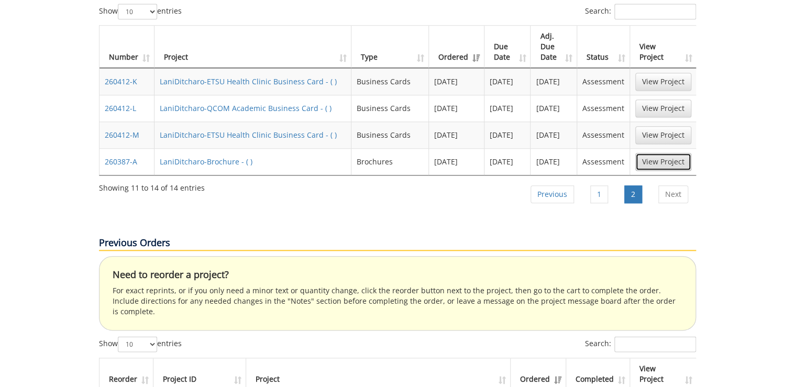
click at [672, 153] on link "View Project" at bounding box center [664, 162] width 56 height 18
click at [551, 186] on link "Previous" at bounding box center [552, 195] width 43 height 18
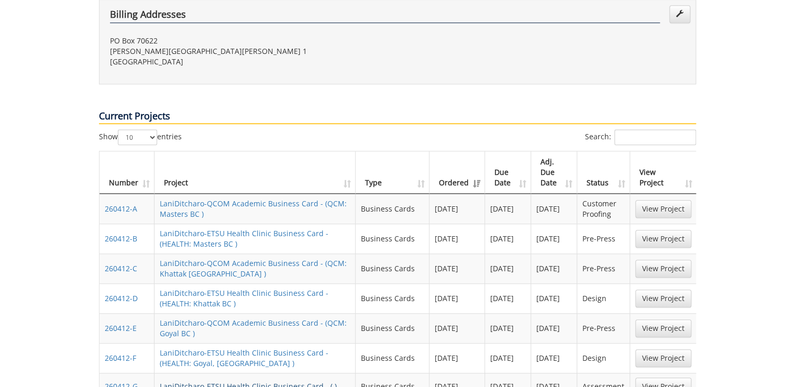
scroll to position [419, 0]
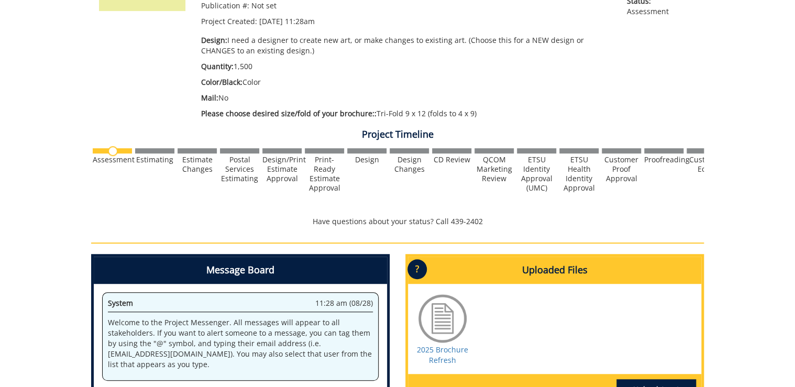
scroll to position [419, 0]
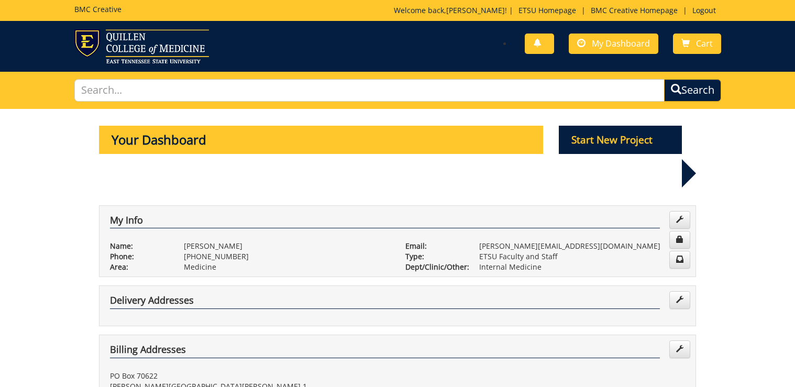
scroll to position [419, 0]
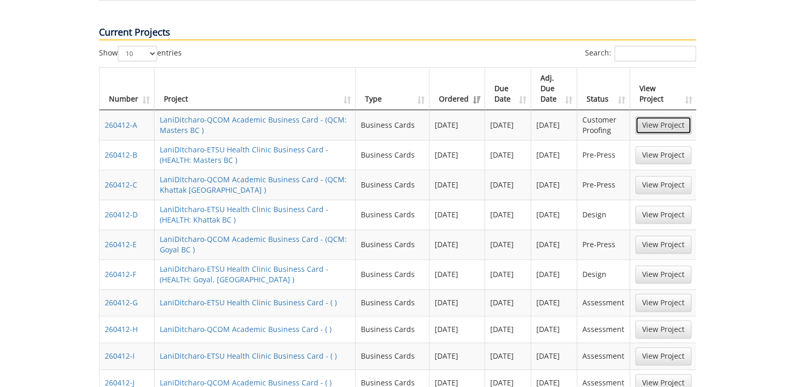
click at [681, 116] on link "View Project" at bounding box center [664, 125] width 56 height 18
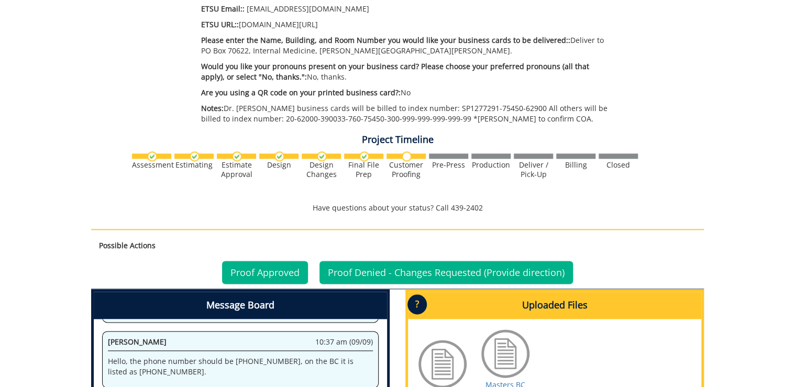
scroll to position [765, 0]
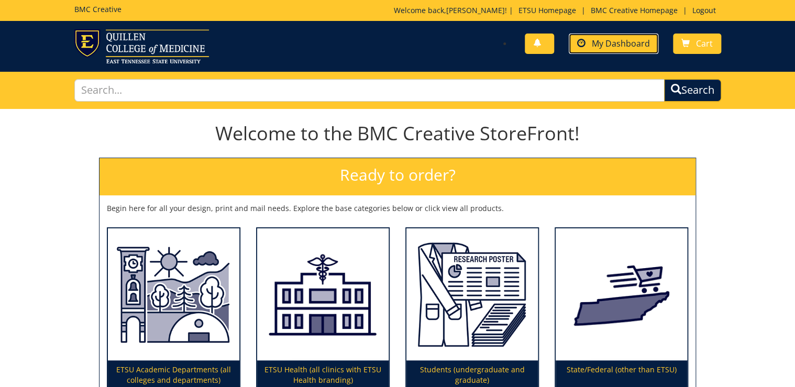
click at [583, 50] on link "My Dashboard" at bounding box center [614, 44] width 90 height 20
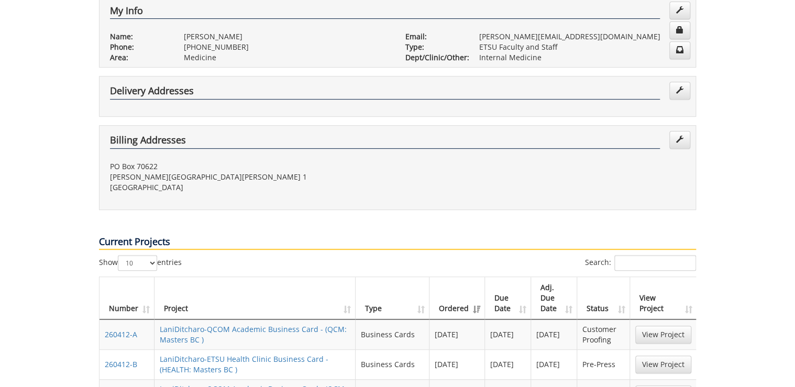
scroll to position [419, 0]
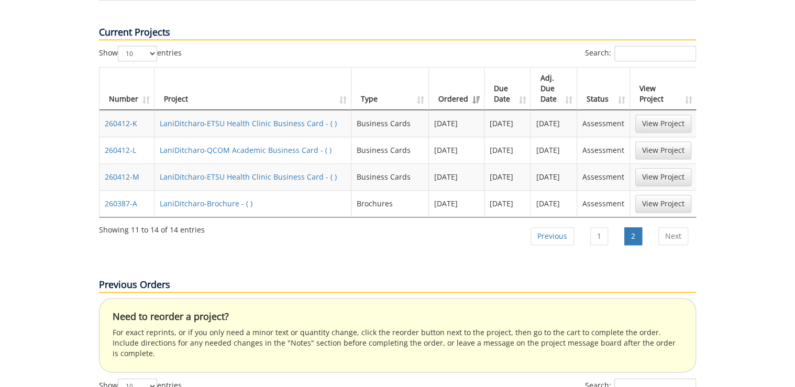
scroll to position [377, 0]
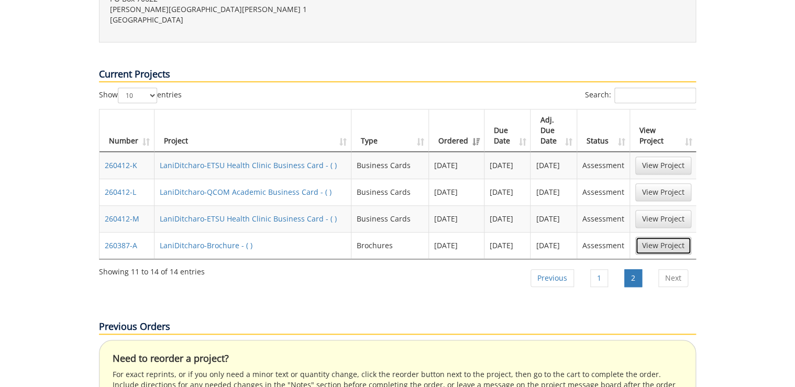
click at [659, 237] on link "View Project" at bounding box center [664, 246] width 56 height 18
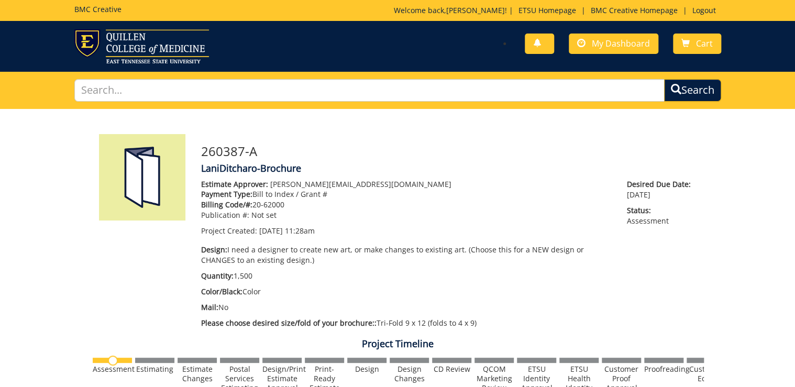
scroll to position [293, 0]
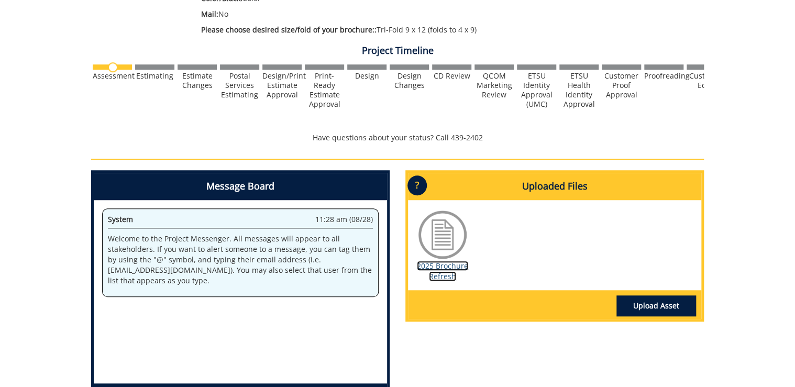
click at [442, 271] on link "2025 Brochure Refresh" at bounding box center [442, 271] width 51 height 20
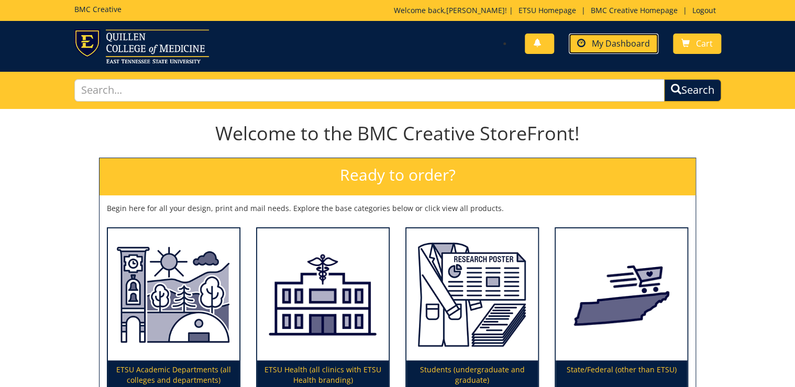
click at [622, 42] on span "My Dashboard" at bounding box center [621, 44] width 58 height 12
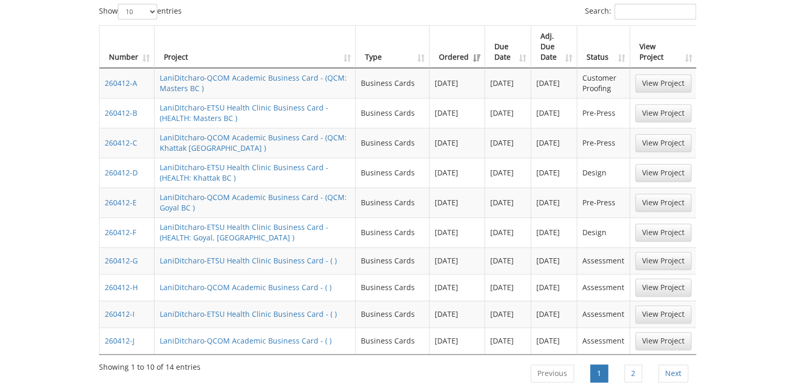
scroll to position [503, 0]
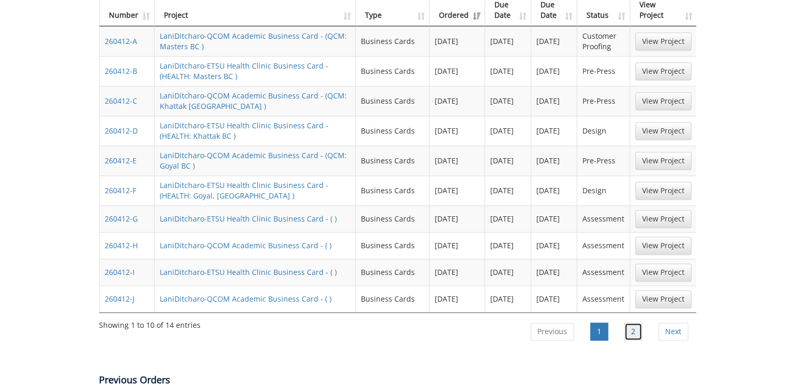
click at [639, 323] on link "2" at bounding box center [634, 332] width 18 height 18
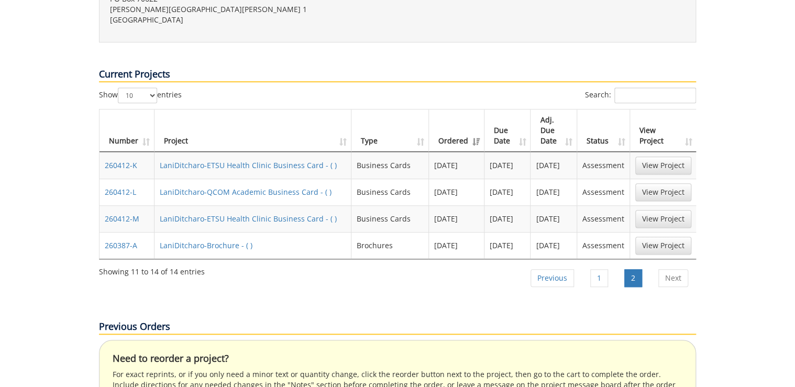
scroll to position [335, 0]
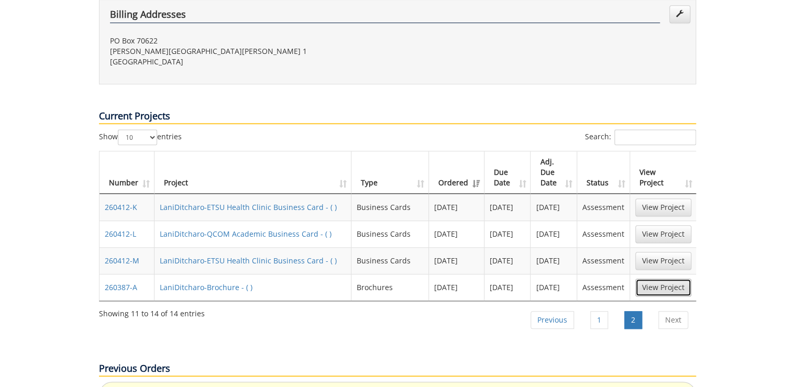
click at [659, 279] on link "View Project" at bounding box center [664, 288] width 56 height 18
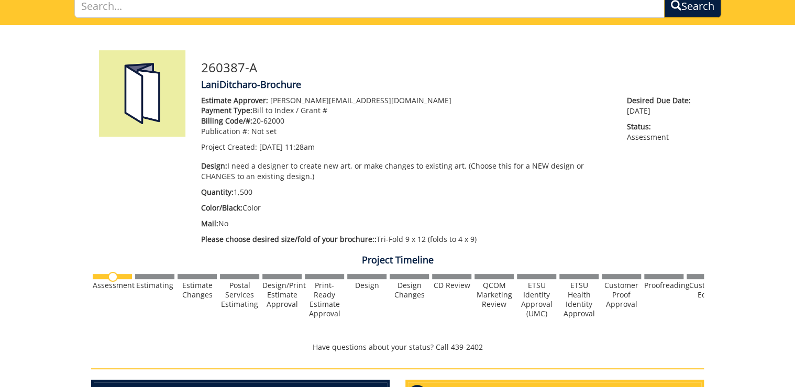
scroll to position [42, 0]
